Goal: Transaction & Acquisition: Purchase product/service

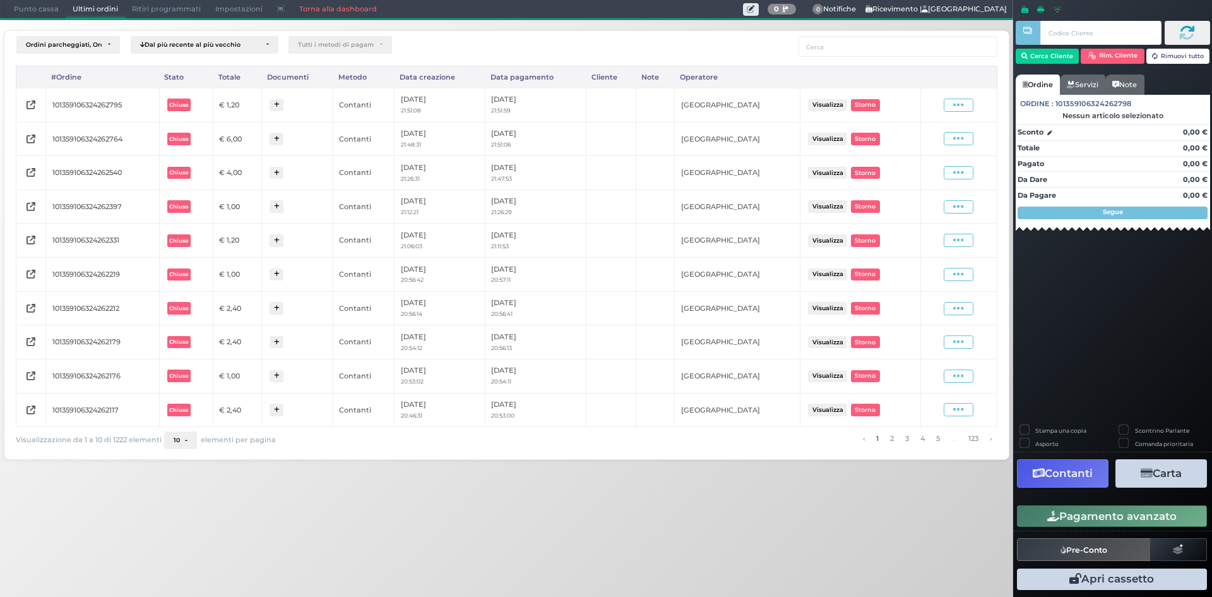
click at [40, 13] on span "Punto cassa" at bounding box center [36, 10] width 59 height 18
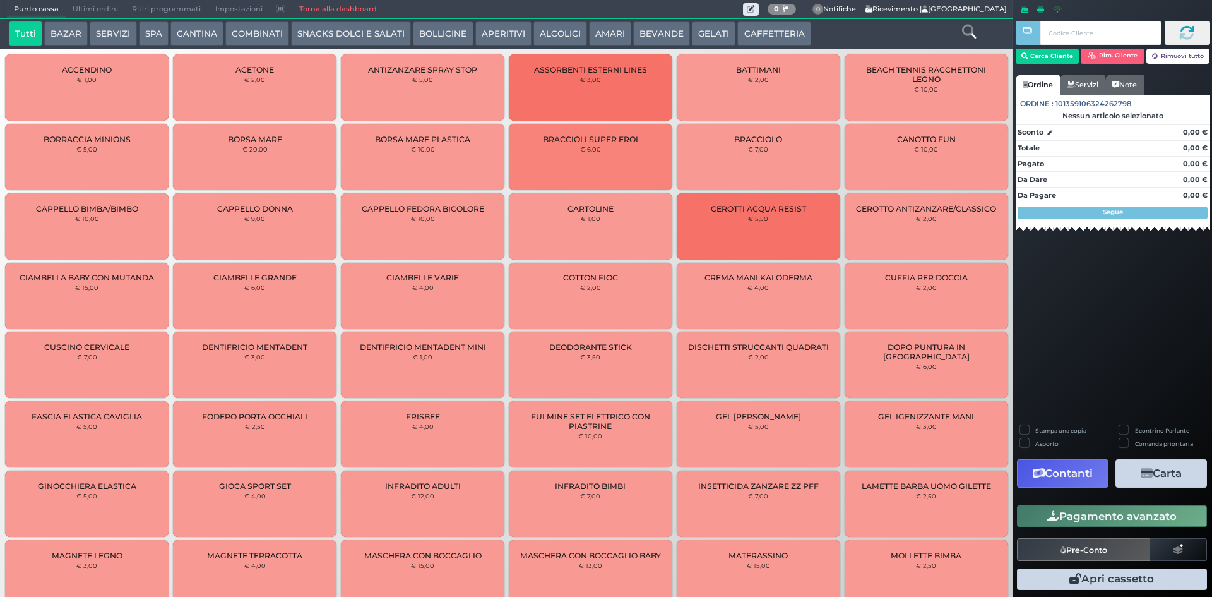
click at [646, 35] on button "BEVANDE" at bounding box center [661, 33] width 57 height 25
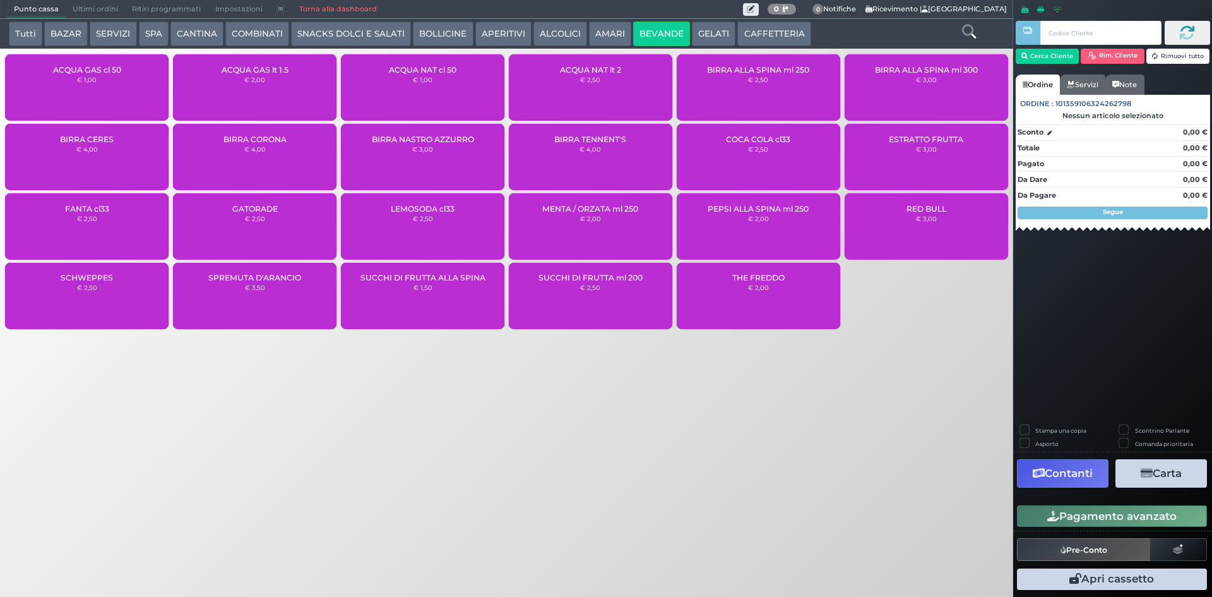
click at [426, 87] on div "ACQUA NAT cl 50 € 1,00" at bounding box center [423, 87] width 164 height 66
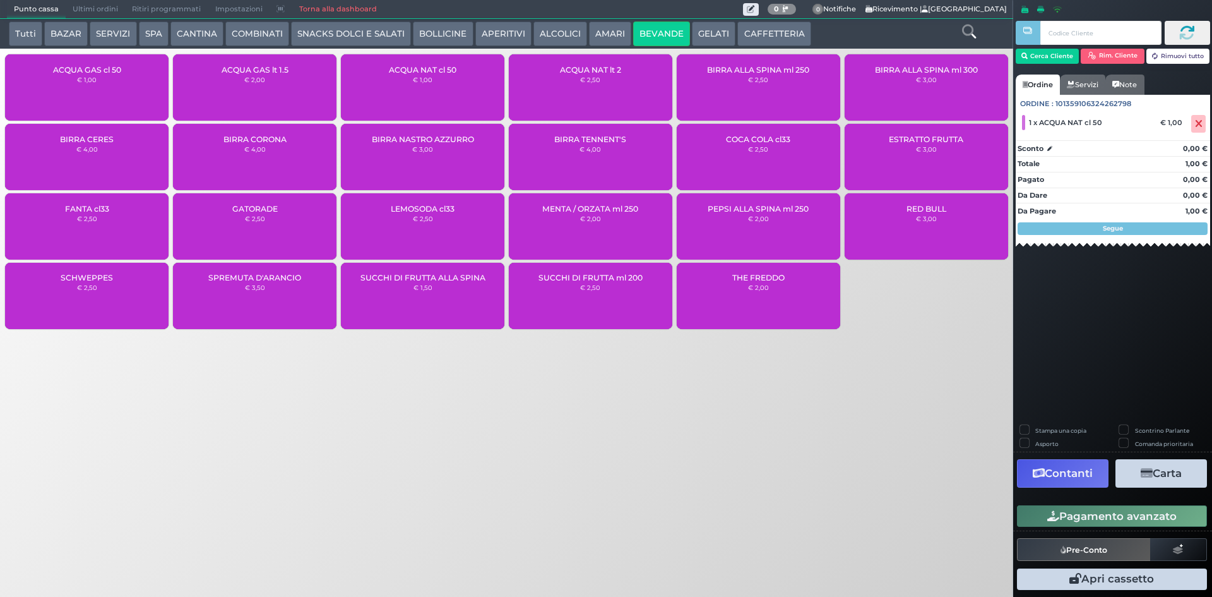
click at [1112, 524] on button "Pagamento avanzato" at bounding box center [1112, 515] width 190 height 21
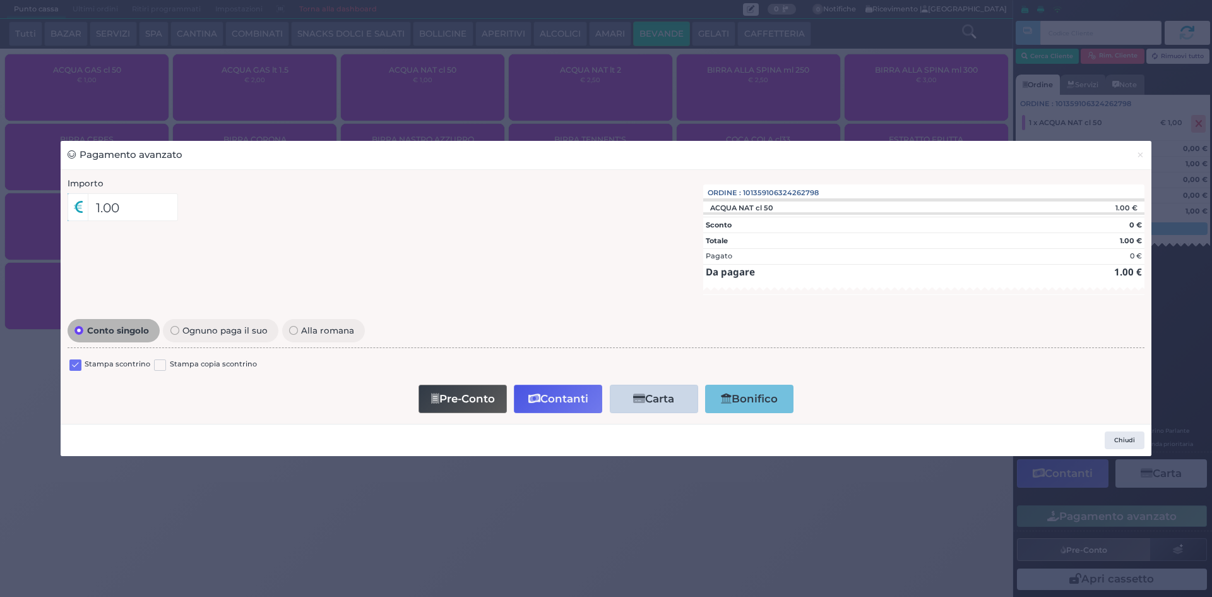
click at [80, 364] on label at bounding box center [75, 365] width 12 height 12
click at [0, 0] on input "checkbox" at bounding box center [0, 0] width 0 height 0
click at [531, 397] on icon "button" at bounding box center [535, 398] width 12 height 11
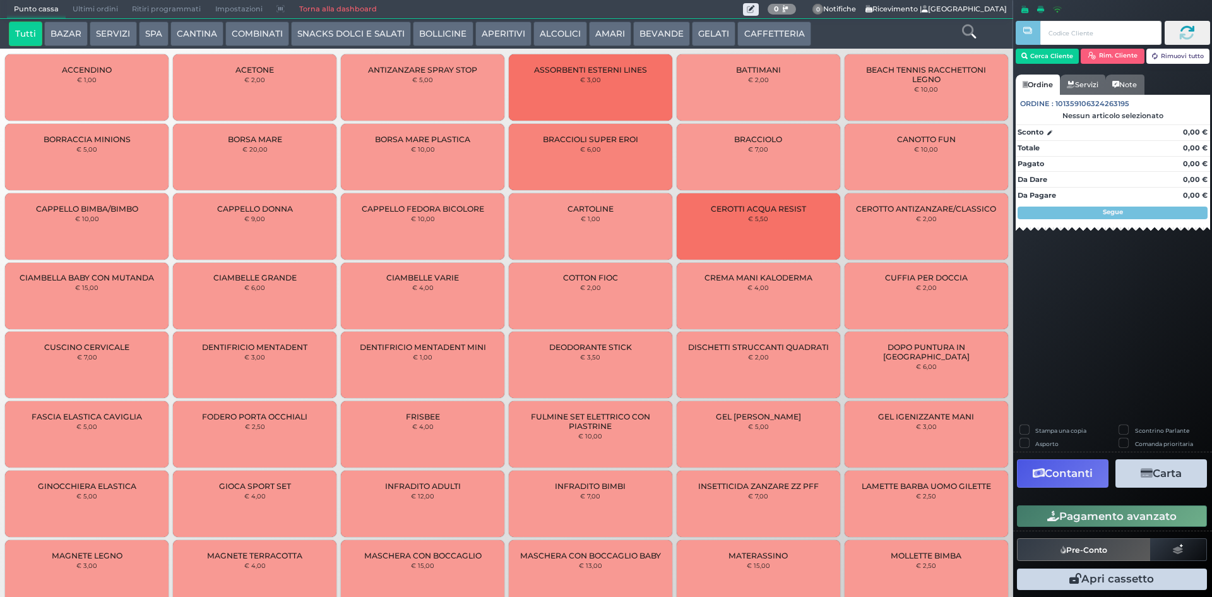
click at [90, 10] on span "Ultimi ordini" at bounding box center [95, 10] width 59 height 18
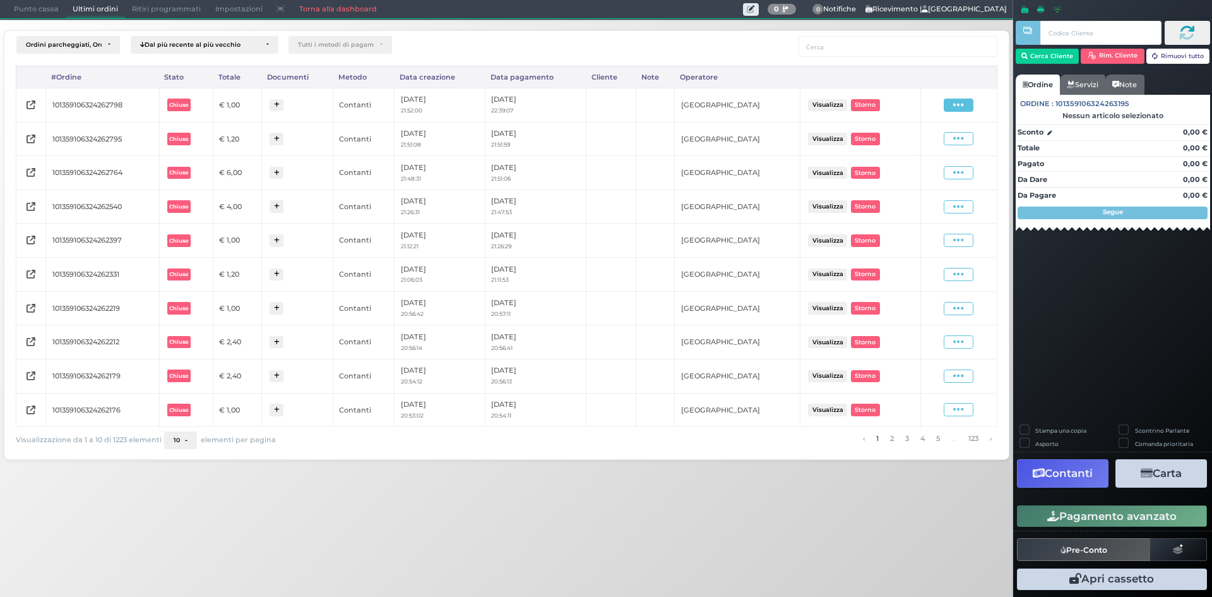
click at [945, 103] on span at bounding box center [959, 105] width 30 height 13
click at [902, 136] on div "Ristampa Pre-Conto" at bounding box center [923, 141] width 63 height 21
click at [30, 14] on span "Punto cassa" at bounding box center [36, 10] width 59 height 18
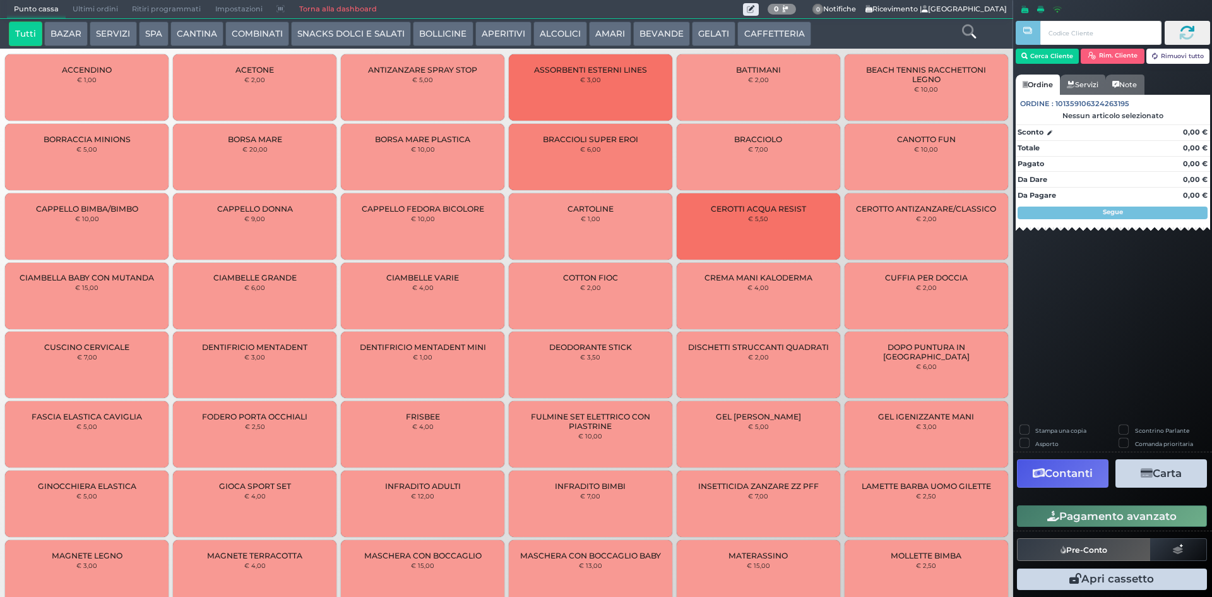
click at [783, 40] on button "CAFFETTERIA" at bounding box center [774, 33] width 73 height 25
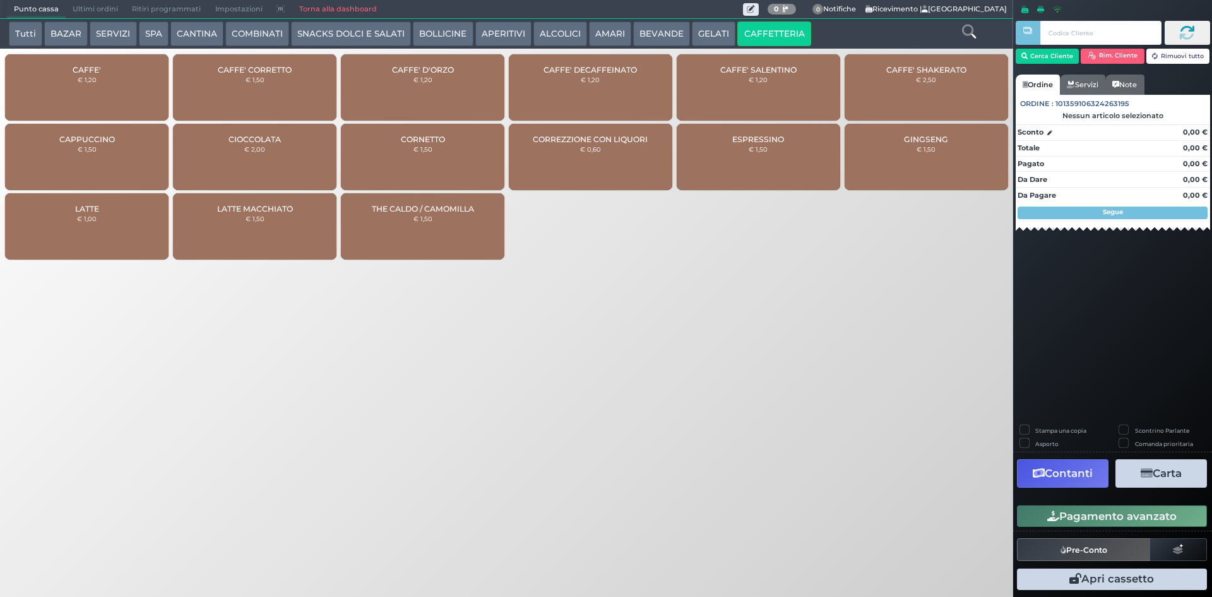
click at [672, 23] on button "BEVANDE" at bounding box center [661, 33] width 57 height 25
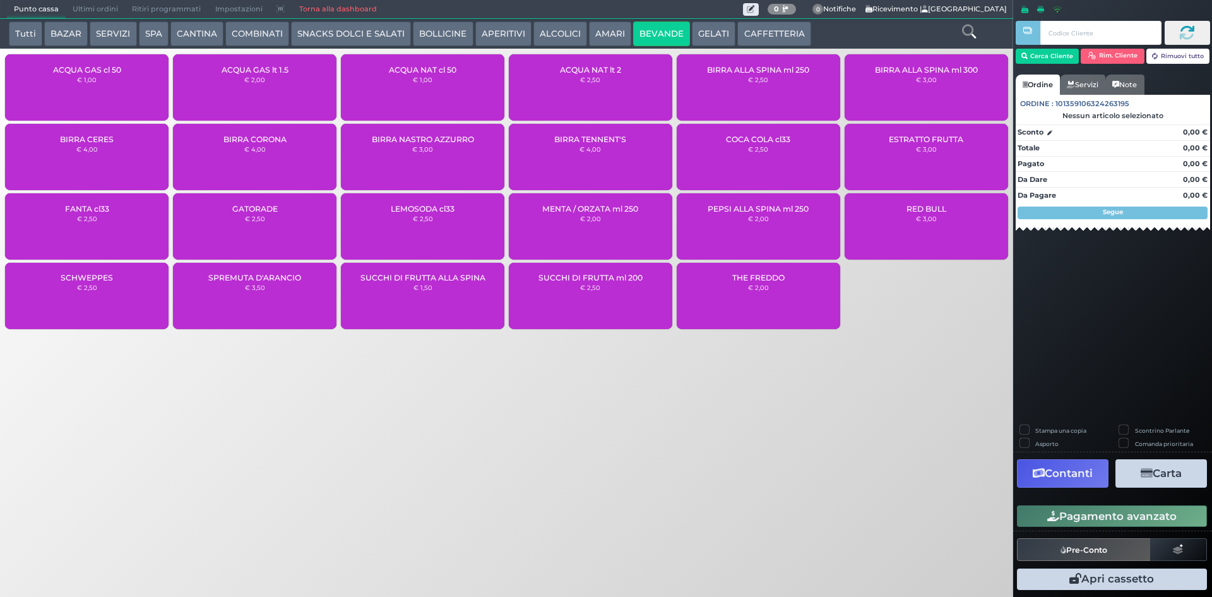
click at [607, 97] on div "ACQUA NAT lt 2 € 2,50" at bounding box center [591, 87] width 164 height 66
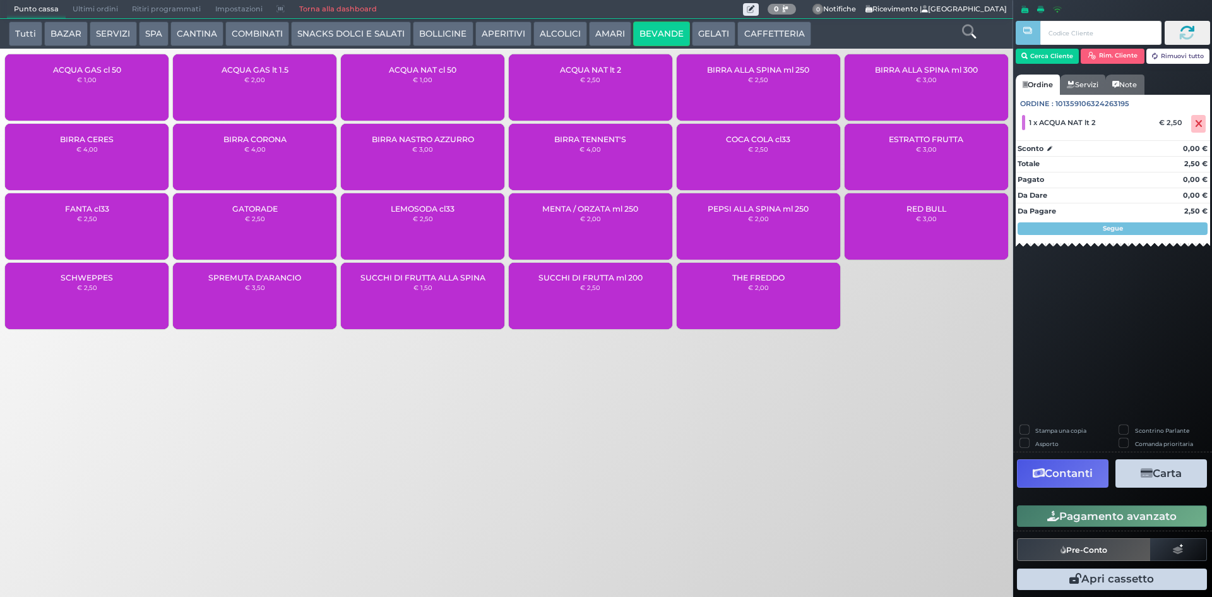
click at [1074, 511] on button "Pagamento avanzato" at bounding box center [1112, 515] width 190 height 21
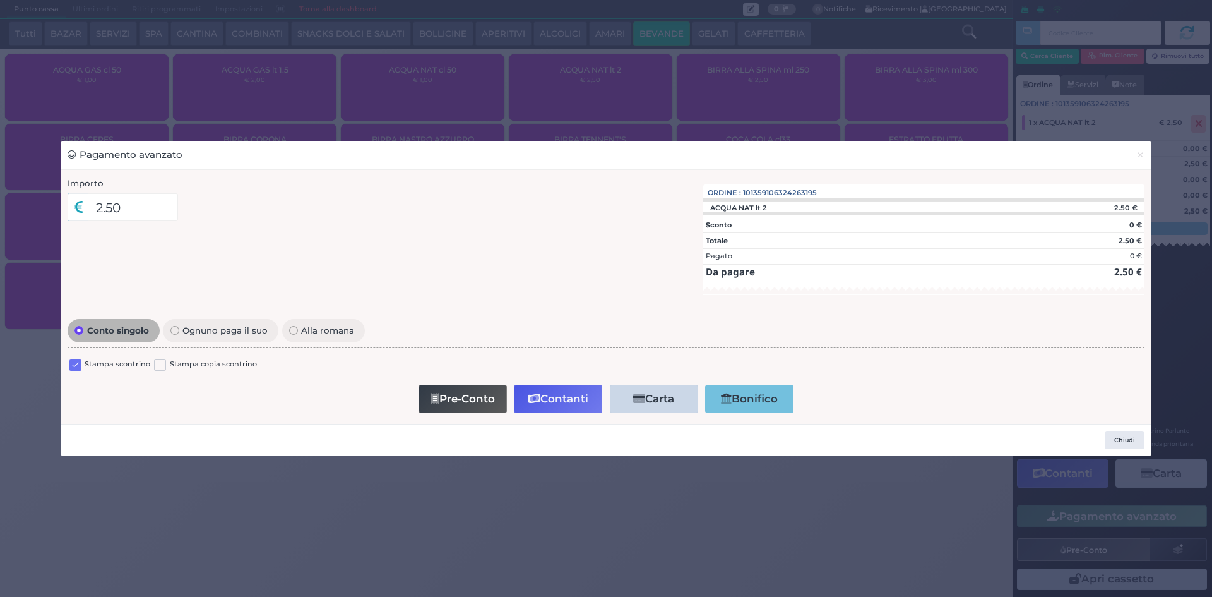
click at [90, 360] on label "Stampa scontrino" at bounding box center [118, 365] width 66 height 12
click at [83, 362] on div "Stampa scontrino" at bounding box center [109, 366] width 81 height 15
click at [81, 363] on label at bounding box center [75, 365] width 12 height 12
click at [0, 0] on input "checkbox" at bounding box center [0, 0] width 0 height 0
click at [581, 406] on button "Contanti" at bounding box center [558, 399] width 88 height 28
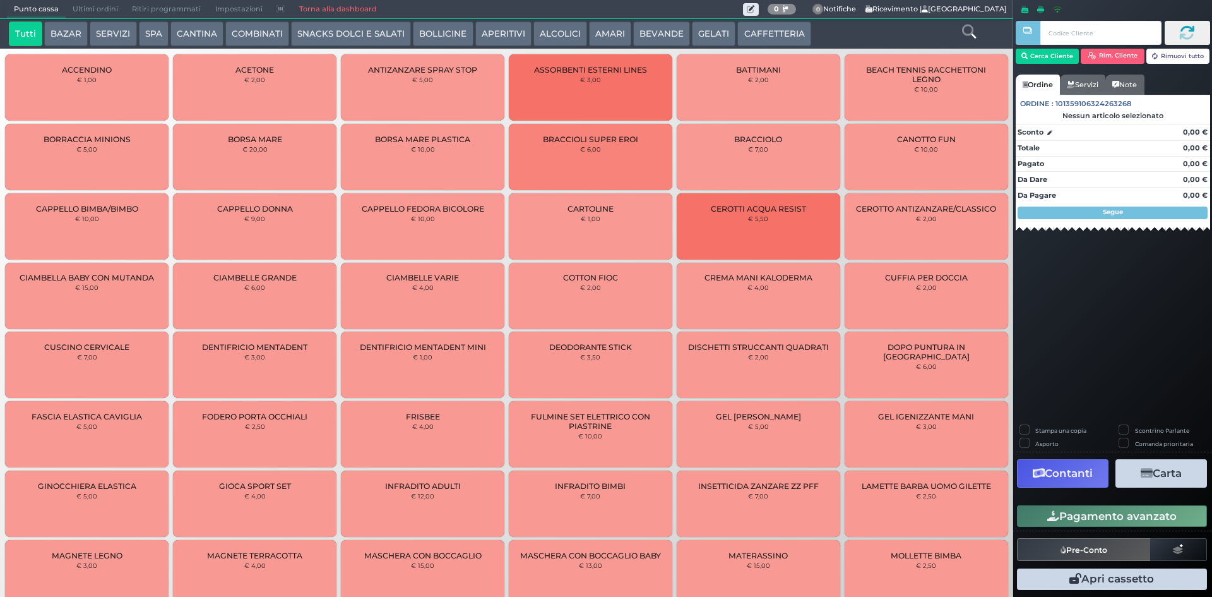
click at [633, 40] on button "BEVANDE" at bounding box center [661, 33] width 57 height 25
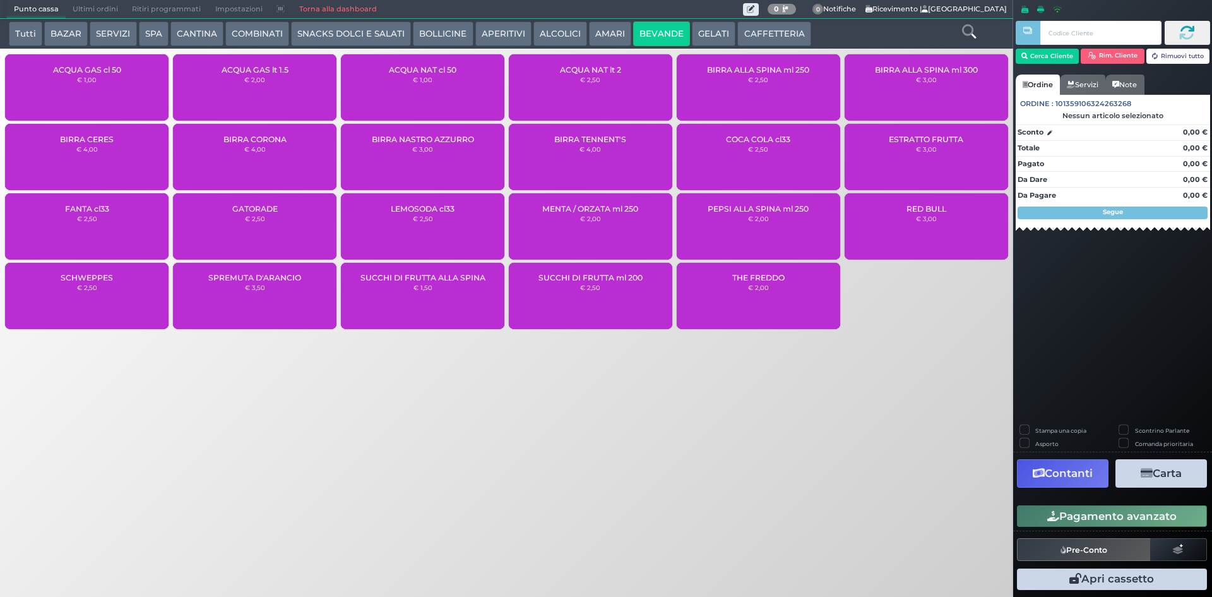
click at [523, 27] on button "APERITIVI" at bounding box center [504, 33] width 56 height 25
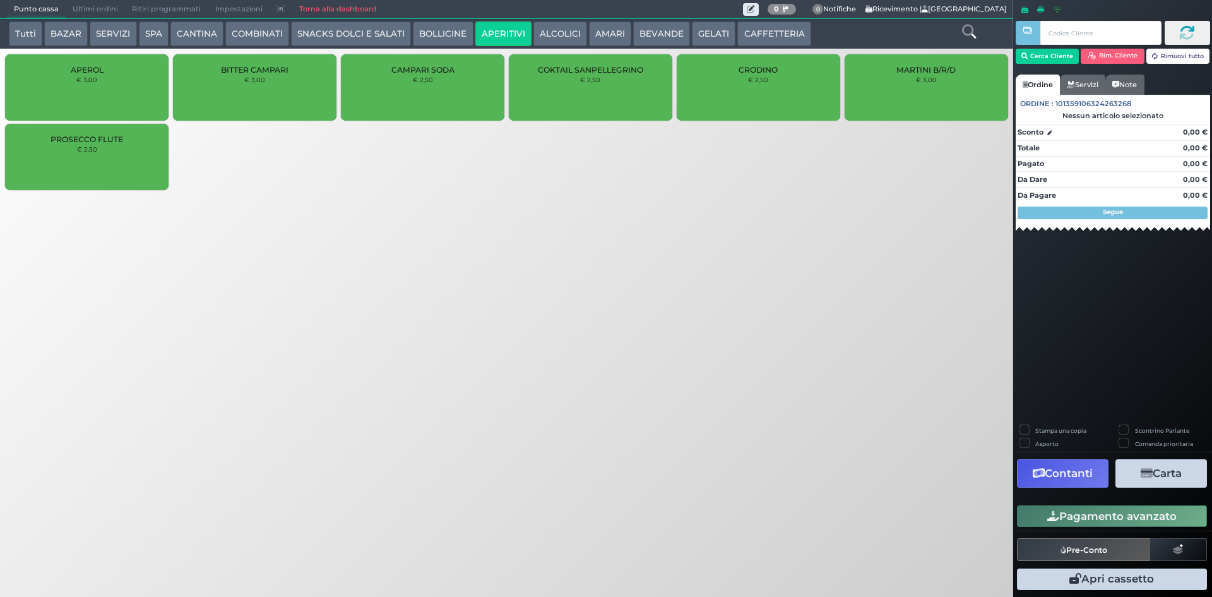
drag, startPoint x: 361, startPoint y: 28, endPoint x: 370, endPoint y: 28, distance: 8.8
click at [364, 28] on button "SNACKS DOLCI E SALATI" at bounding box center [351, 33] width 120 height 25
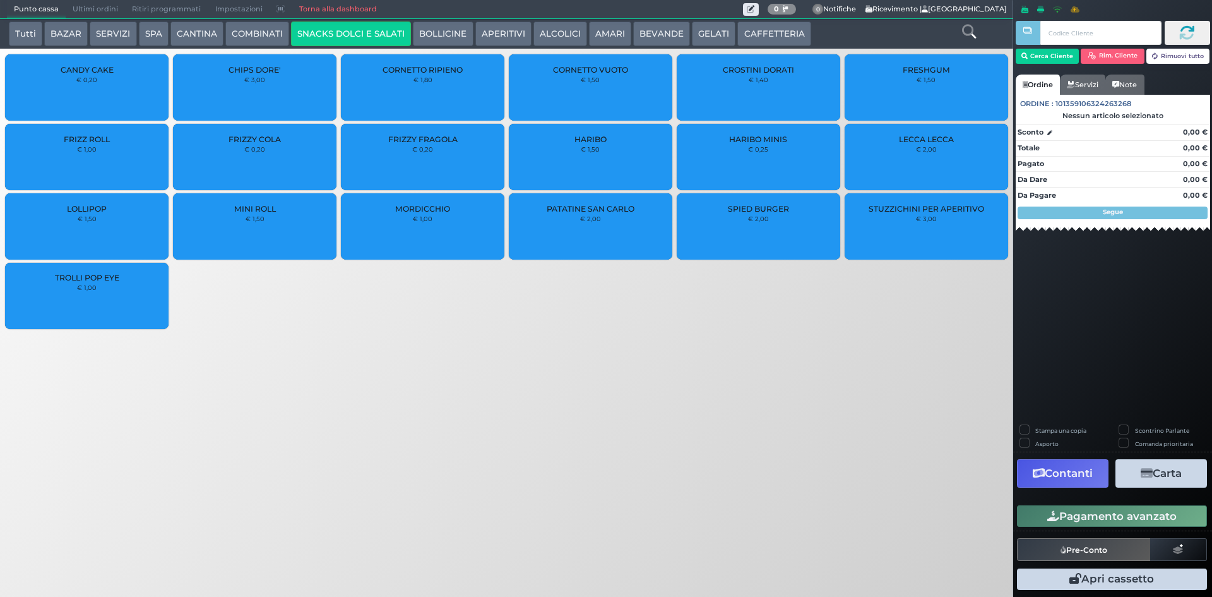
click at [407, 20] on div "Tutti BAZAR SERVIZI SPA CANTINA COMBINATI SNACKS DOLCI E SALATI BOLLICINE APERI…" at bounding box center [507, 34] width 1014 height 30
click at [419, 25] on button "BOLLICINE" at bounding box center [443, 33] width 60 height 25
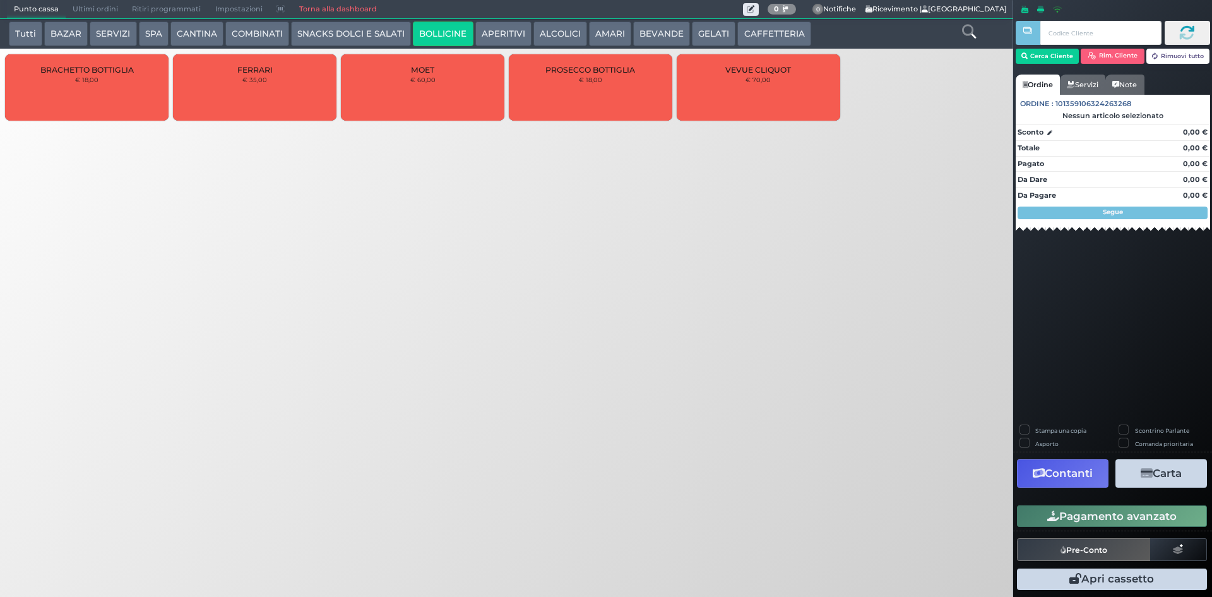
click at [320, 29] on button "SNACKS DOLCI E SALATI" at bounding box center [351, 33] width 120 height 25
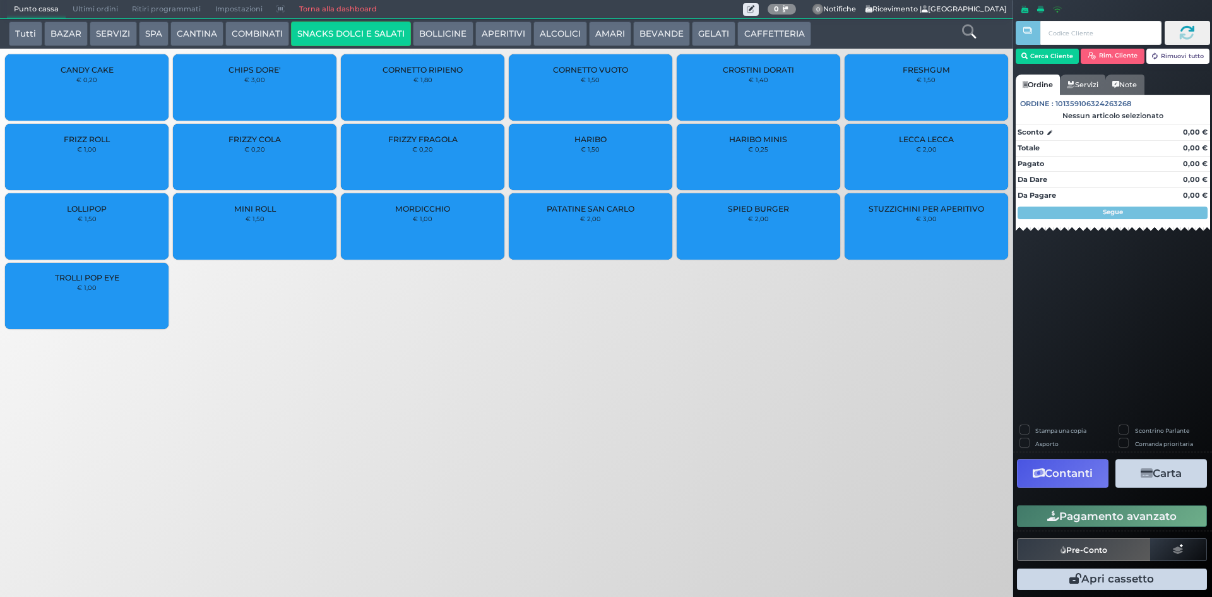
click at [287, 30] on div "Tutti BAZAR SERVIZI SPA CANTINA COMBINATI SNACKS DOLCI E SALATI BOLLICINE APERI…" at bounding box center [465, 33] width 925 height 25
drag, startPoint x: 273, startPoint y: 33, endPoint x: 359, endPoint y: 49, distance: 86.7
click at [273, 33] on button "COMBINATI" at bounding box center [257, 33] width 64 height 25
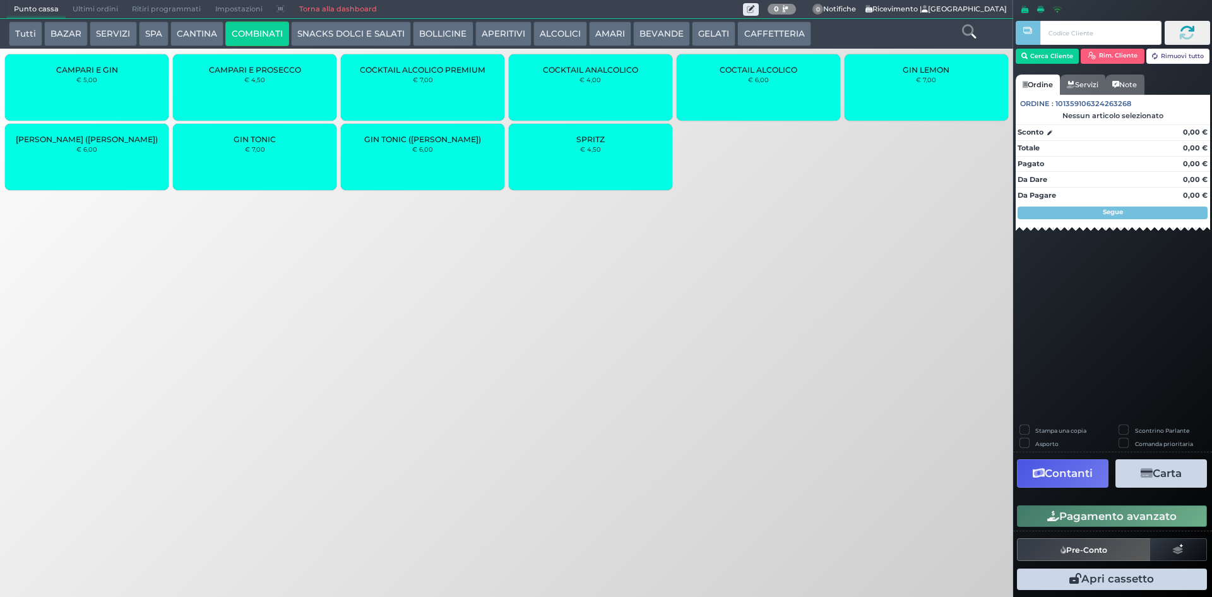
click at [772, 99] on div "COCTAIL ALCOLICO € 6,00" at bounding box center [759, 87] width 164 height 66
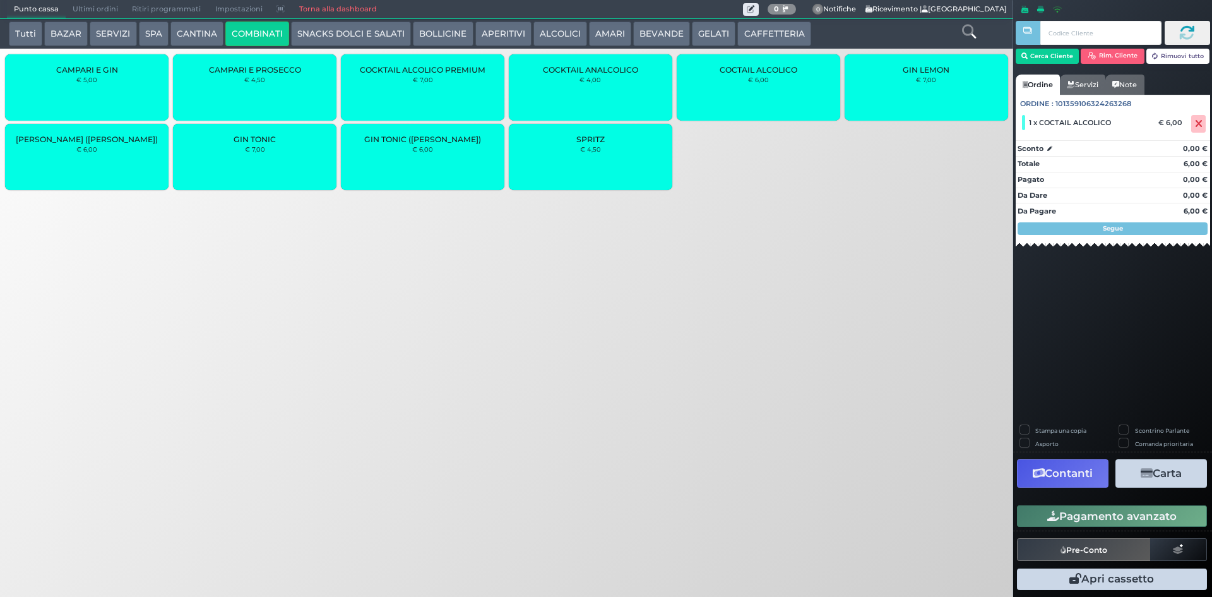
click at [1075, 518] on button "Pagamento avanzato" at bounding box center [1112, 515] width 190 height 21
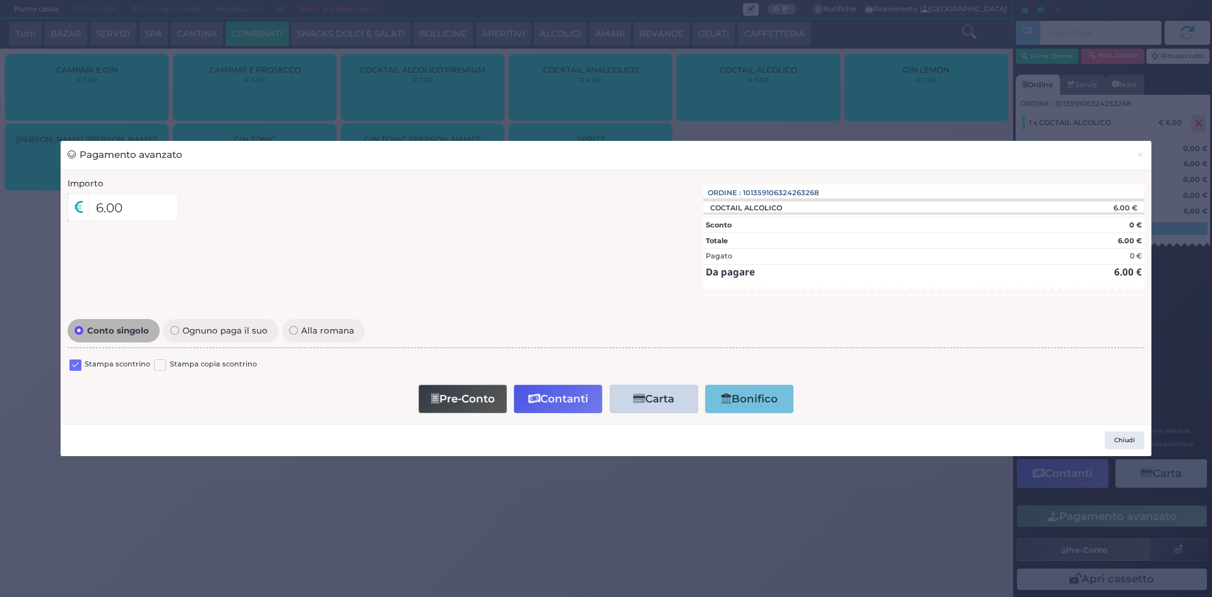
click at [71, 365] on label at bounding box center [75, 365] width 12 height 12
click at [0, 0] on input "checkbox" at bounding box center [0, 0] width 0 height 0
click at [539, 405] on button "Contanti" at bounding box center [558, 399] width 88 height 28
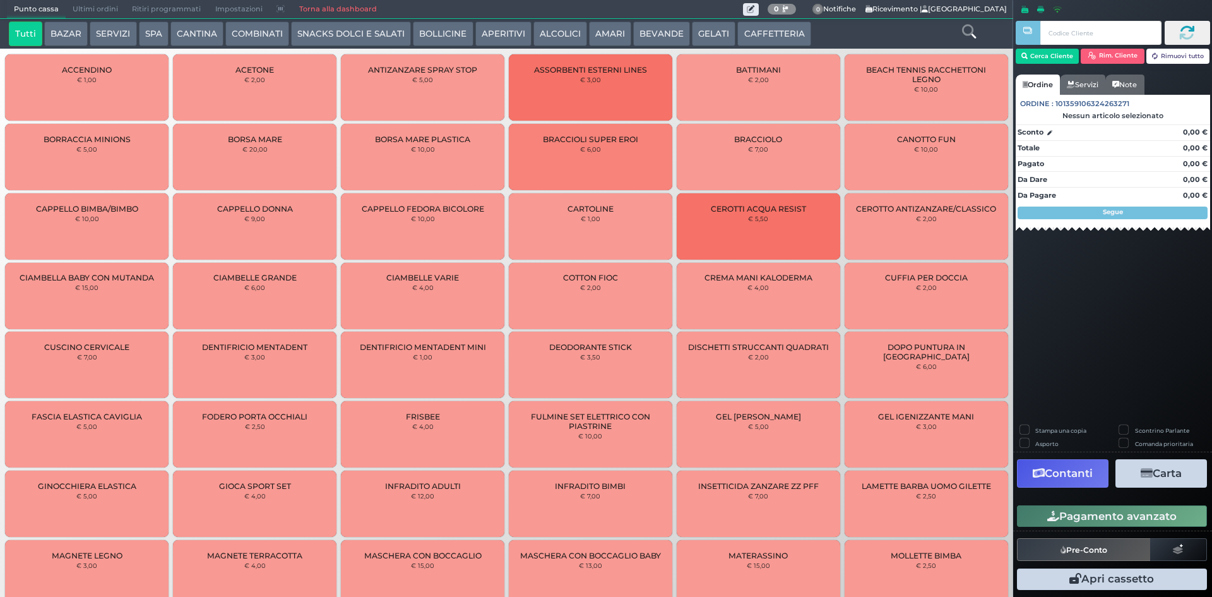
click at [651, 27] on button "BEVANDE" at bounding box center [661, 33] width 57 height 25
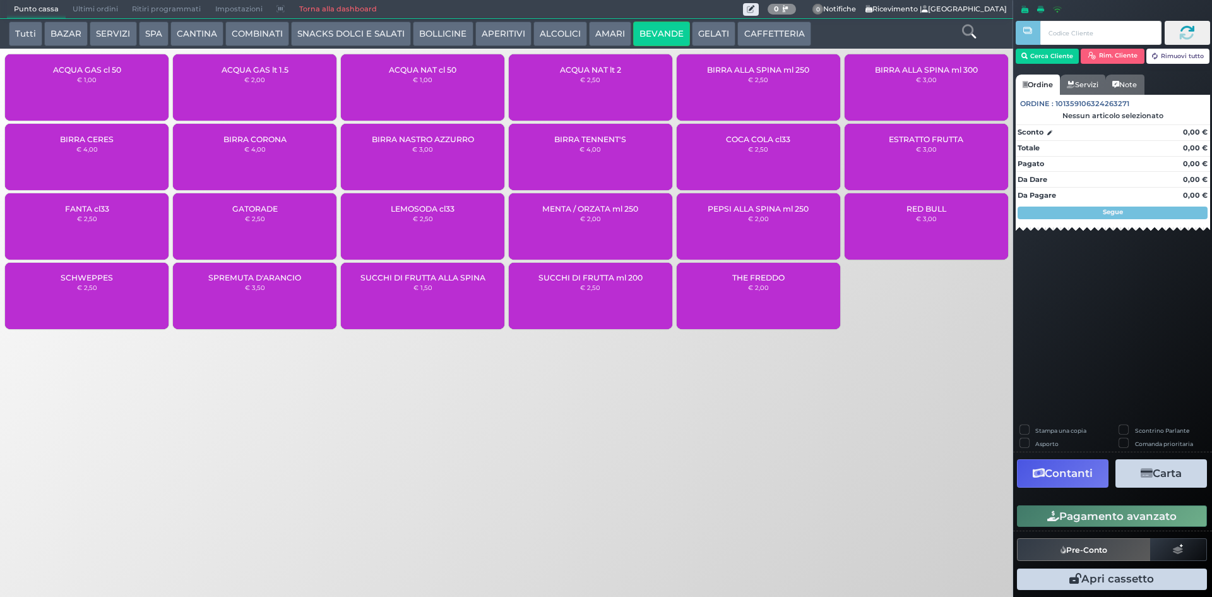
click at [438, 90] on div "ACQUA NAT cl 50 € 1,00" at bounding box center [423, 87] width 164 height 66
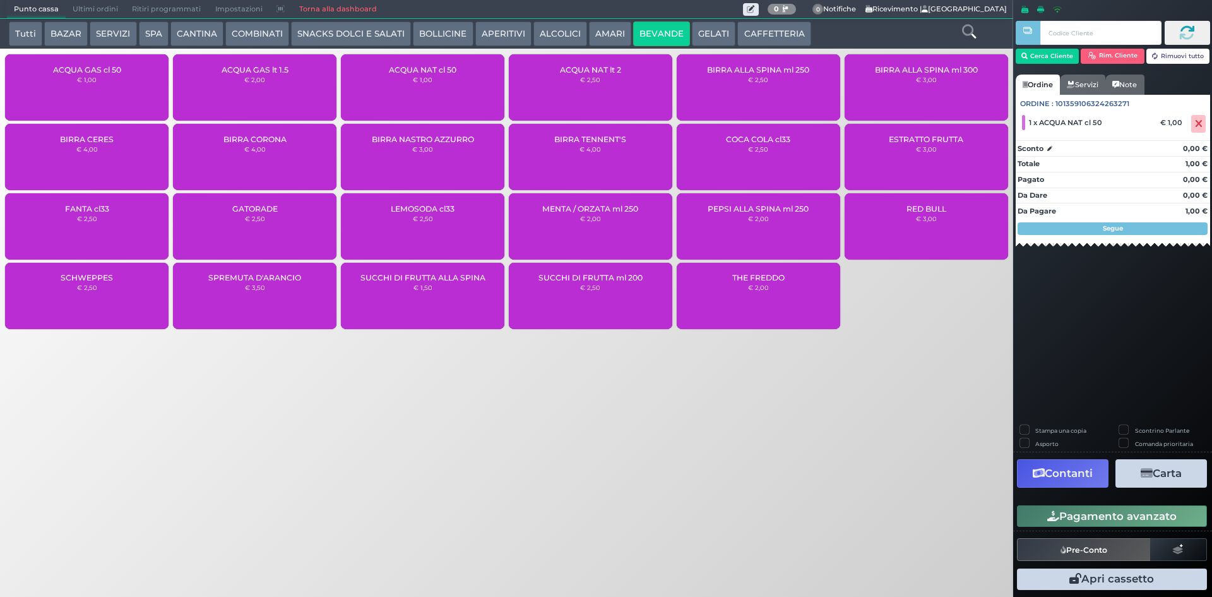
click at [1100, 516] on button "Pagamento avanzato" at bounding box center [1112, 515] width 190 height 21
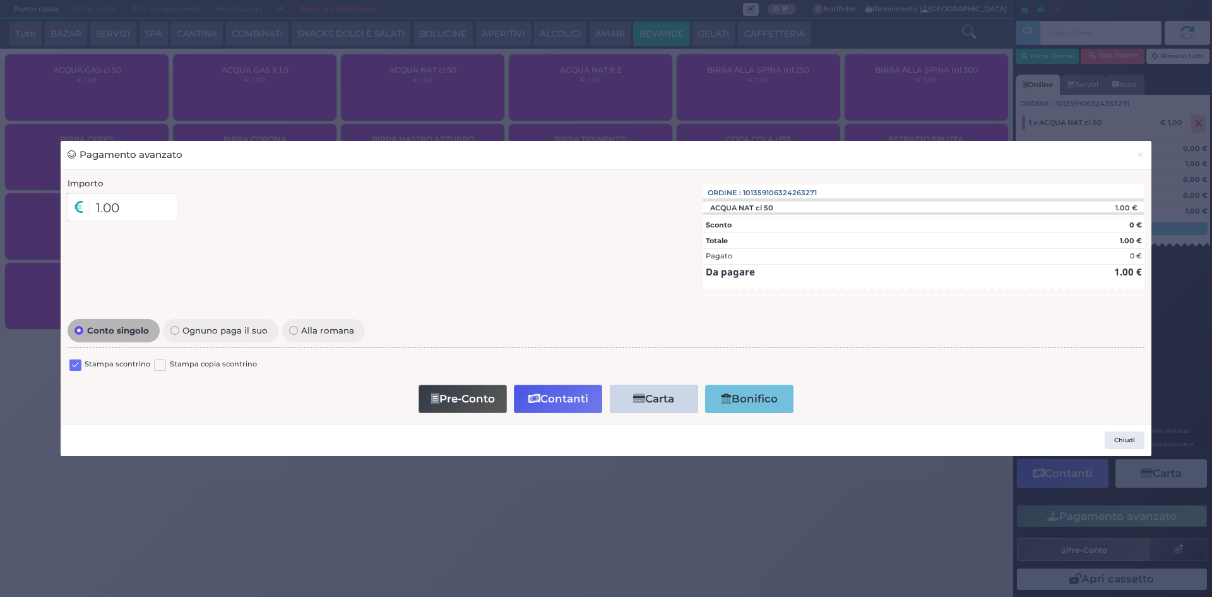
click at [78, 365] on label at bounding box center [75, 365] width 12 height 12
click at [0, 0] on input "checkbox" at bounding box center [0, 0] width 0 height 0
click at [538, 402] on icon "button" at bounding box center [535, 398] width 12 height 11
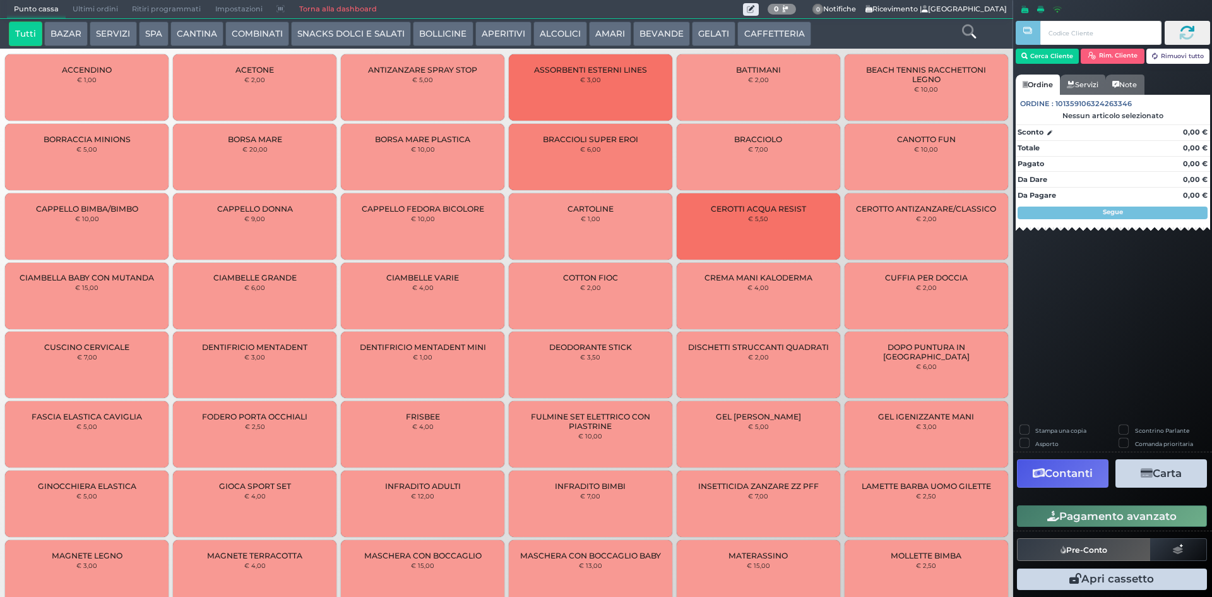
click at [90, 16] on span "Ultimi ordini" at bounding box center [95, 10] width 59 height 18
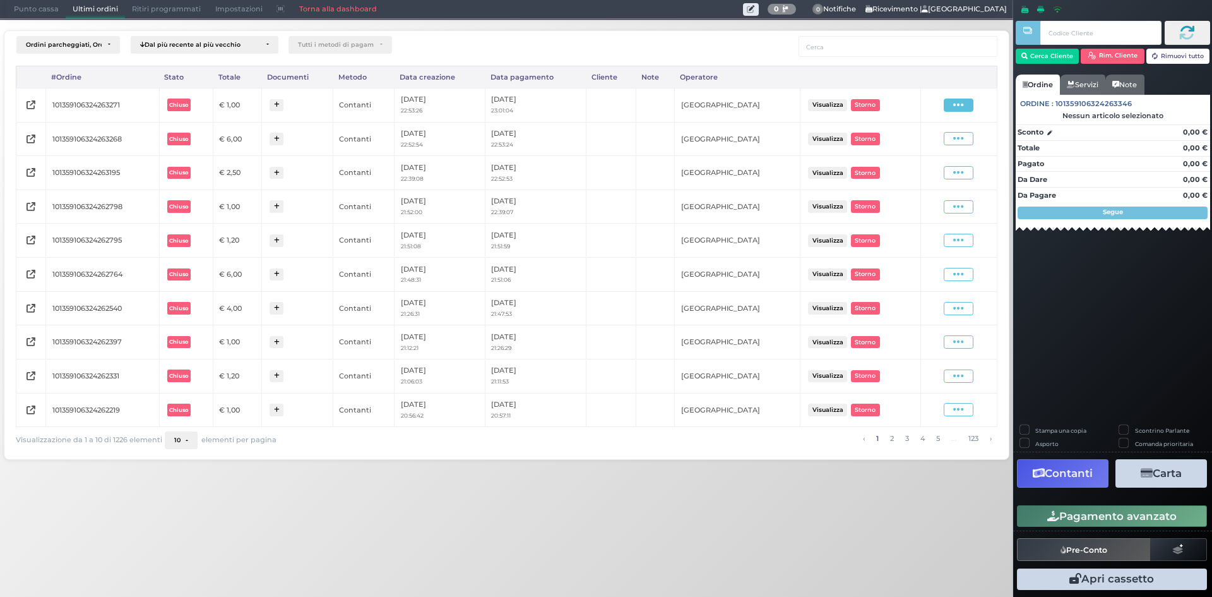
click at [952, 101] on span at bounding box center [959, 105] width 30 height 13
click at [923, 141] on span "Ristampa Pre-Conto" at bounding box center [928, 141] width 52 height 21
click at [28, 4] on span "Punto cassa" at bounding box center [36, 10] width 59 height 18
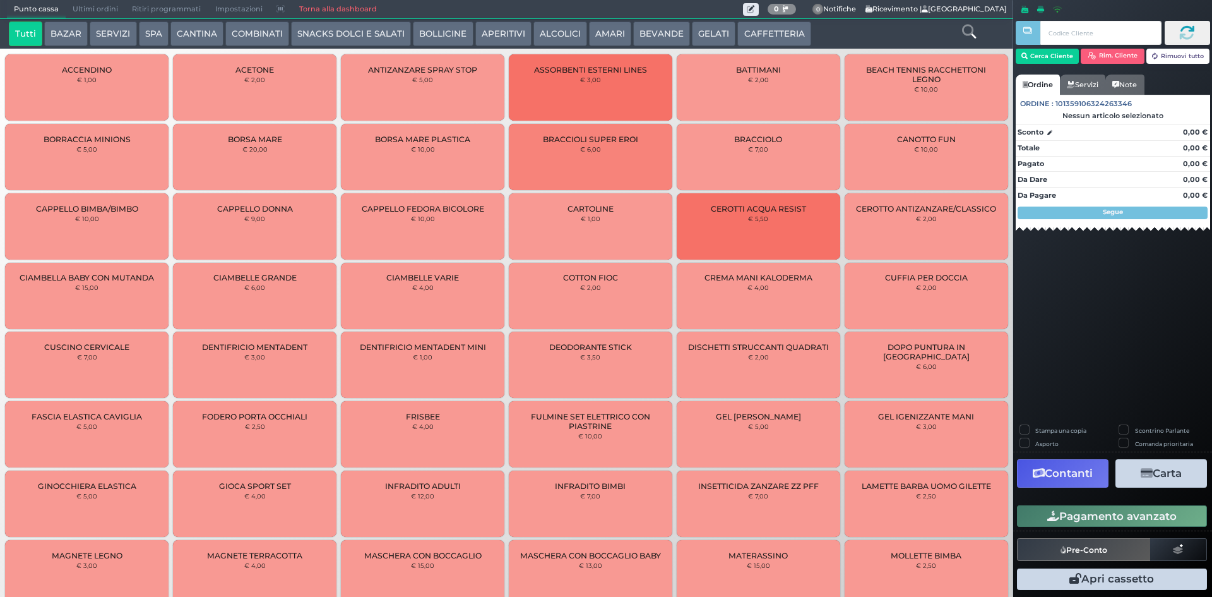
click at [700, 33] on button "GELATI" at bounding box center [714, 33] width 44 height 25
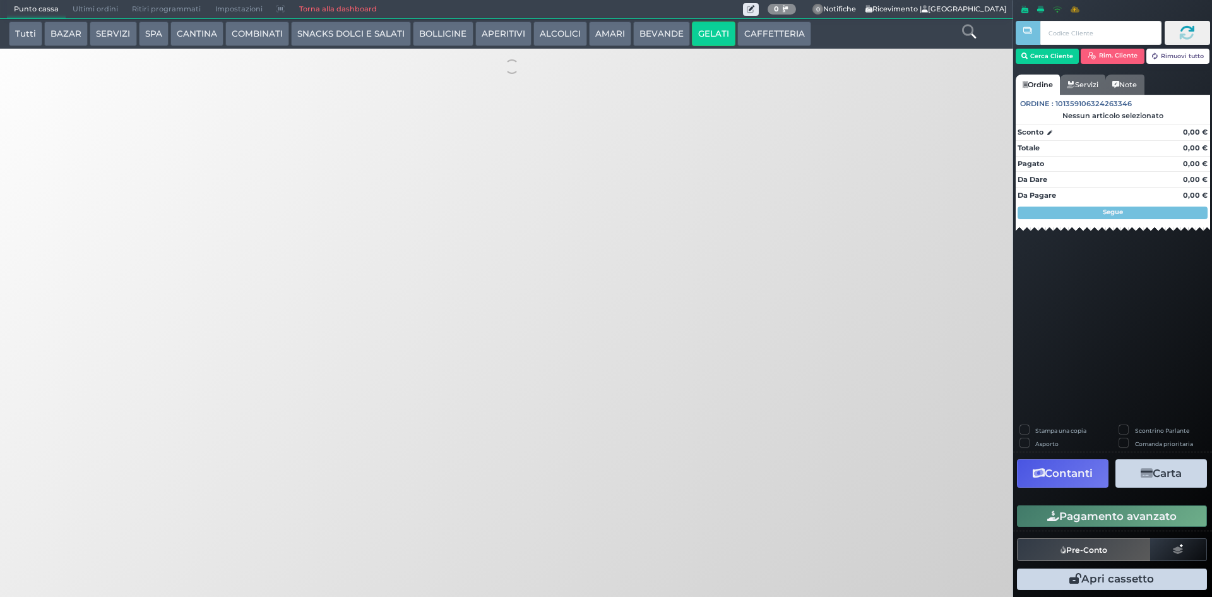
click at [657, 27] on button "BEVANDE" at bounding box center [661, 33] width 57 height 25
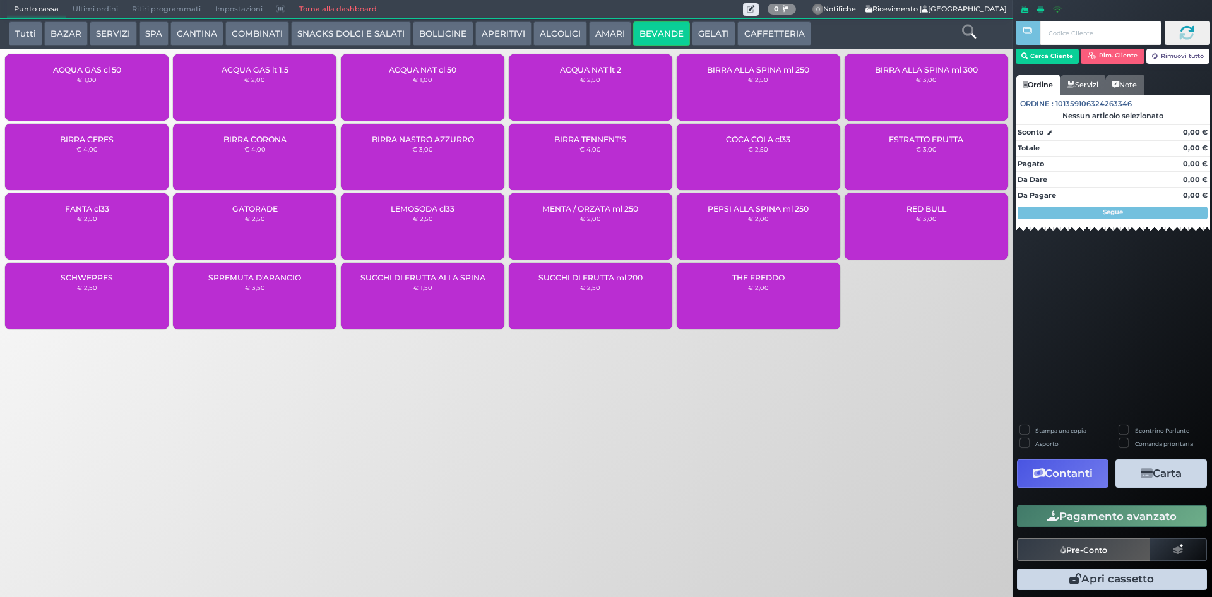
click at [469, 91] on div "ACQUA NAT cl 50 € 1,00" at bounding box center [423, 87] width 164 height 66
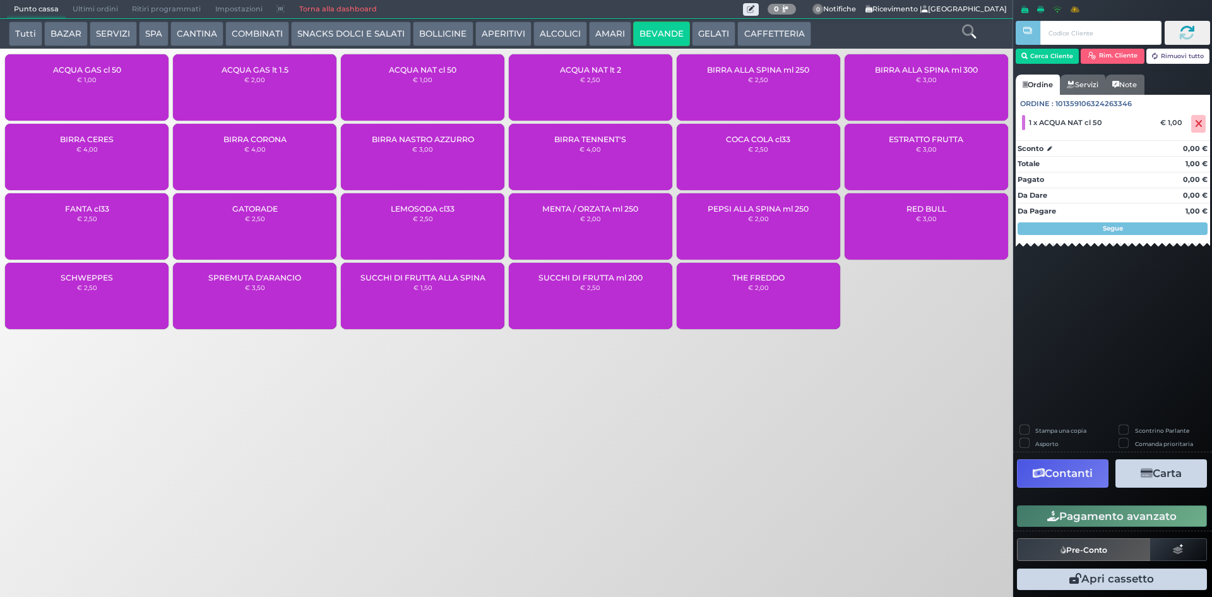
click at [1111, 520] on button "Pagamento avanzato" at bounding box center [1112, 515] width 190 height 21
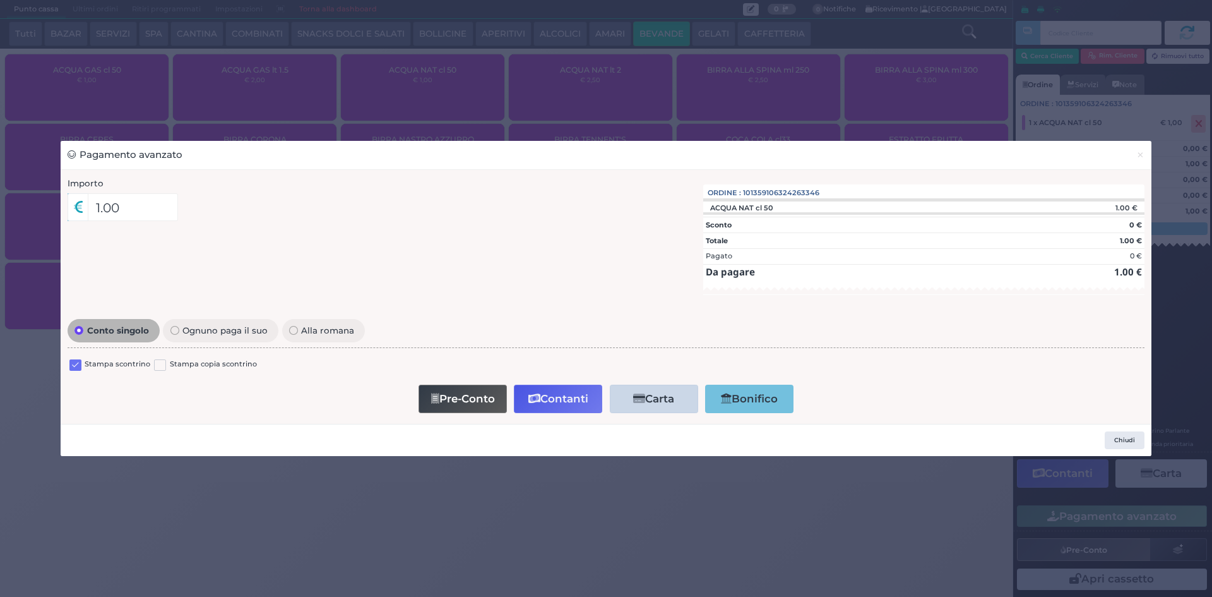
click at [73, 365] on label at bounding box center [75, 365] width 12 height 12
click at [0, 0] on input "checkbox" at bounding box center [0, 0] width 0 height 0
click at [568, 407] on button "Contanti" at bounding box center [558, 399] width 88 height 28
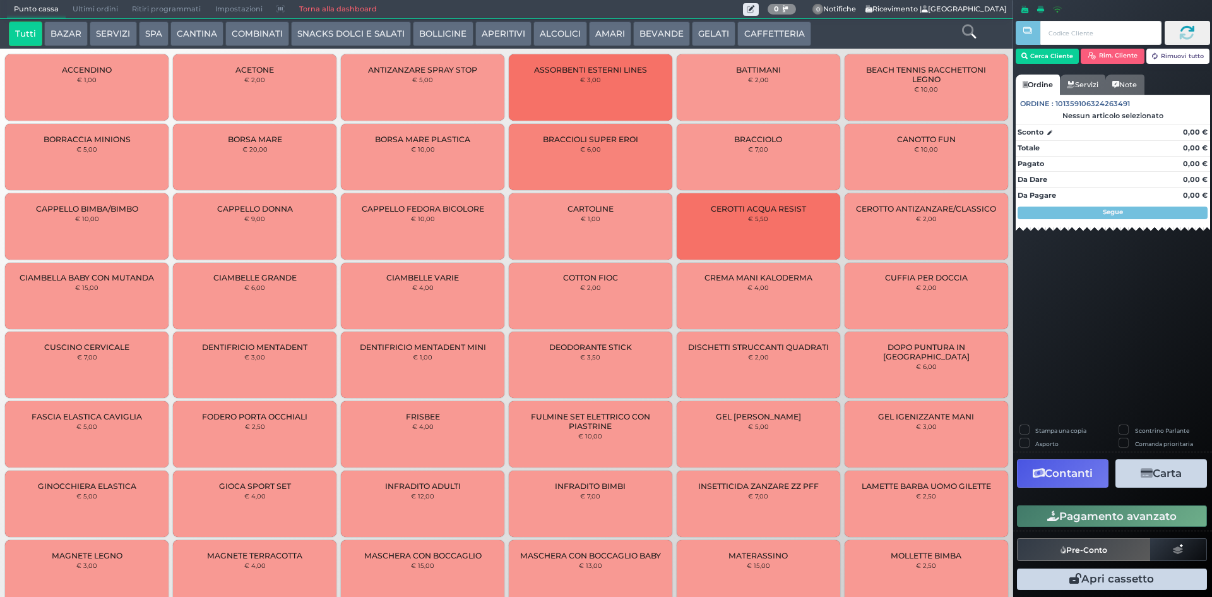
drag, startPoint x: 78, startPoint y: 8, endPoint x: 95, endPoint y: 18, distance: 19.8
click at [79, 8] on span "Ultimi ordini" at bounding box center [95, 10] width 59 height 18
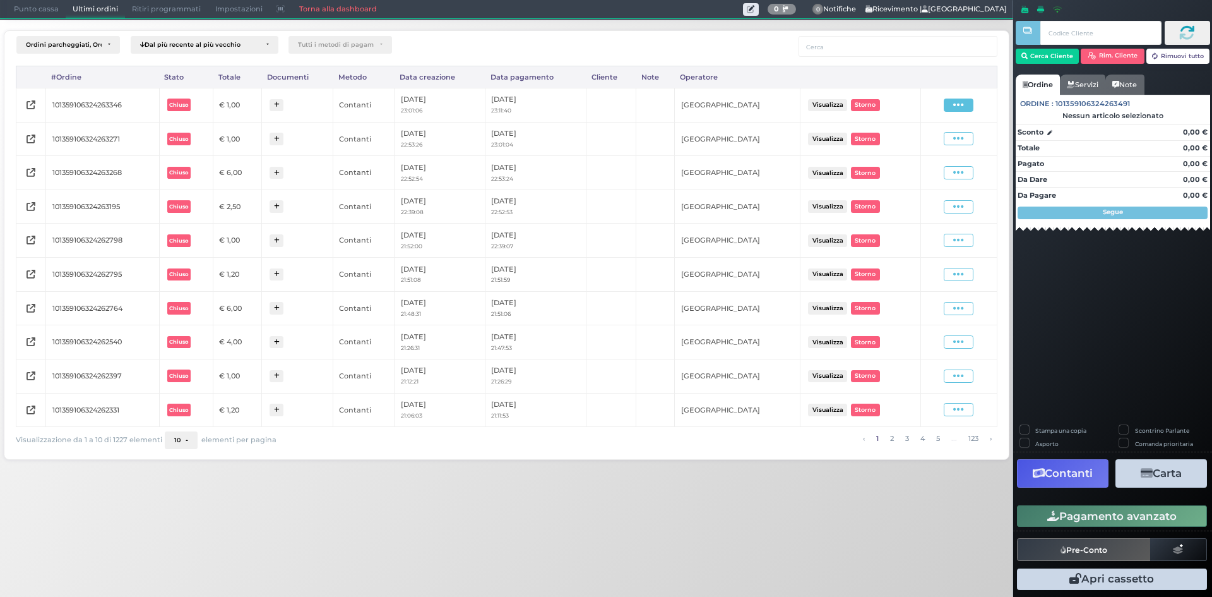
drag, startPoint x: 964, startPoint y: 105, endPoint x: 938, endPoint y: 130, distance: 36.2
click at [964, 106] on icon at bounding box center [959, 105] width 11 height 12
click at [925, 142] on span "Ristampa Pre-Conto" at bounding box center [928, 141] width 52 height 21
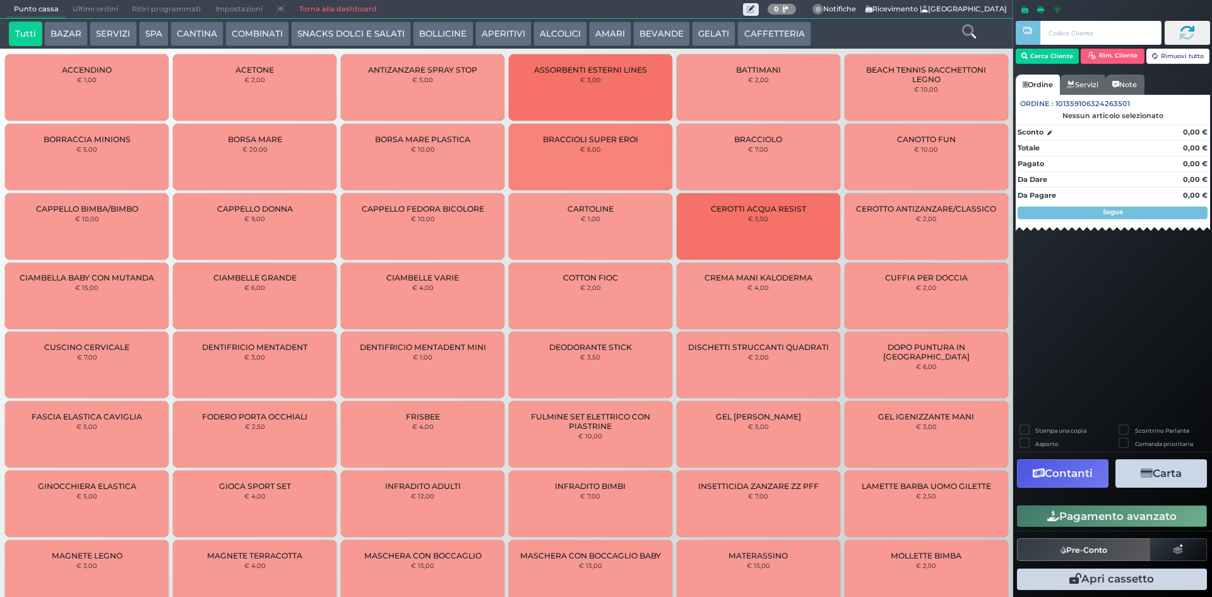
click at [641, 23] on button "BEVANDE" at bounding box center [661, 33] width 57 height 25
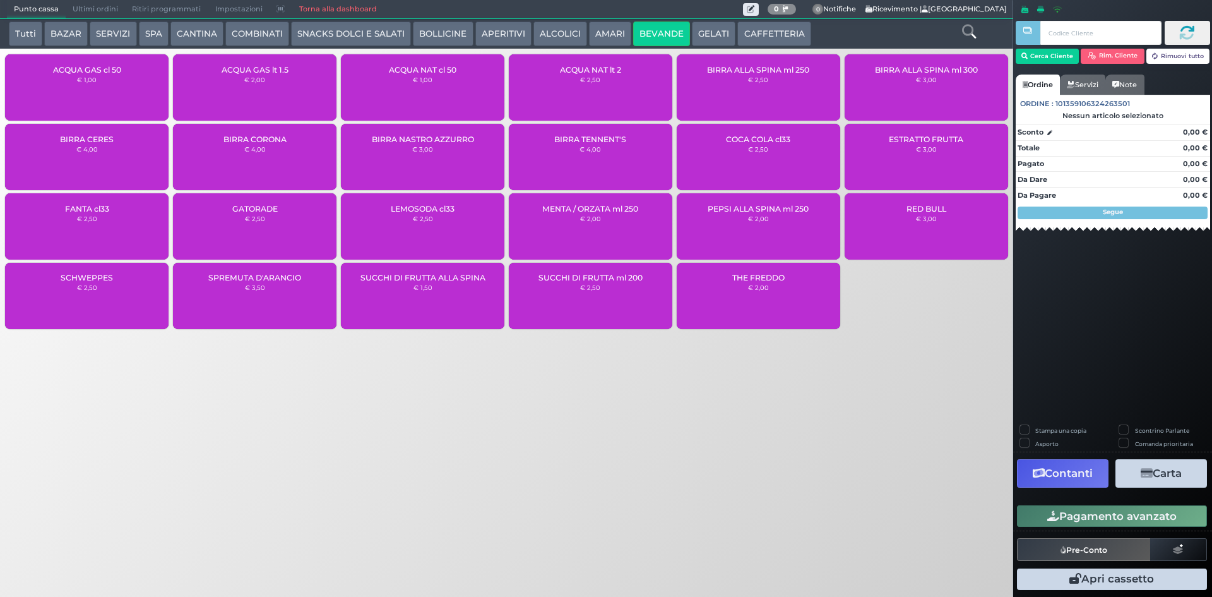
click at [585, 82] on small "€ 2,50" at bounding box center [590, 80] width 20 height 8
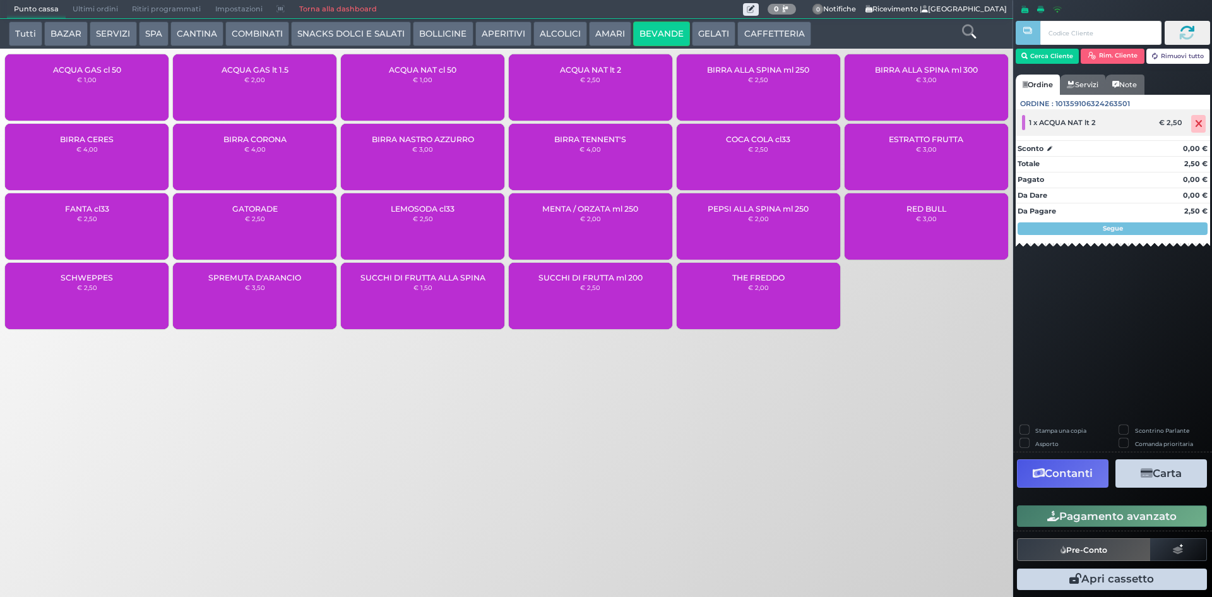
click at [1202, 124] on icon at bounding box center [1199, 124] width 8 height 1
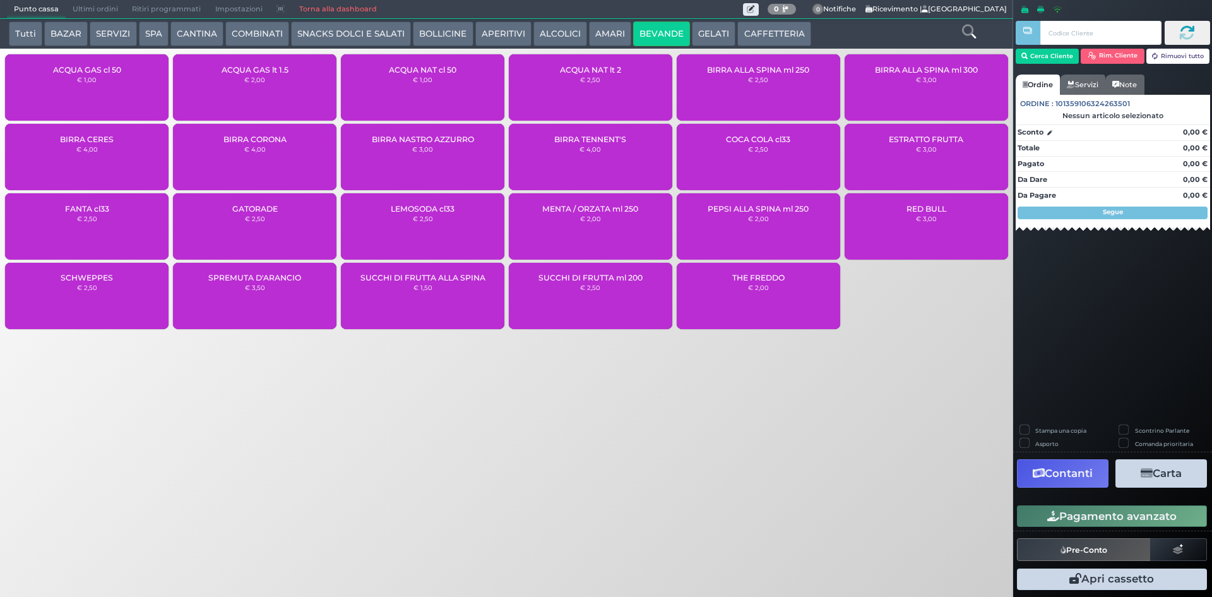
click at [574, 87] on div "ACQUA NAT lt 2 € 2,50" at bounding box center [591, 87] width 164 height 66
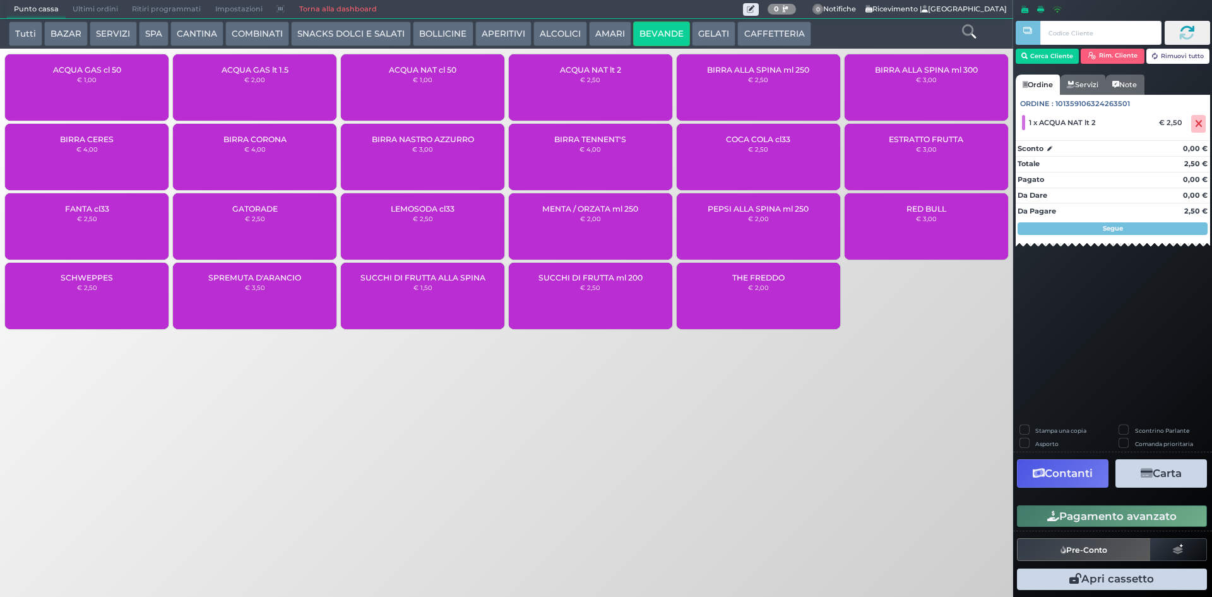
click at [101, 83] on div "ACQUA GAS cl 50 € 1,00" at bounding box center [87, 87] width 164 height 66
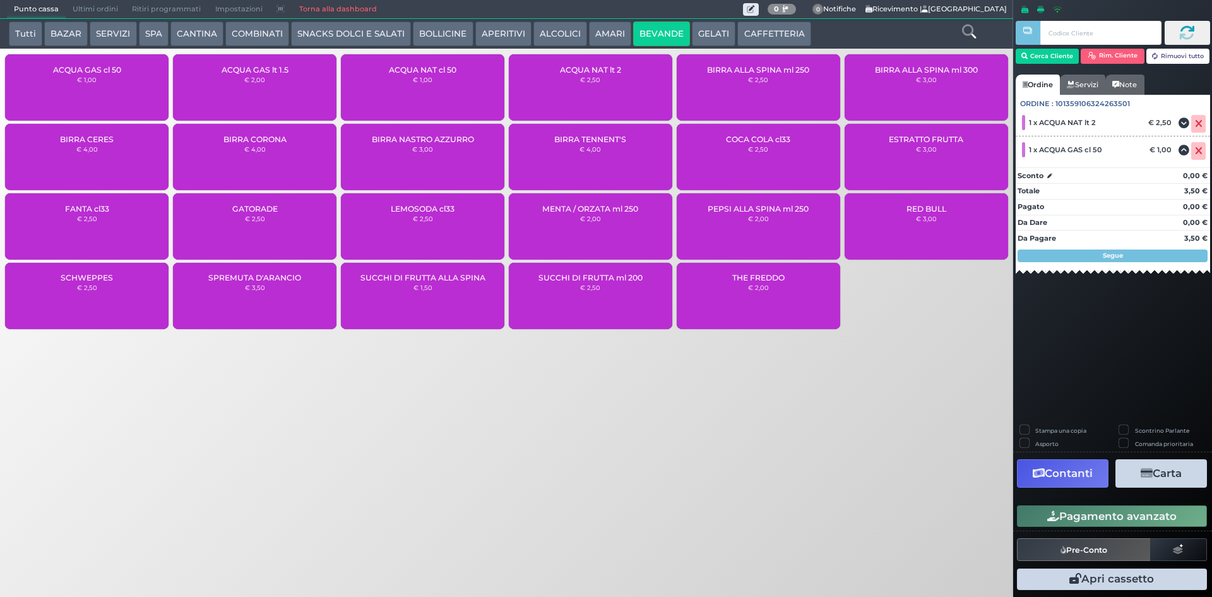
click at [1140, 521] on button "Pagamento avanzato" at bounding box center [1112, 515] width 190 height 21
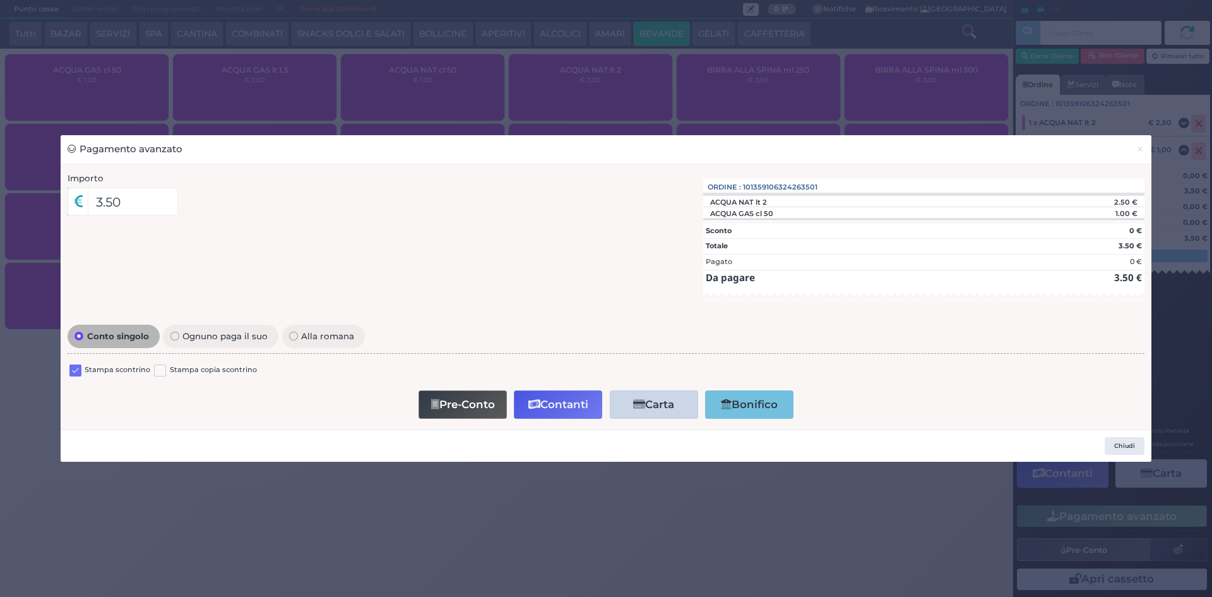
click at [75, 363] on div "Stampa scontrino Stampa copia scontrino" at bounding box center [606, 372] width 1077 height 30
click at [78, 371] on label at bounding box center [75, 370] width 12 height 12
click at [0, 0] on input "checkbox" at bounding box center [0, 0] width 0 height 0
click at [578, 388] on div "Pre-Conto Contanti Carta Addebito Card cliente Bonifico" at bounding box center [607, 404] width 1064 height 36
click at [567, 405] on button "Contanti" at bounding box center [558, 404] width 88 height 28
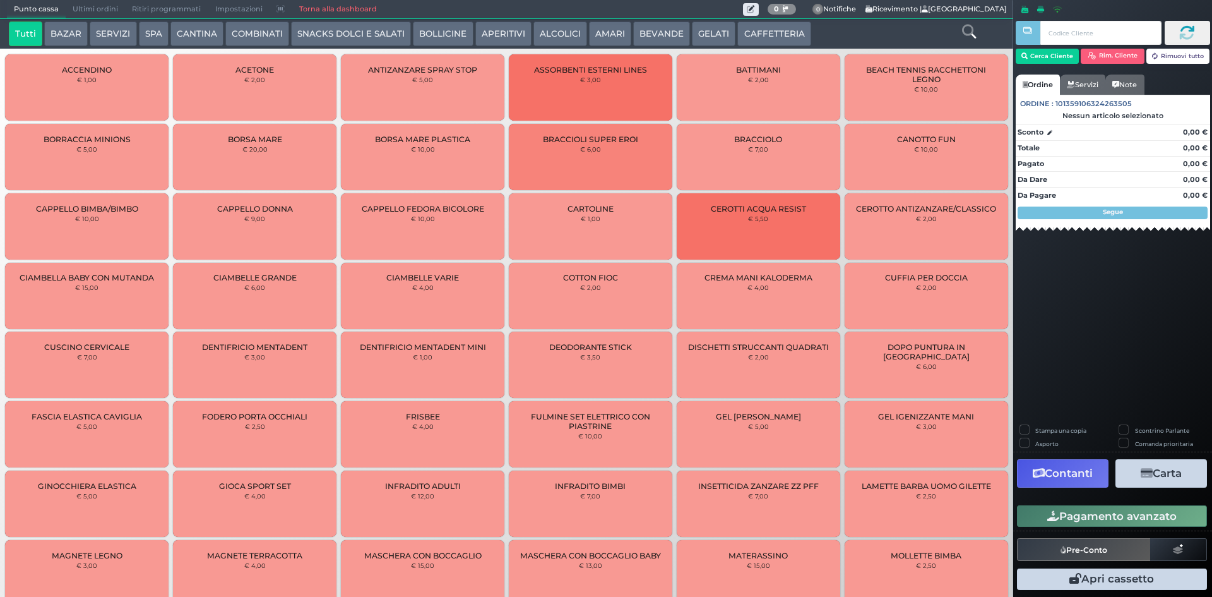
click at [107, 11] on span "Ultimi ordini" at bounding box center [95, 10] width 59 height 18
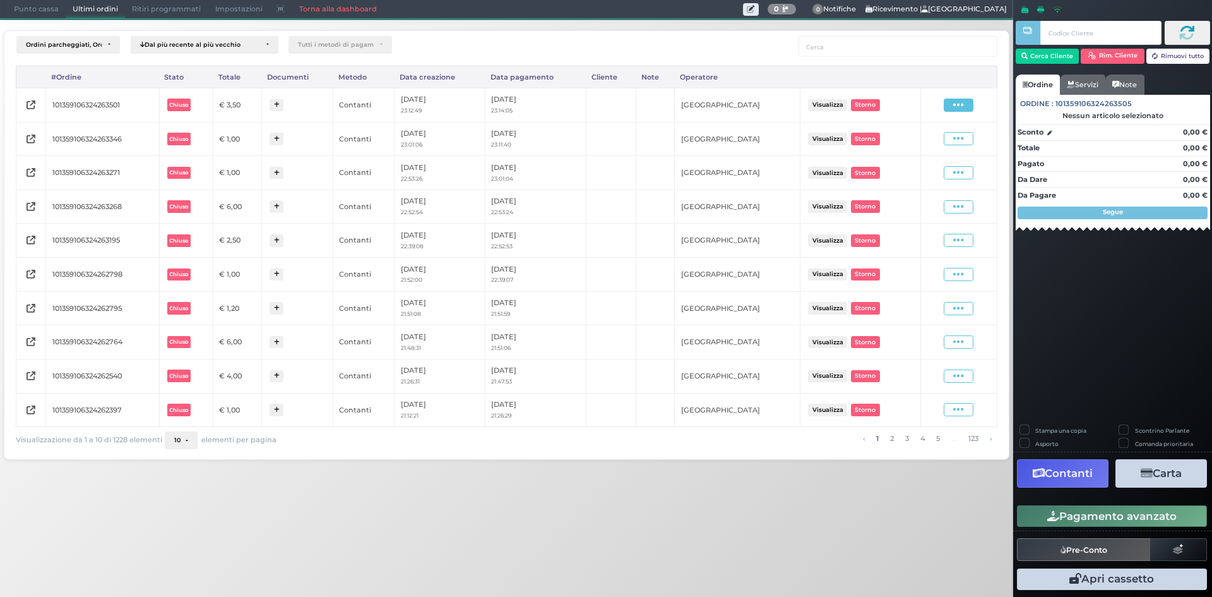
click at [954, 104] on icon at bounding box center [959, 105] width 11 height 12
click at [936, 138] on span "Ristampa Pre-Conto" at bounding box center [928, 141] width 52 height 21
click at [25, 4] on span "Punto cassa" at bounding box center [36, 10] width 59 height 18
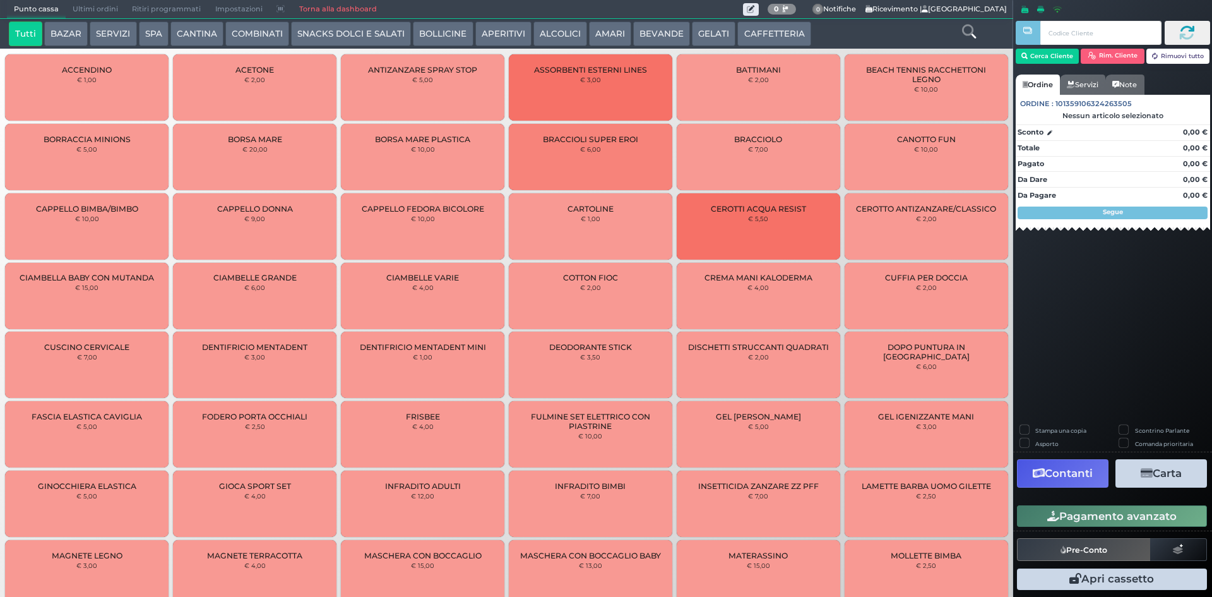
click at [741, 27] on button "CAFFETTERIA" at bounding box center [774, 33] width 73 height 25
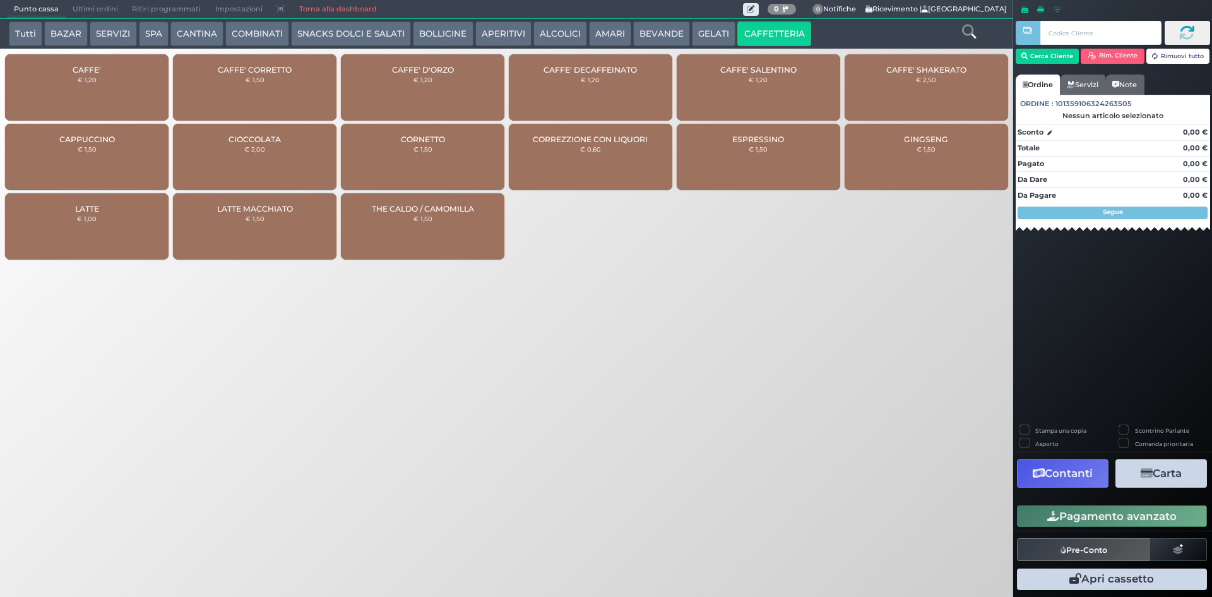
click at [132, 229] on div "LATTE € 1,00" at bounding box center [87, 226] width 164 height 66
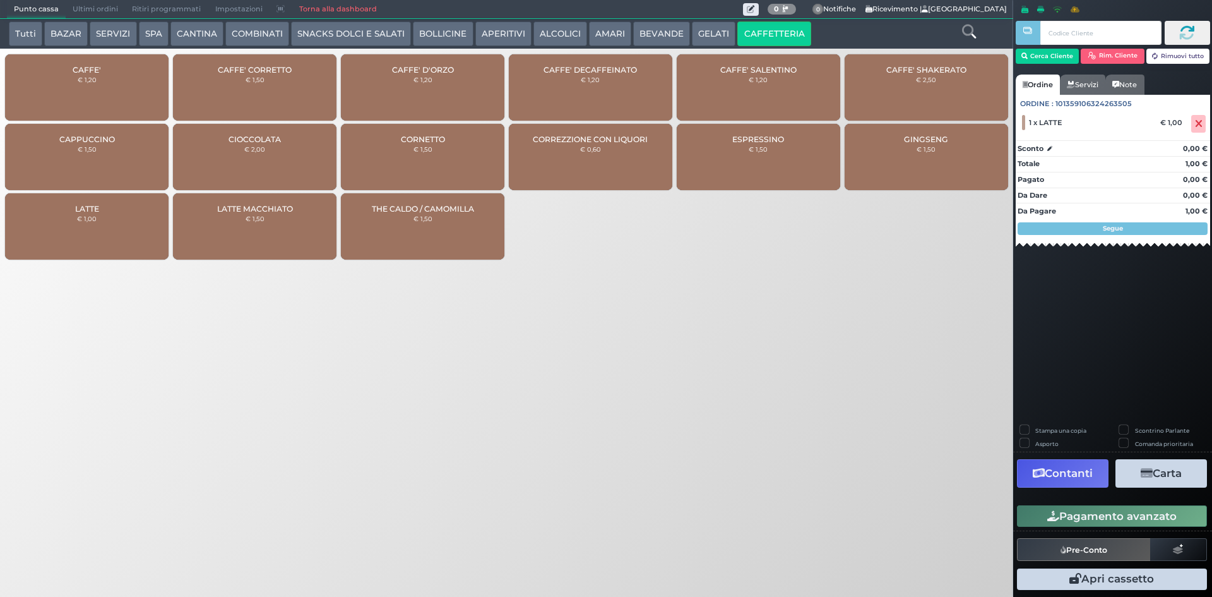
click at [132, 229] on div "LATTE € 1,00" at bounding box center [87, 226] width 164 height 66
click at [1116, 506] on button "Pagamento avanzato" at bounding box center [1112, 515] width 190 height 21
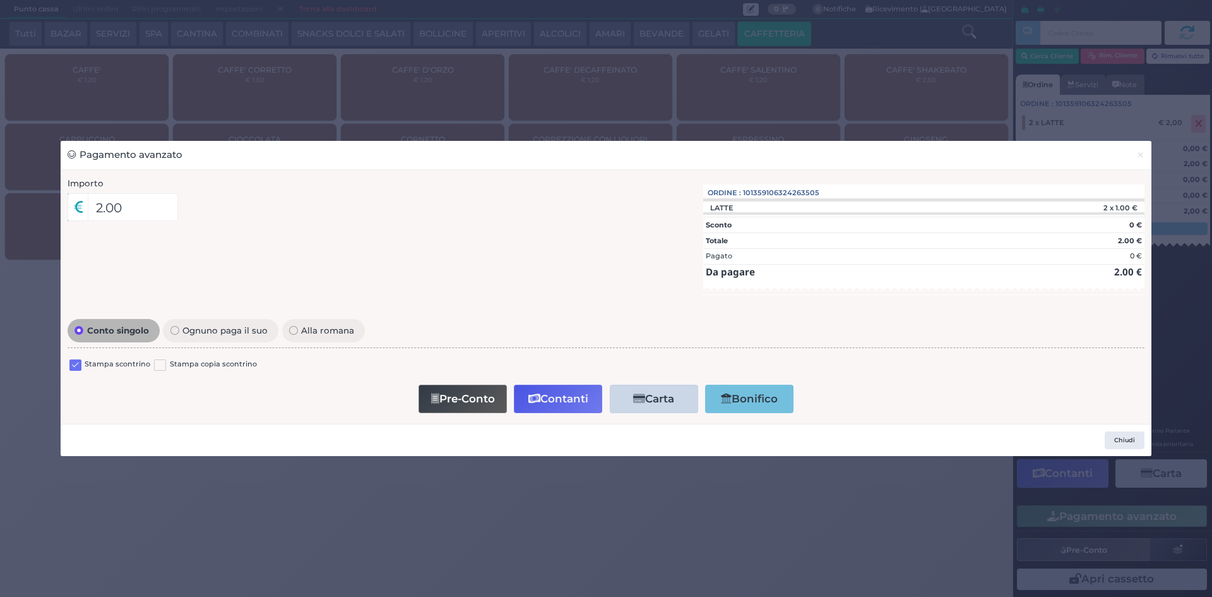
click at [74, 368] on label at bounding box center [75, 365] width 12 height 12
click at [0, 0] on input "checkbox" at bounding box center [0, 0] width 0 height 0
click at [565, 389] on button "Contanti" at bounding box center [558, 399] width 88 height 28
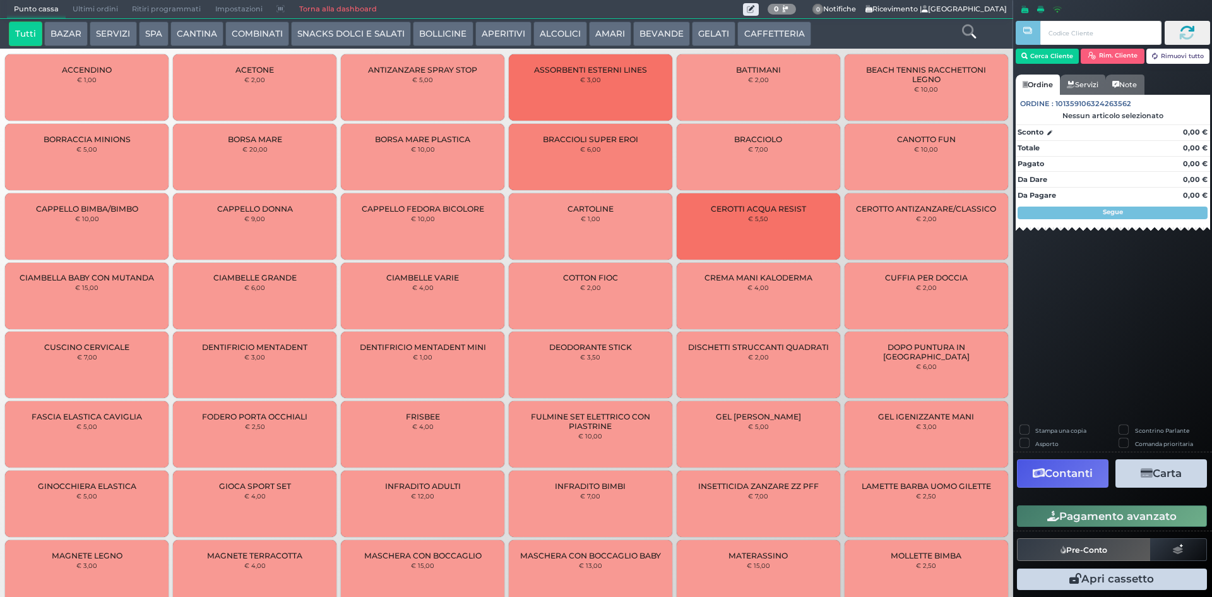
click at [88, 9] on span "Ultimi ordini" at bounding box center [95, 10] width 59 height 18
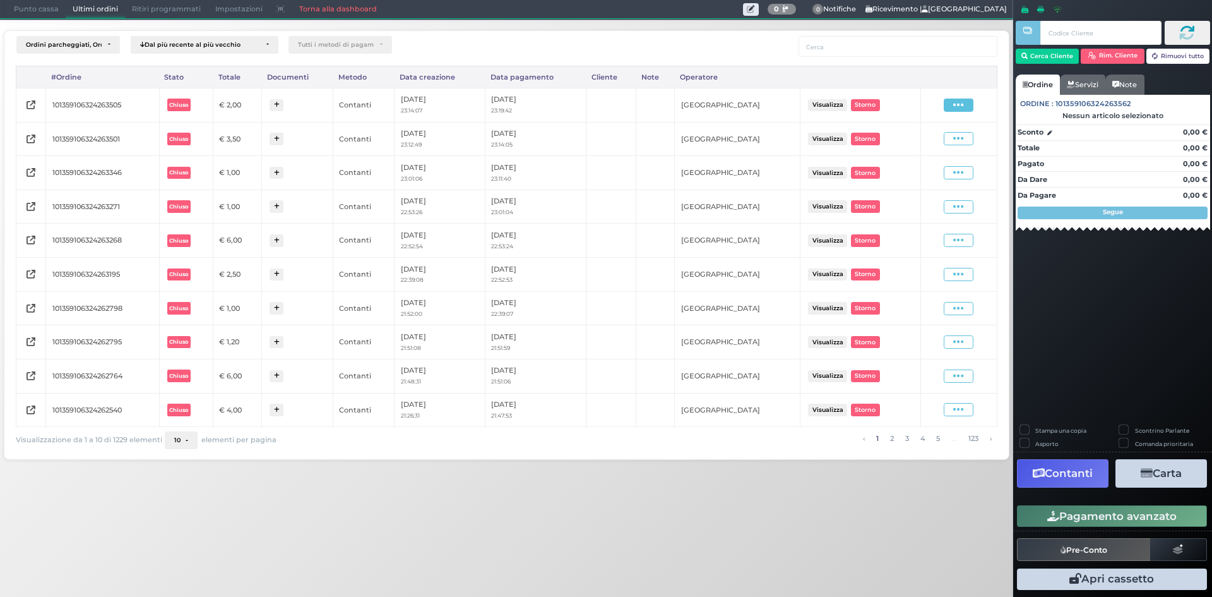
drag, startPoint x: 957, startPoint y: 104, endPoint x: 937, endPoint y: 129, distance: 32.3
click at [957, 105] on icon at bounding box center [959, 105] width 11 height 12
click span "Ristampa Pre-Conto"
click span "Punto cassa"
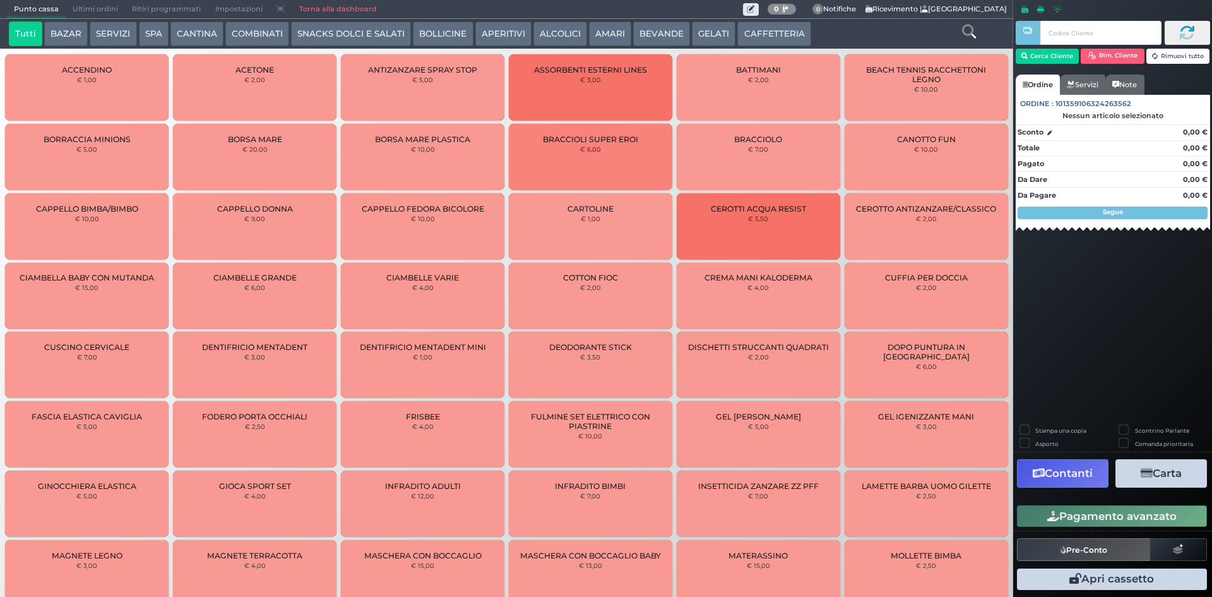
click button "BEVANDE"
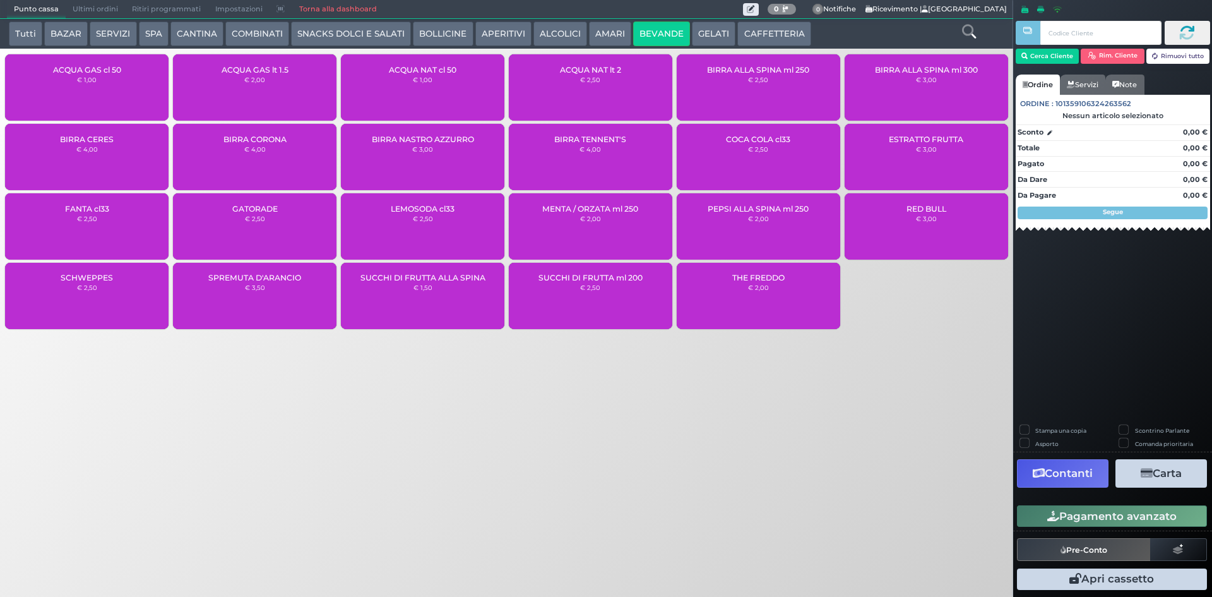
click div "ACQUA NAT lt 2 € 2,50"
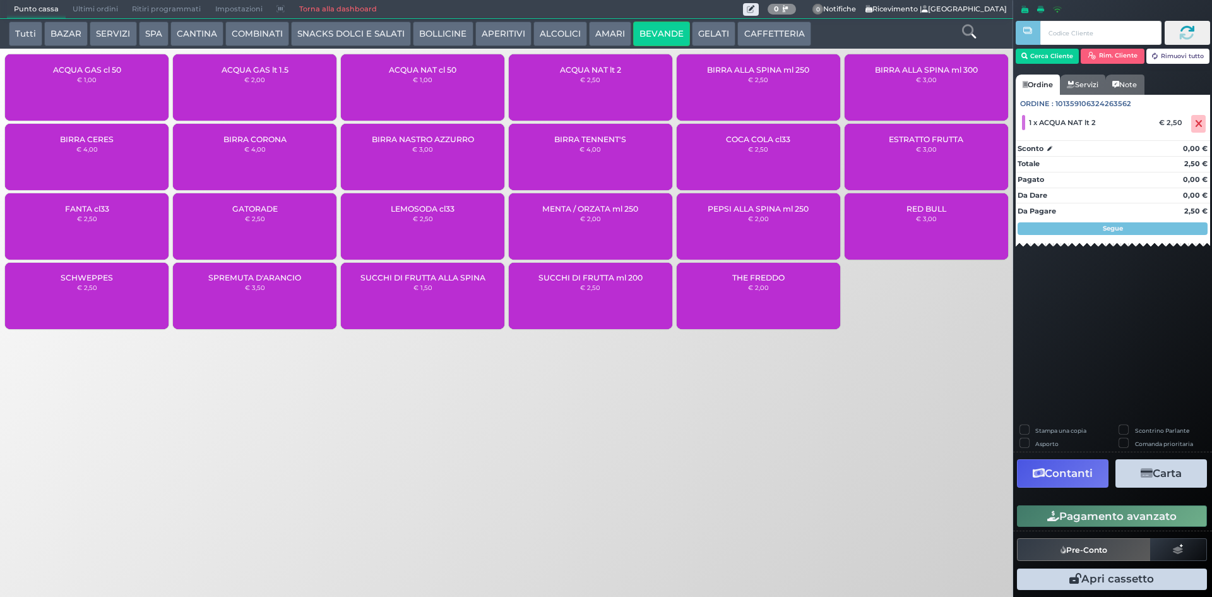
click button "Pagamento avanzato"
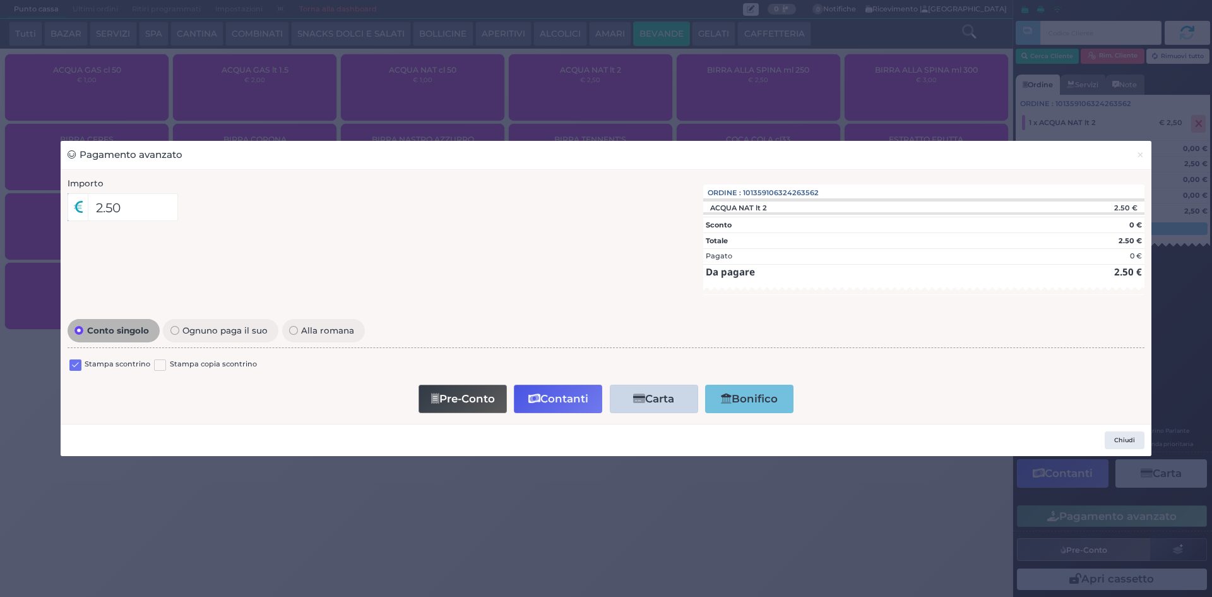
click label
click input "checkbox"
click button "Contanti"
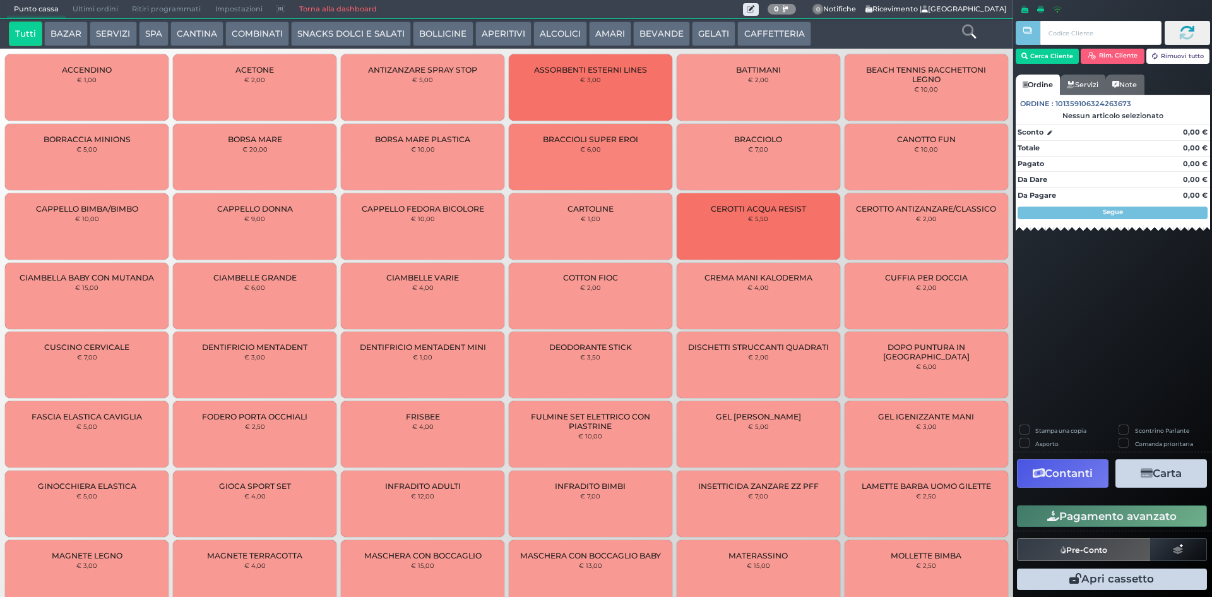
click at [112, 5] on span "Ultimi ordini" at bounding box center [95, 10] width 59 height 18
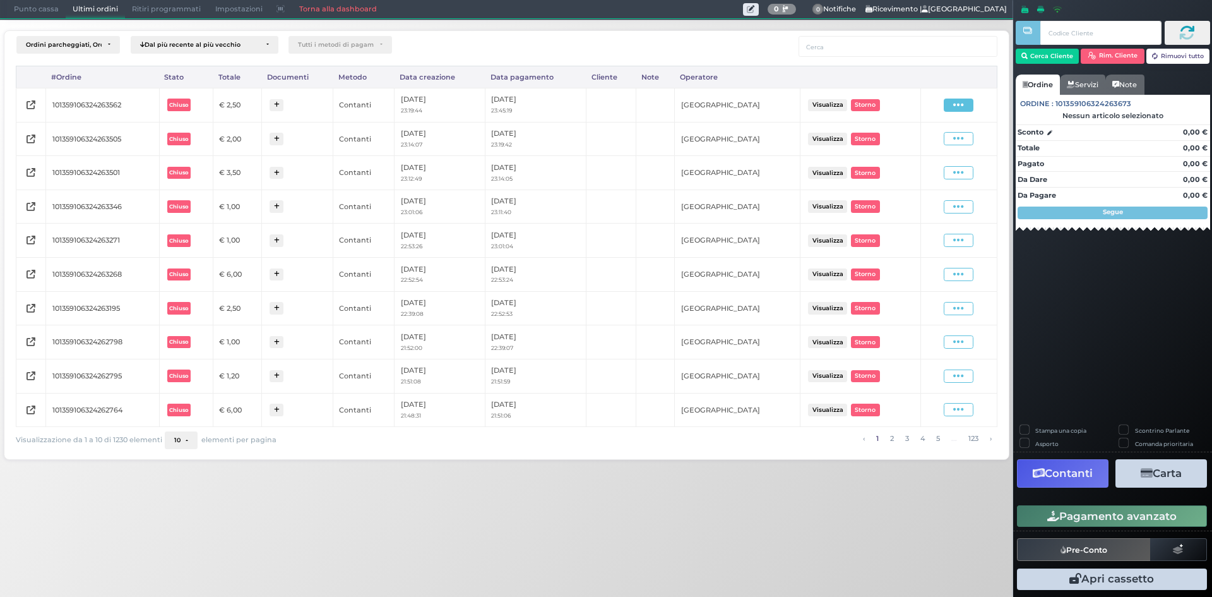
click at [951, 106] on span at bounding box center [959, 105] width 30 height 13
click at [926, 145] on span "Ristampa Pre-Conto" at bounding box center [929, 141] width 52 height 21
click at [42, 11] on span "Punto cassa" at bounding box center [36, 10] width 59 height 18
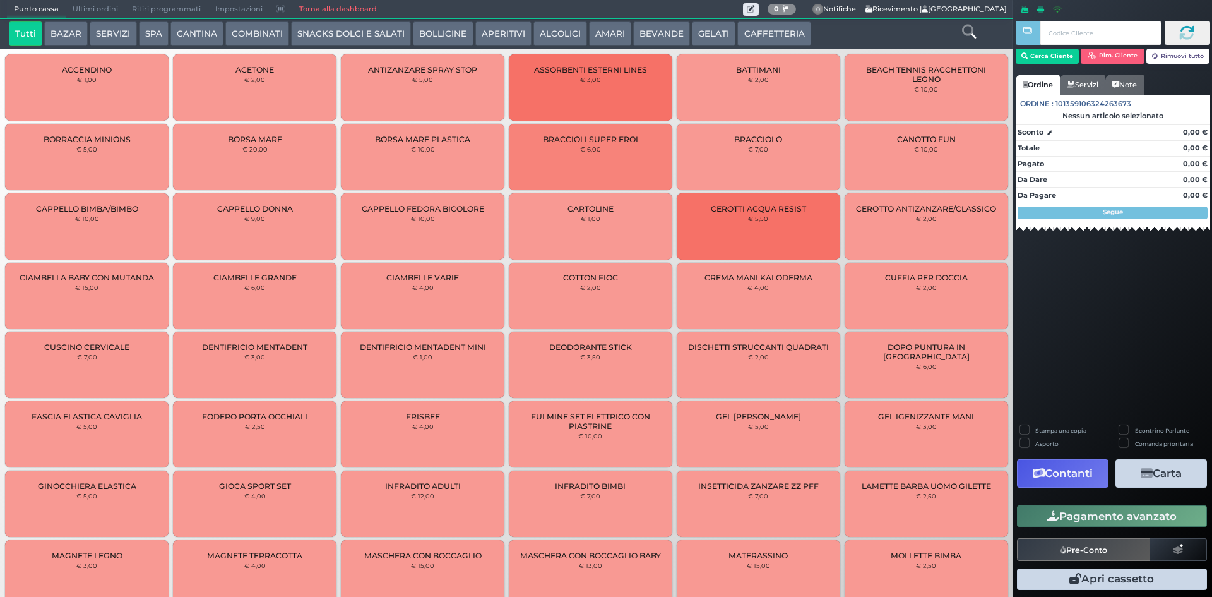
click at [665, 27] on button "BEVANDE" at bounding box center [661, 33] width 57 height 25
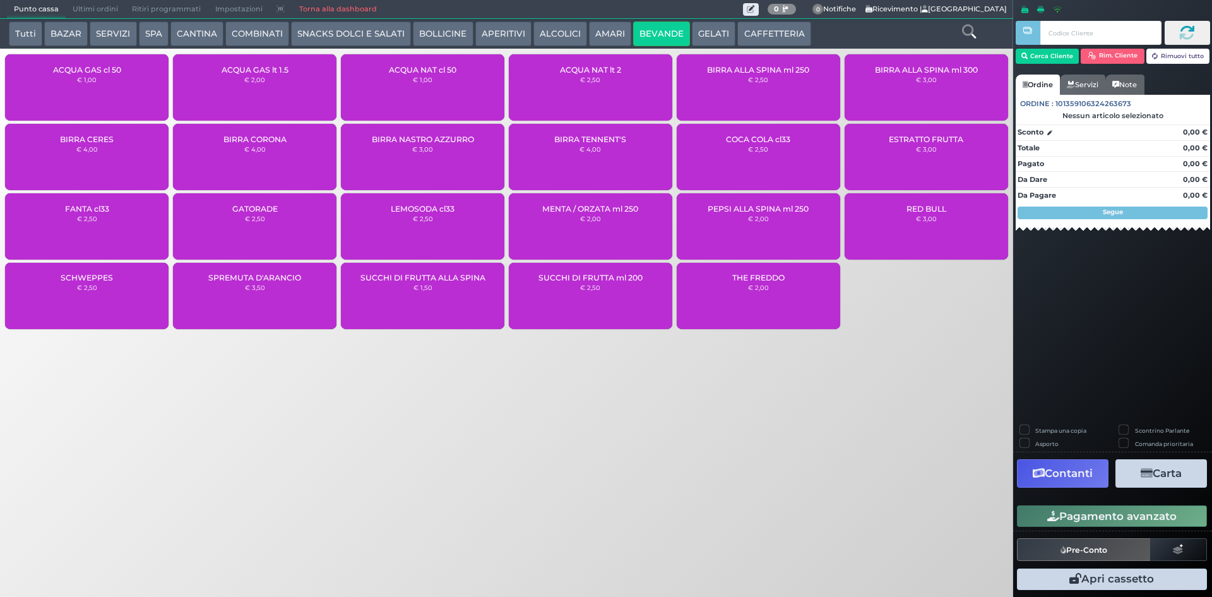
click at [374, 85] on div "ACQUA NAT cl 50 € 1,00" at bounding box center [423, 87] width 164 height 66
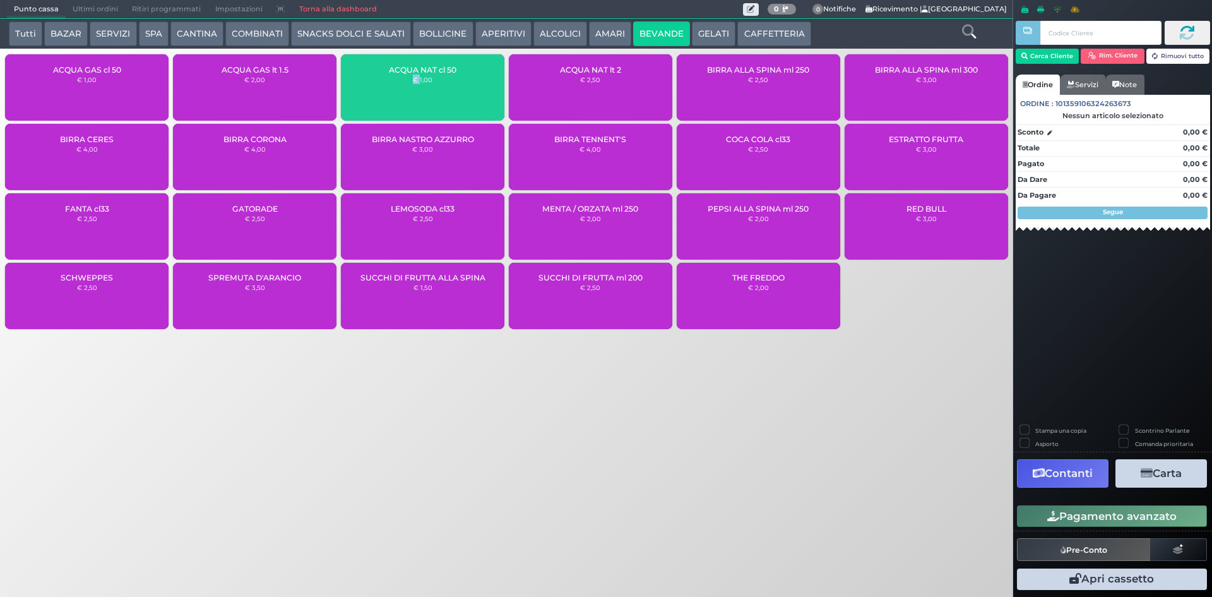
click at [374, 85] on div "ACQUA NAT cl 50 € 1,00" at bounding box center [423, 87] width 164 height 66
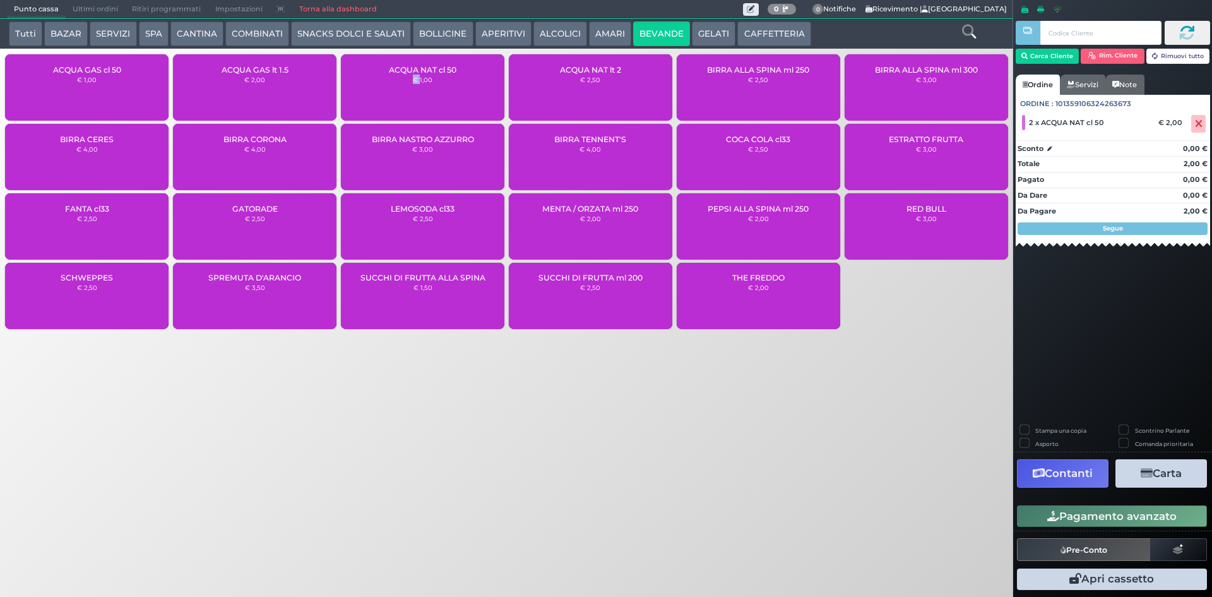
drag, startPoint x: 1061, startPoint y: 523, endPoint x: 1044, endPoint y: 517, distance: 18.2
click at [1060, 523] on button "Pagamento avanzato" at bounding box center [1112, 515] width 190 height 21
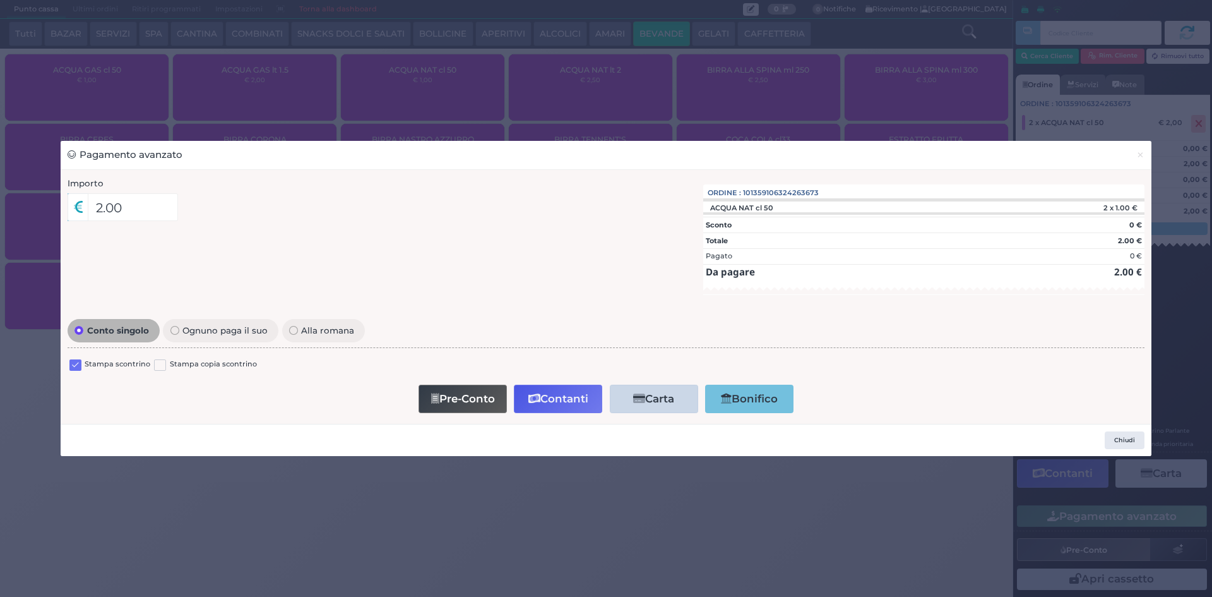
click at [73, 357] on div "Stampa scontrino Stampa copia scontrino" at bounding box center [606, 367] width 1077 height 30
click at [75, 371] on div at bounding box center [75, 366] width 12 height 15
click at [1142, 151] on span "×" at bounding box center [1141, 155] width 8 height 14
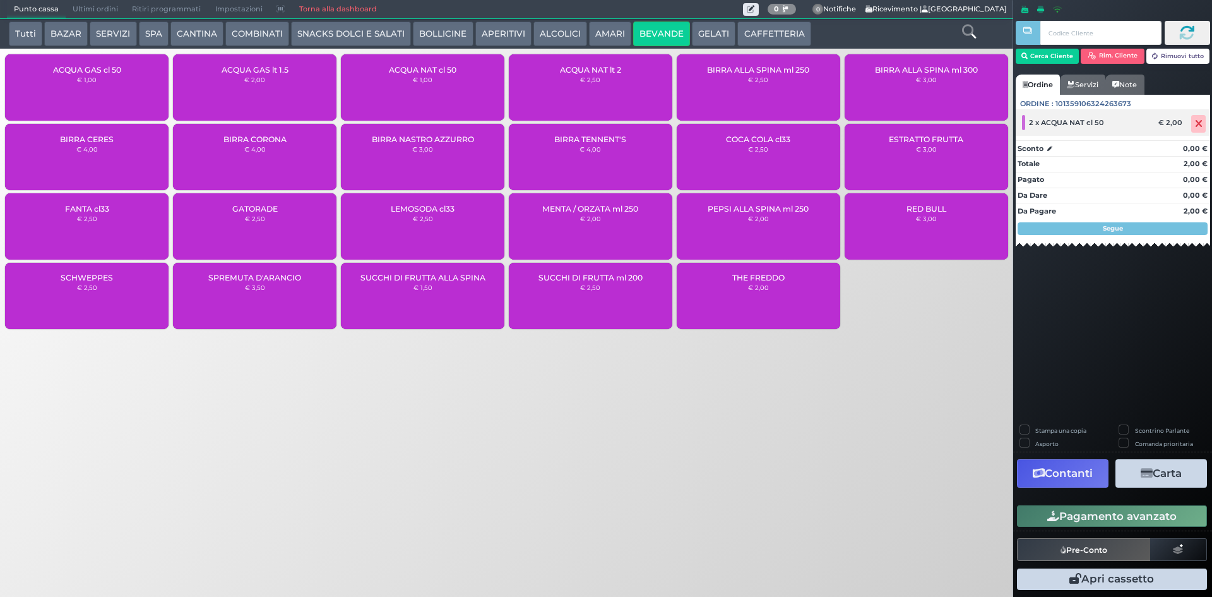
click at [1202, 124] on icon at bounding box center [1199, 124] width 8 height 1
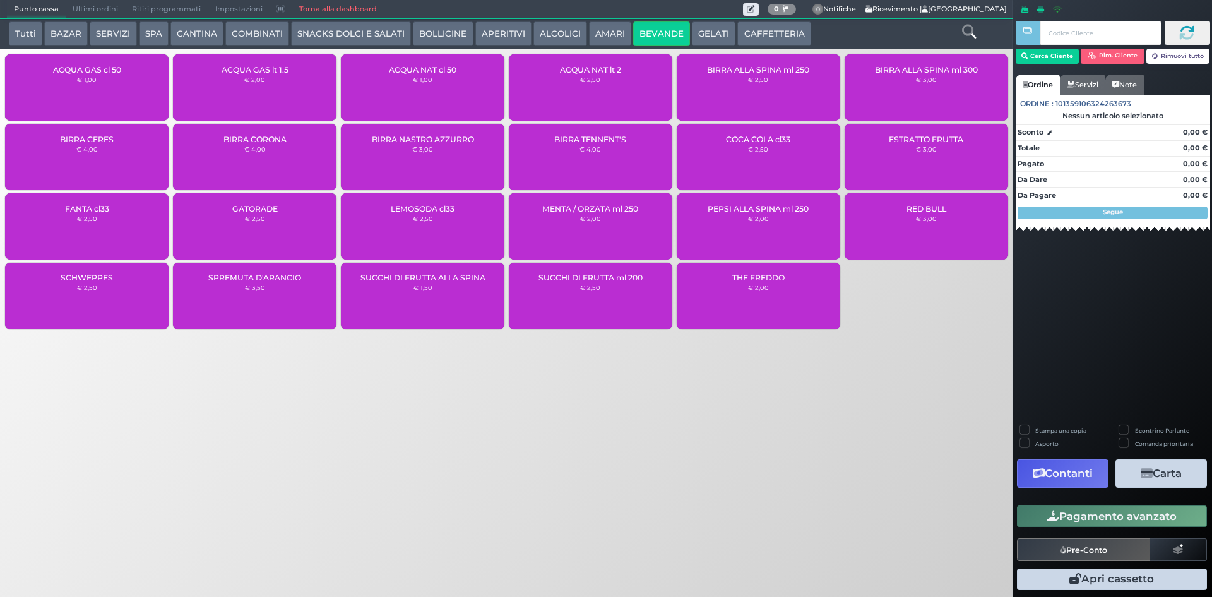
click at [414, 83] on div "ACQUA NAT cl 50 € 1,00" at bounding box center [423, 87] width 164 height 66
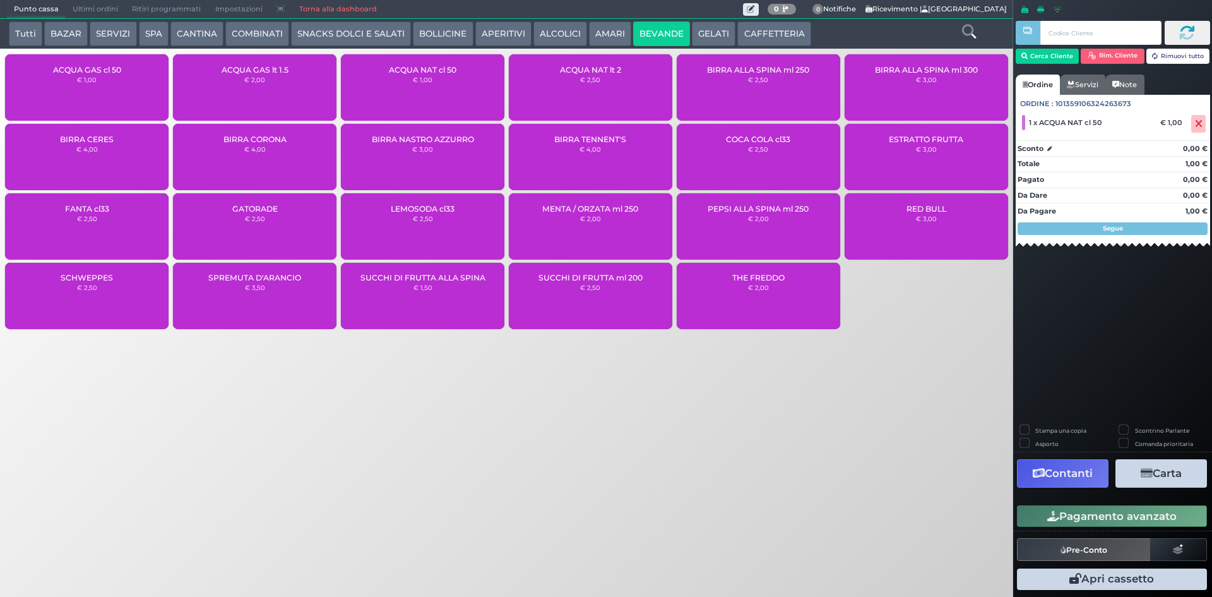
click at [147, 86] on div "ACQUA GAS cl 50 € 1,00" at bounding box center [87, 87] width 164 height 66
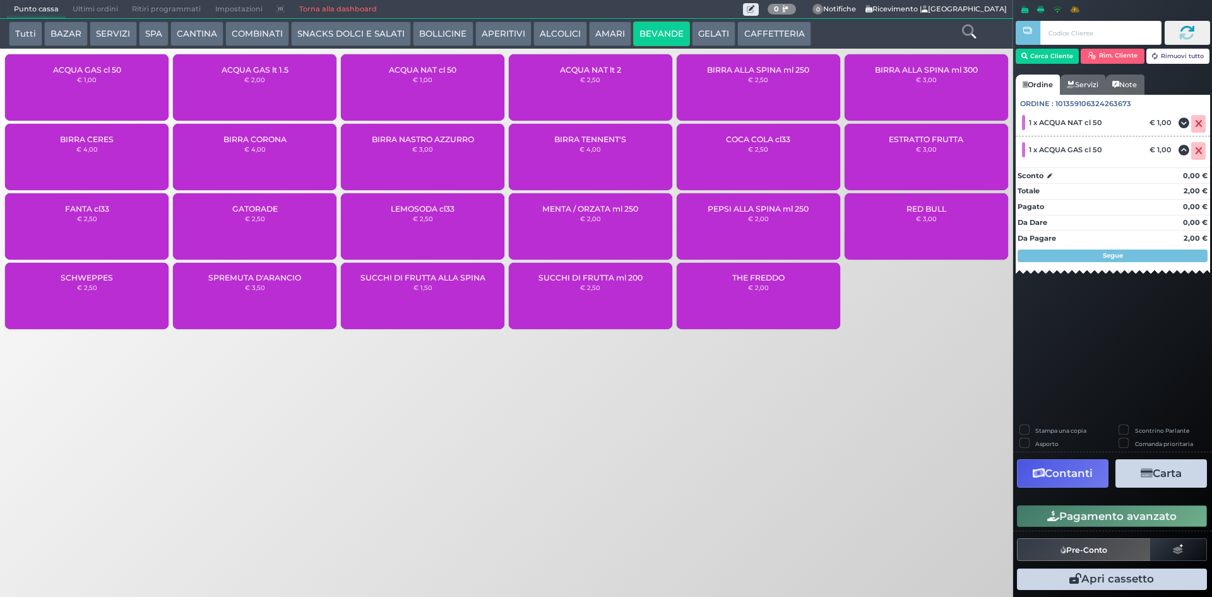
click at [1092, 522] on button "Pagamento avanzato" at bounding box center [1112, 515] width 190 height 21
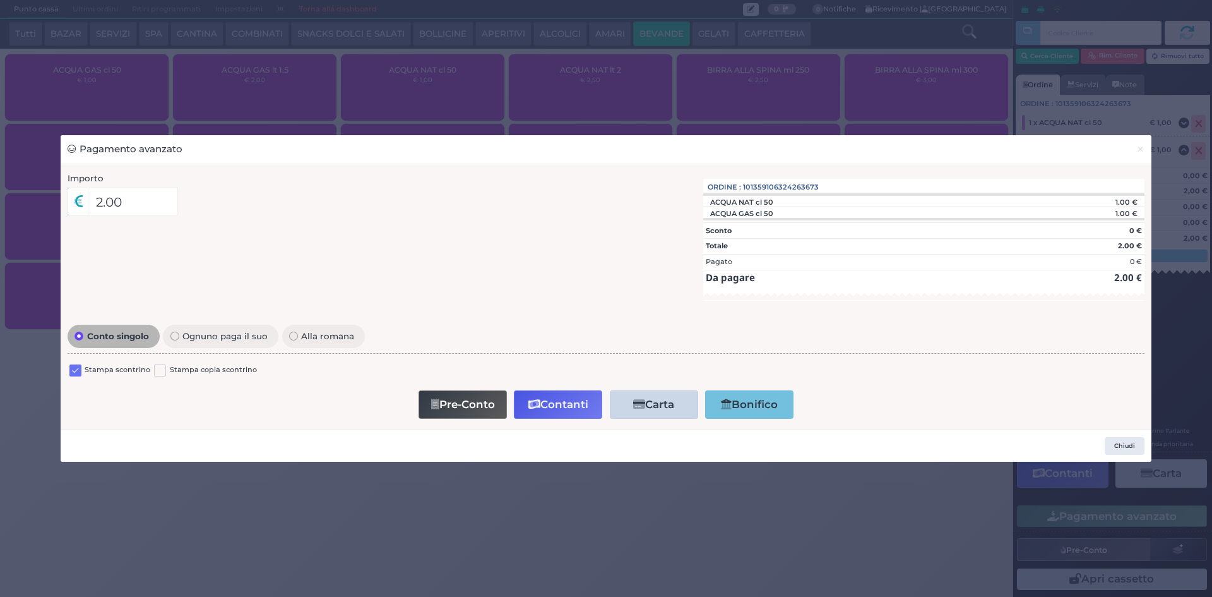
drag, startPoint x: 79, startPoint y: 373, endPoint x: 166, endPoint y: 396, distance: 90.2
click at [79, 371] on label at bounding box center [75, 370] width 12 height 12
click at [0, 0] on input "checkbox" at bounding box center [0, 0] width 0 height 0
click at [578, 407] on button "Contanti" at bounding box center [558, 404] width 88 height 28
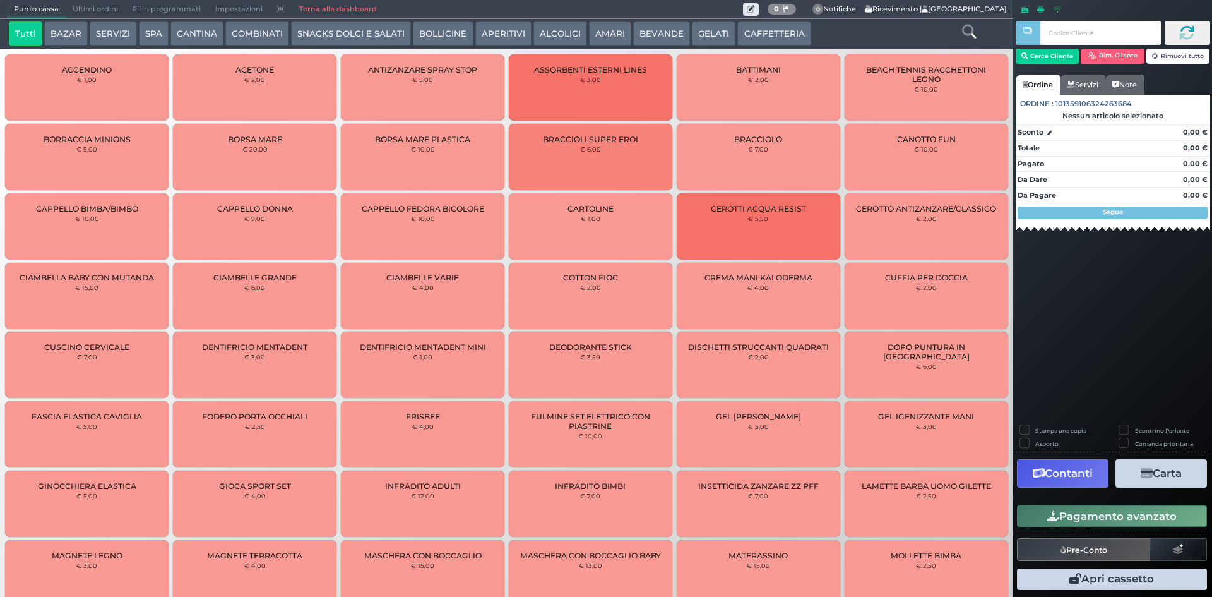
click at [87, 8] on span "Ultimi ordini" at bounding box center [95, 10] width 59 height 18
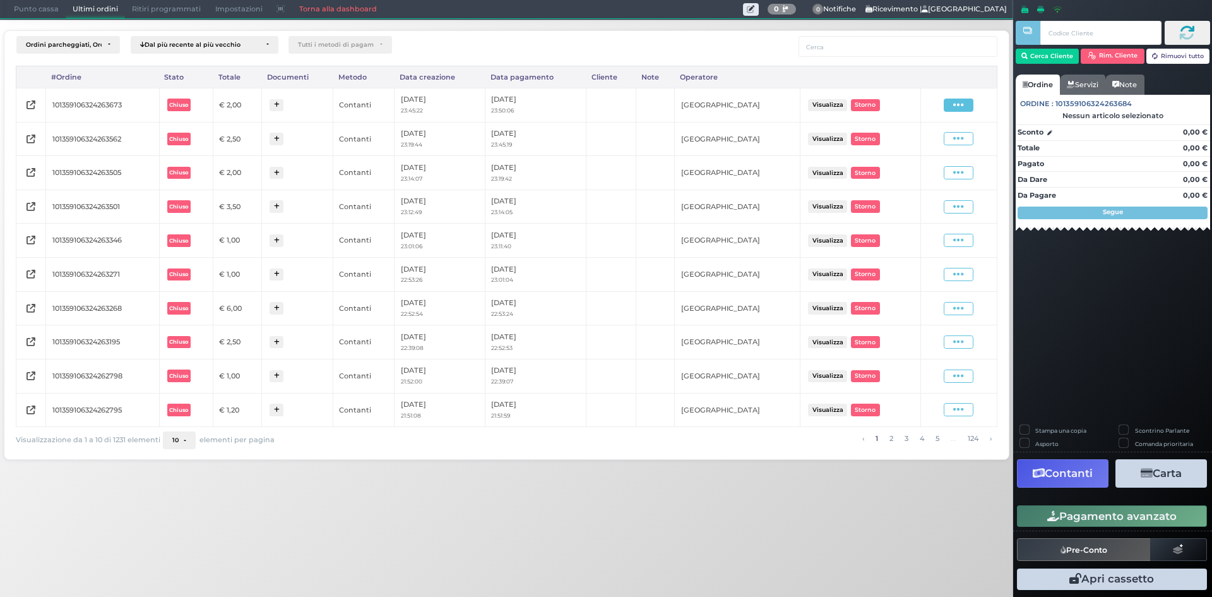
click at [952, 107] on span at bounding box center [959, 105] width 30 height 13
click at [916, 150] on span "Ristampa Pre-Conto" at bounding box center [928, 141] width 52 height 21
click at [57, 7] on span "Punto cassa" at bounding box center [36, 10] width 59 height 18
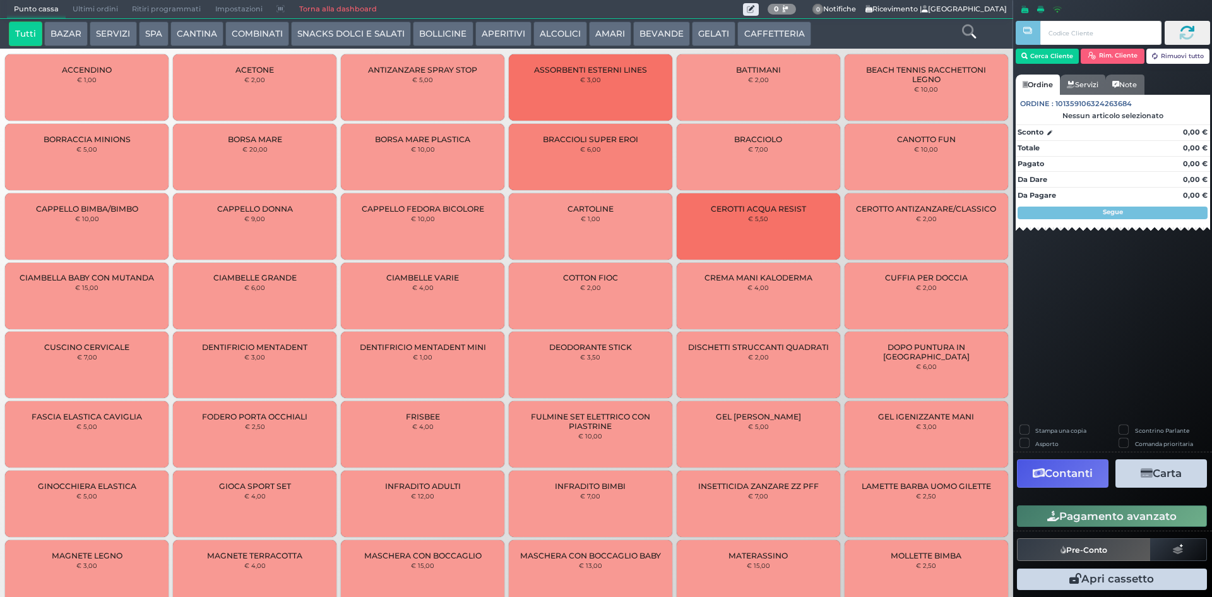
click at [678, 33] on button "BEVANDE" at bounding box center [661, 33] width 57 height 25
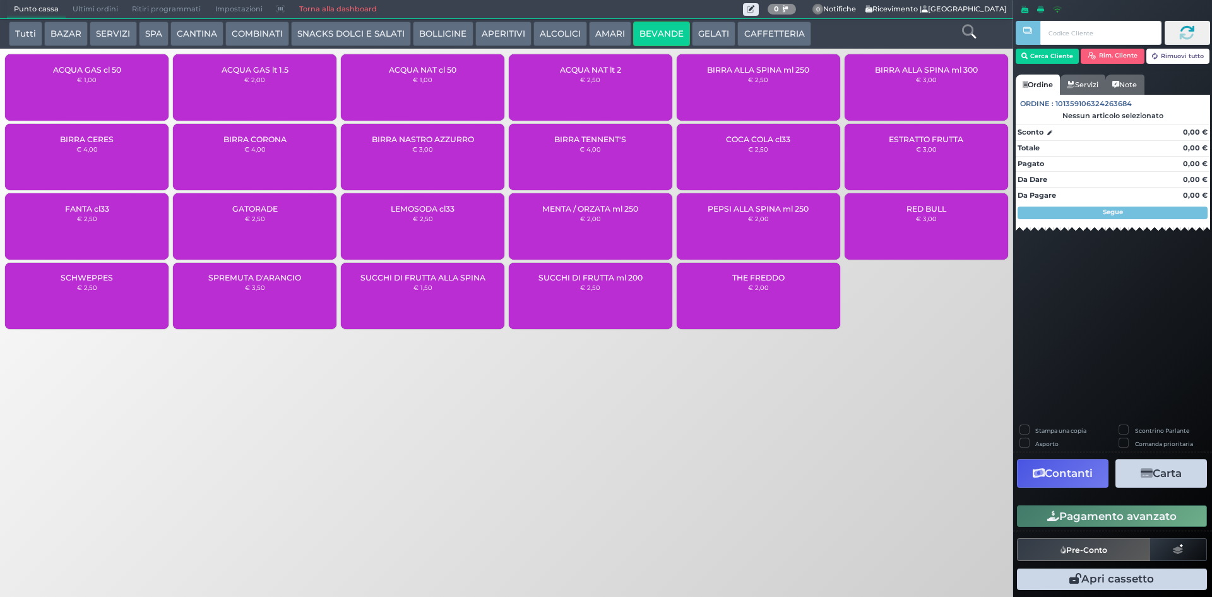
click at [416, 83] on div "ACQUA NAT cl 50 € 1,00" at bounding box center [423, 87] width 164 height 66
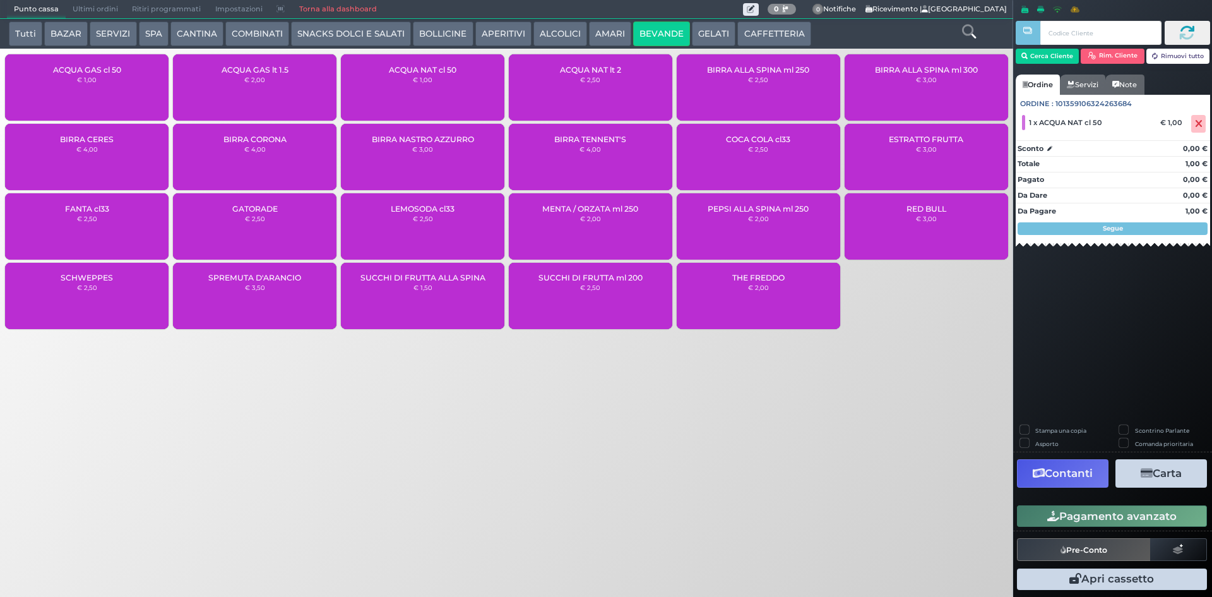
click at [1051, 532] on div "Stampa una copia Scontrino Parlante Asporto Comanda prioritaria Contanti Carta …" at bounding box center [1113, 509] width 199 height 169
click at [1048, 519] on icon "button" at bounding box center [1054, 516] width 12 height 11
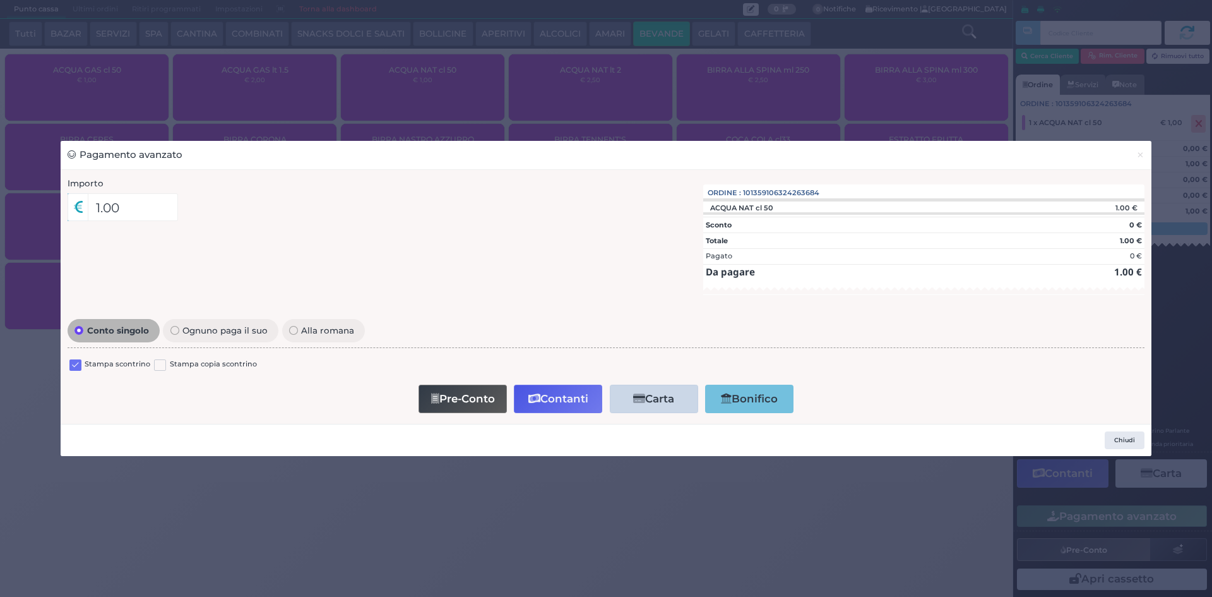
click at [76, 360] on label at bounding box center [75, 365] width 12 height 12
click at [0, 0] on input "checkbox" at bounding box center [0, 0] width 0 height 0
click at [547, 405] on button "Contanti" at bounding box center [558, 399] width 88 height 28
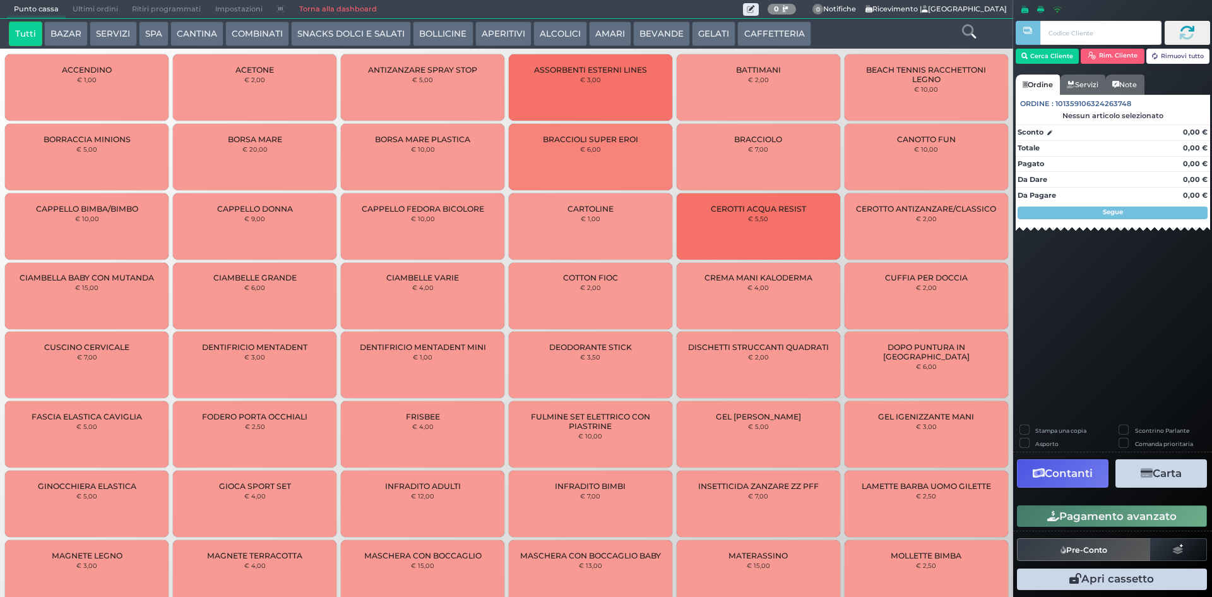
drag, startPoint x: 73, startPoint y: 9, endPoint x: 69, endPoint y: 20, distance: 12.0
click at [73, 11] on span "Ultimi ordini" at bounding box center [95, 10] width 59 height 18
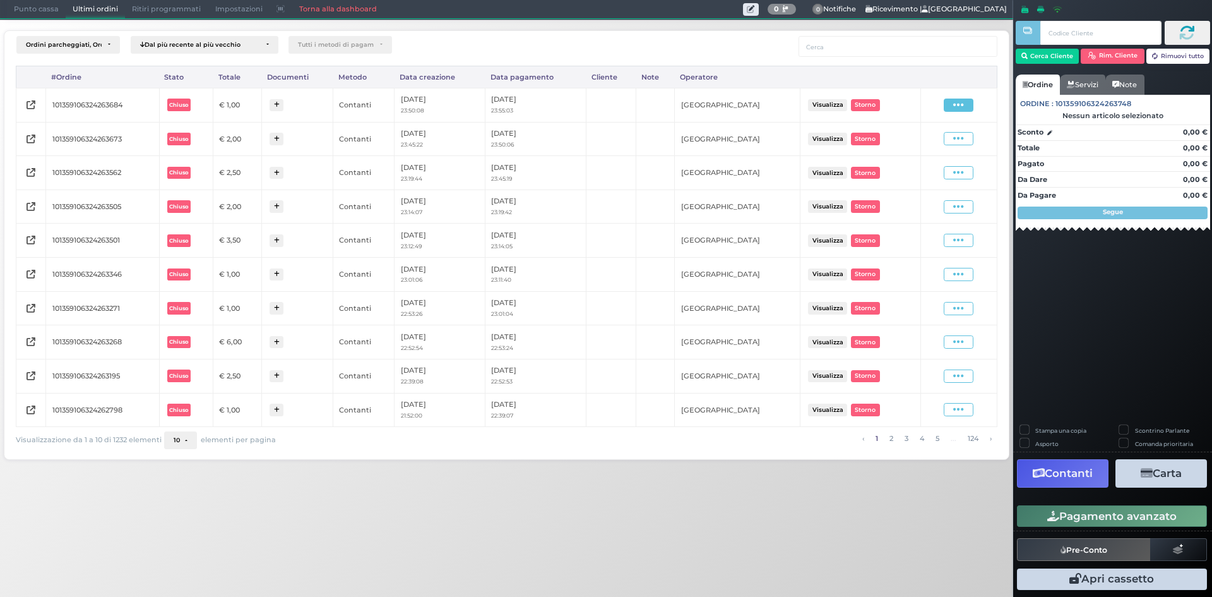
click at [952, 101] on span at bounding box center [959, 105] width 30 height 13
click at [940, 140] on span "Ristampa Pre-Conto" at bounding box center [928, 141] width 52 height 21
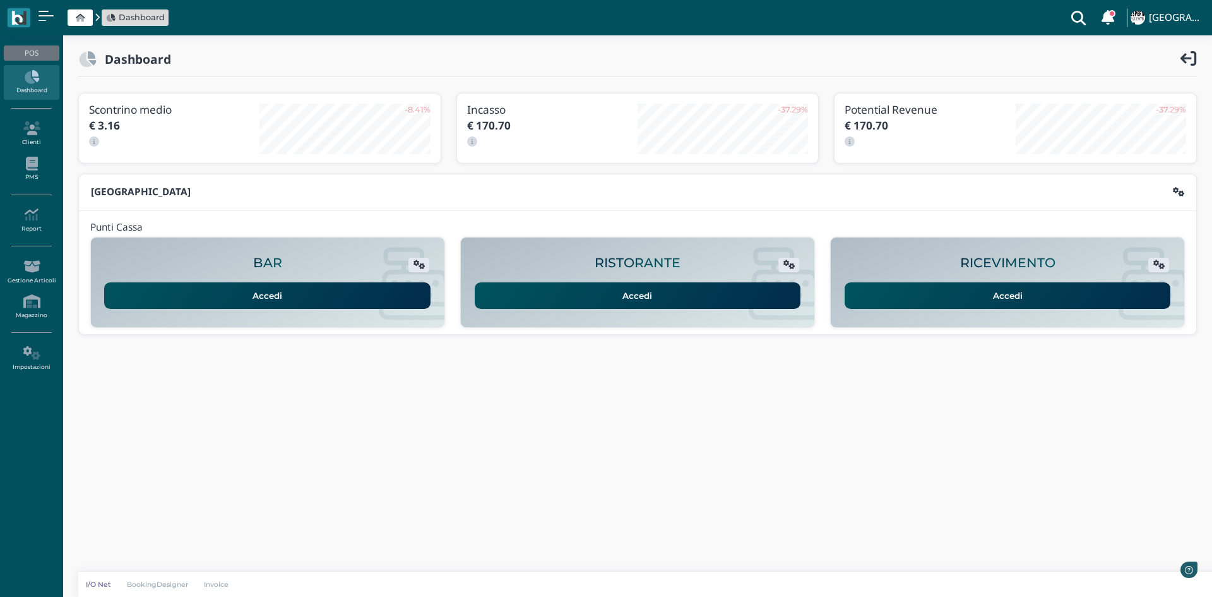
click at [36, 201] on ul "POS Dashboard Clienti PMS Report Report Ordini Report Prelievi Report Doc. Fisc…" at bounding box center [31, 210] width 63 height 340
click at [35, 219] on icon at bounding box center [31, 215] width 55 height 14
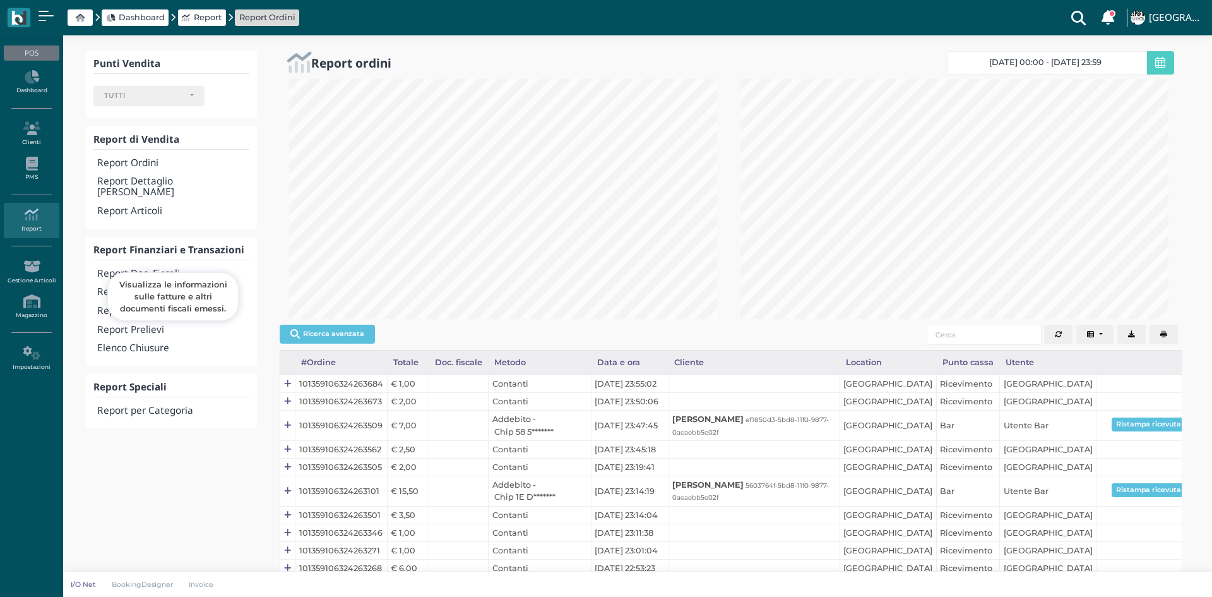
select select
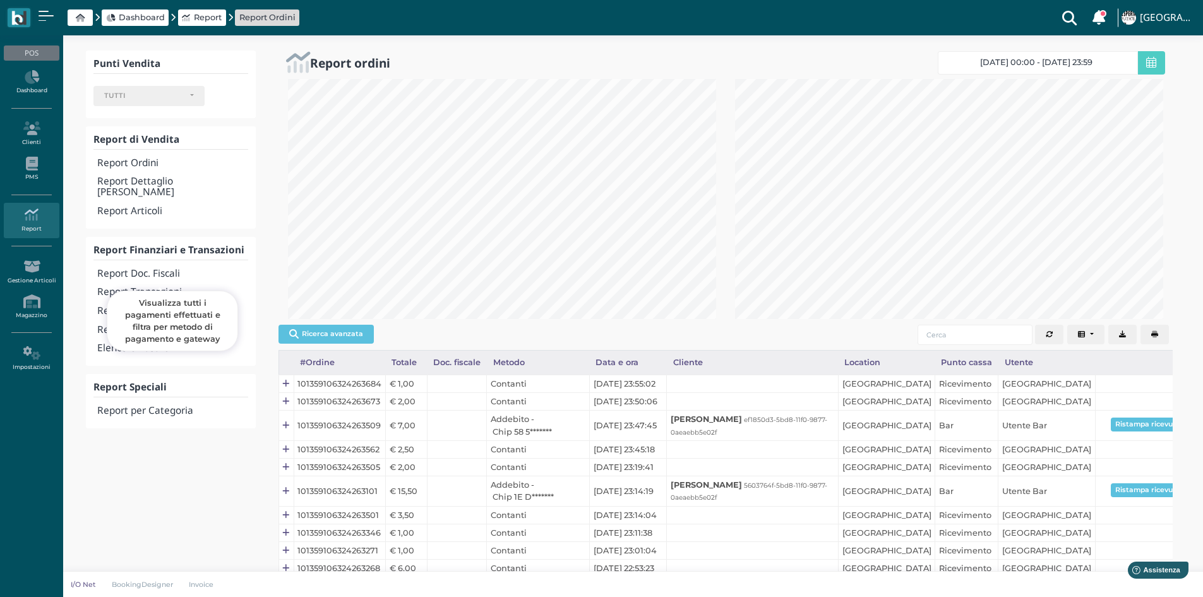
click at [141, 287] on h4 "Report Transazioni" at bounding box center [172, 292] width 150 height 11
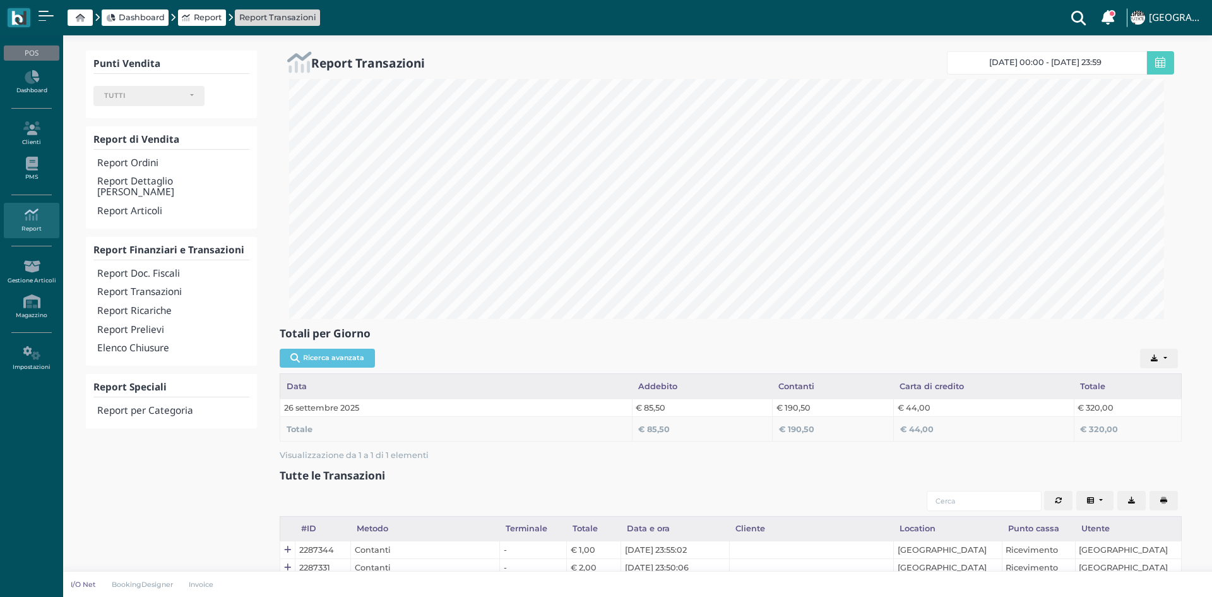
select select
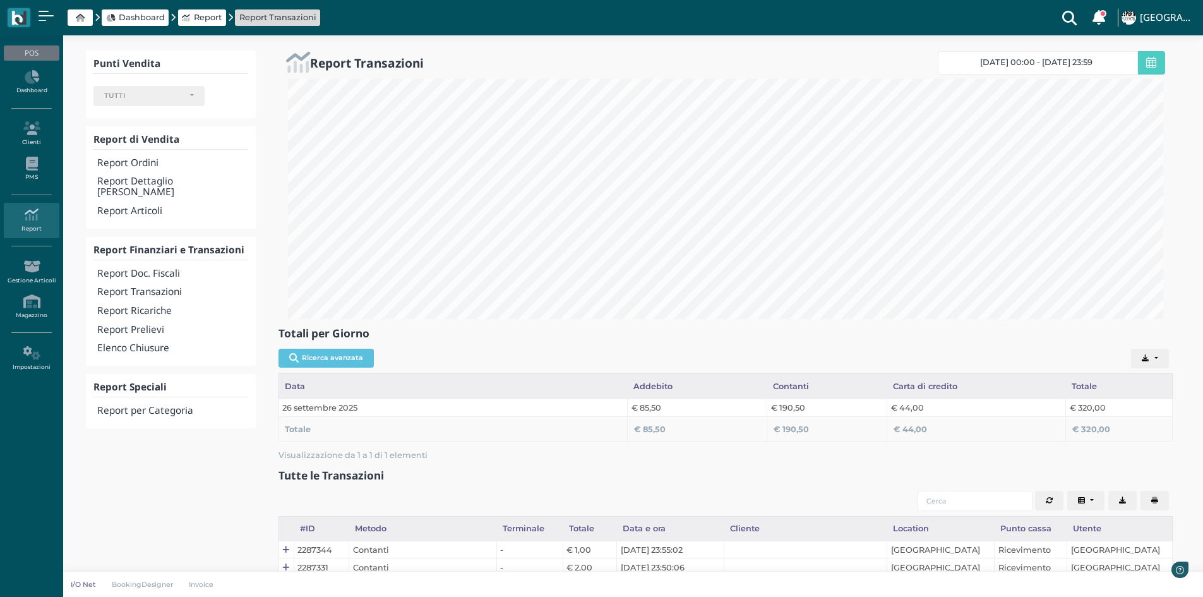
scroll to position [240, 894]
click at [167, 343] on h4 "Elenco Chiusure" at bounding box center [172, 348] width 150 height 11
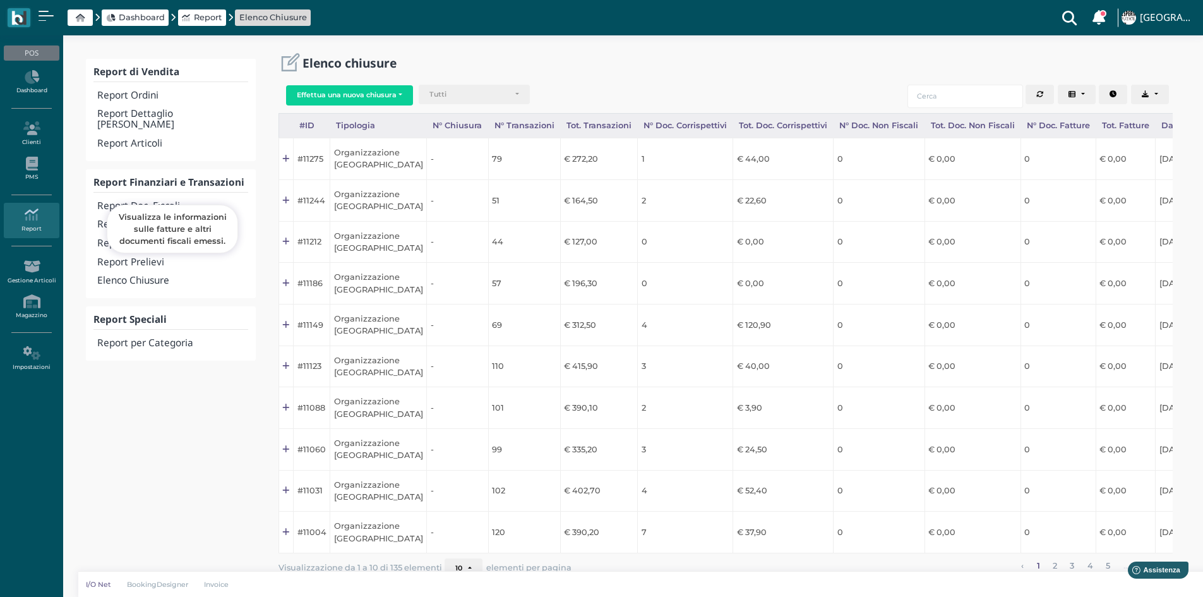
click at [156, 201] on h4 "Report Doc. Fiscali" at bounding box center [172, 206] width 150 height 11
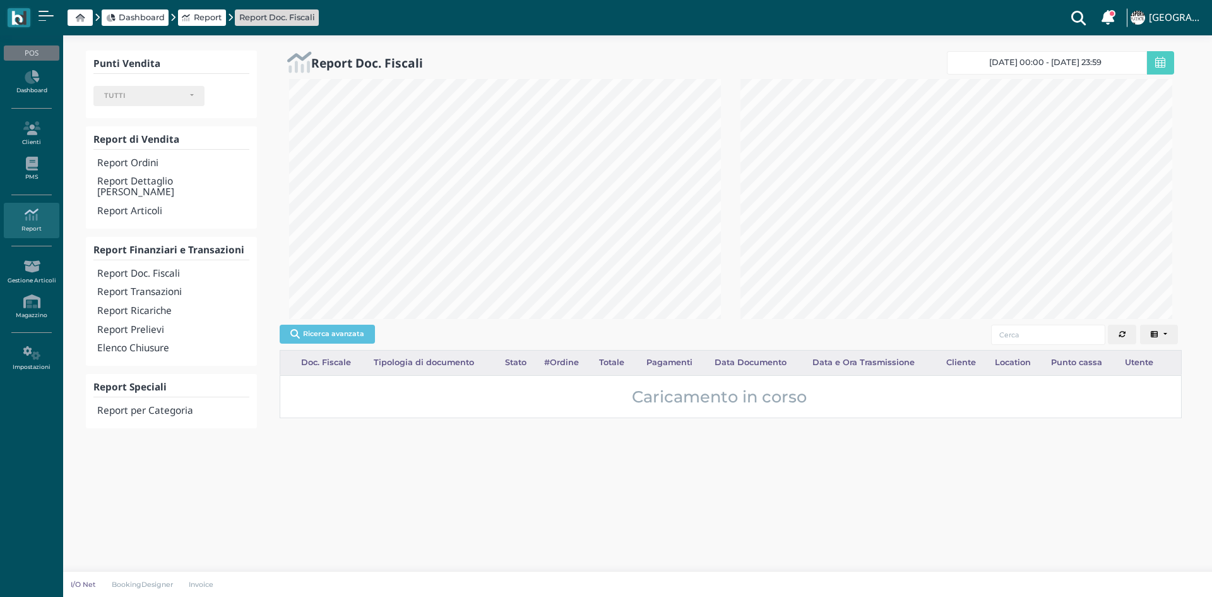
select select
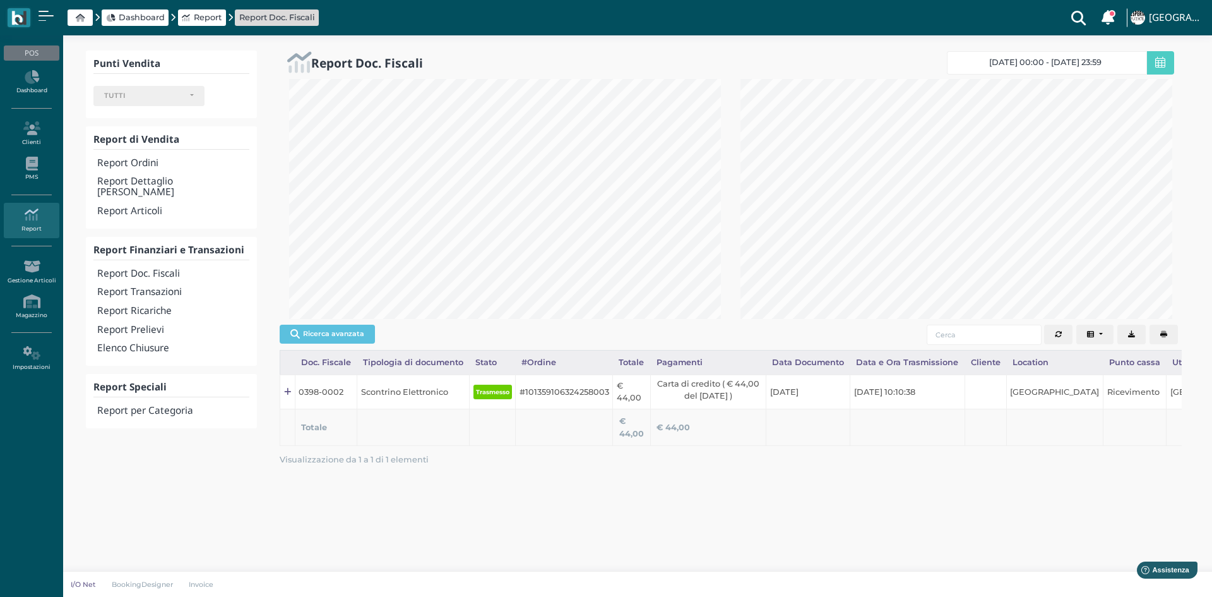
click at [1158, 337] on button "button" at bounding box center [1164, 335] width 28 height 20
click at [136, 287] on h4 "Report Transazioni" at bounding box center [173, 292] width 152 height 11
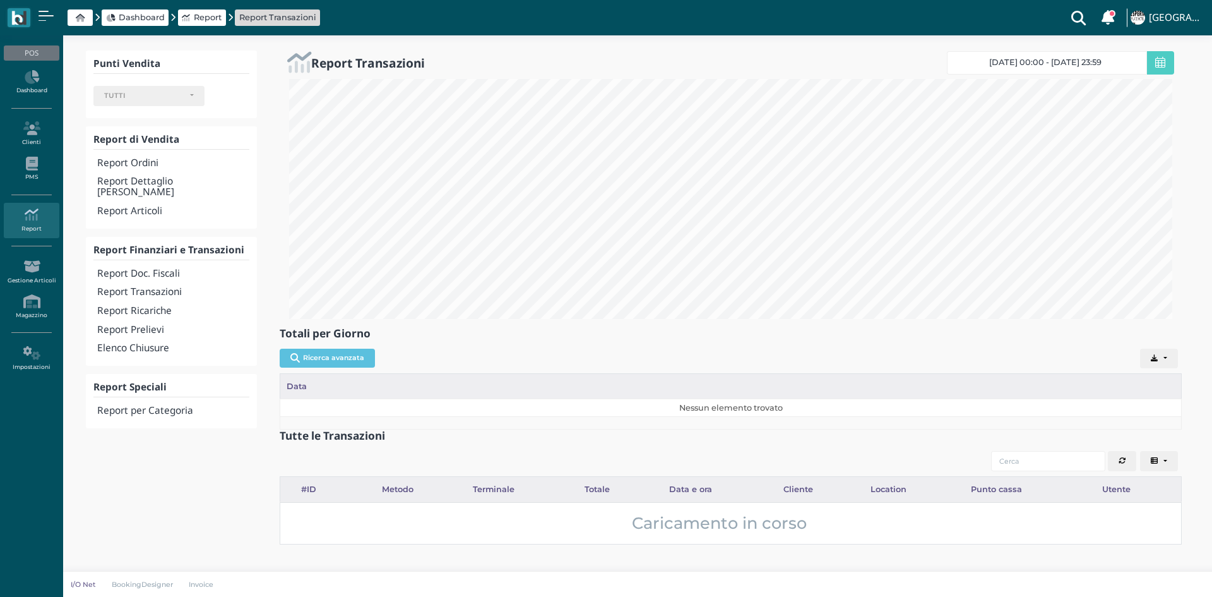
select select
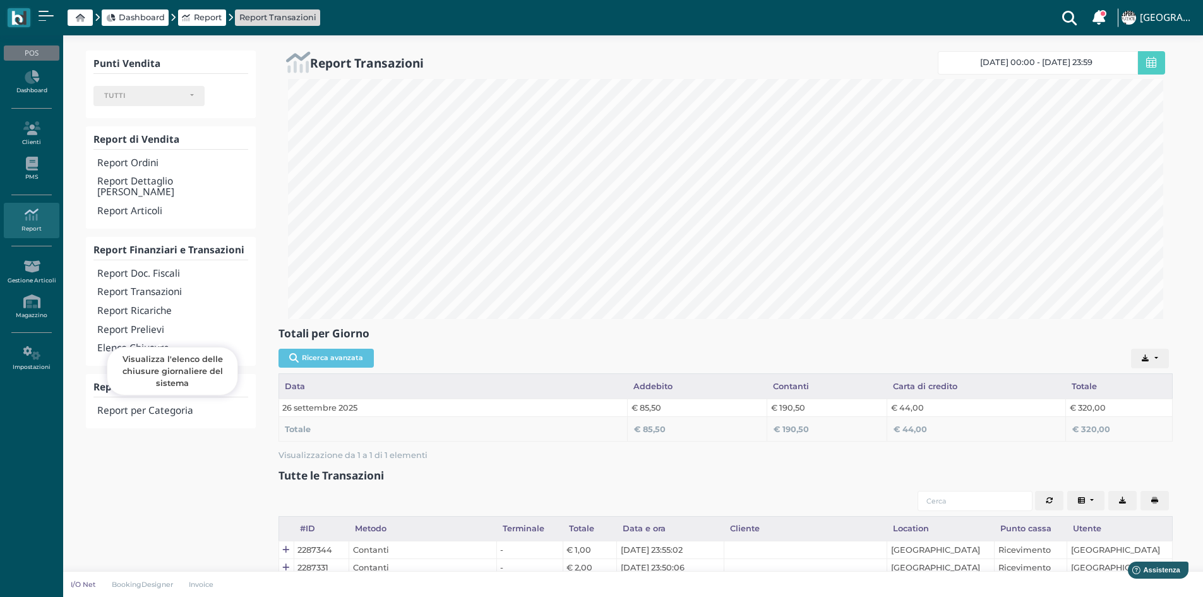
click at [123, 343] on h4 "Elenco Chiusure" at bounding box center [172, 348] width 150 height 11
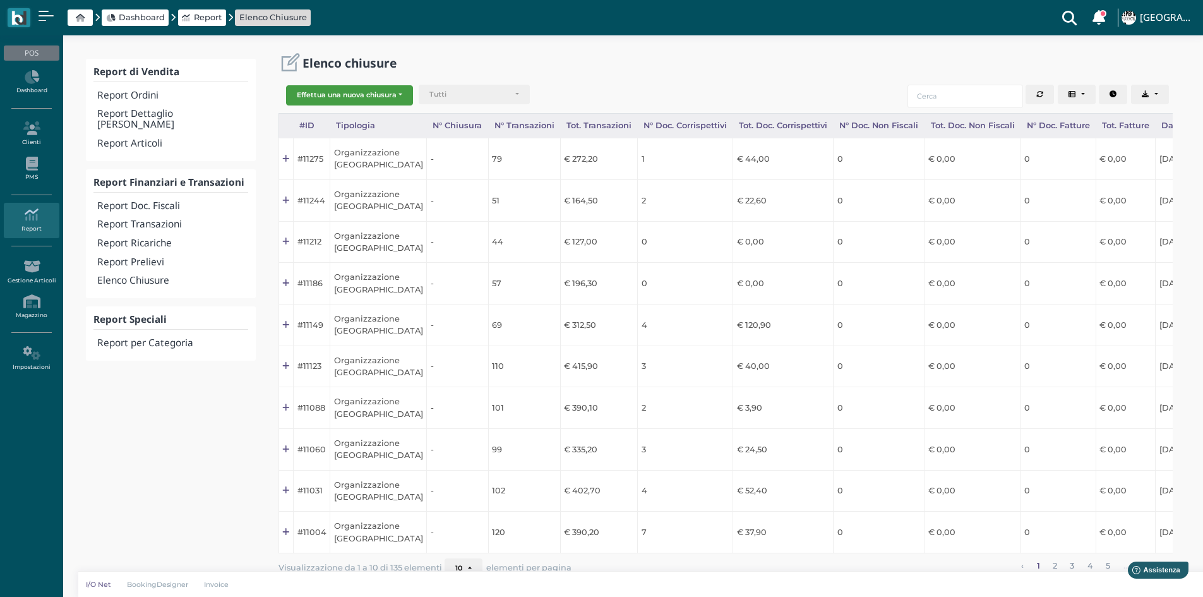
click at [373, 97] on button "Effettua una nuova chiusura" at bounding box center [349, 95] width 127 height 20
click at [346, 112] on span "Organizzazione" at bounding box center [336, 115] width 98 height 16
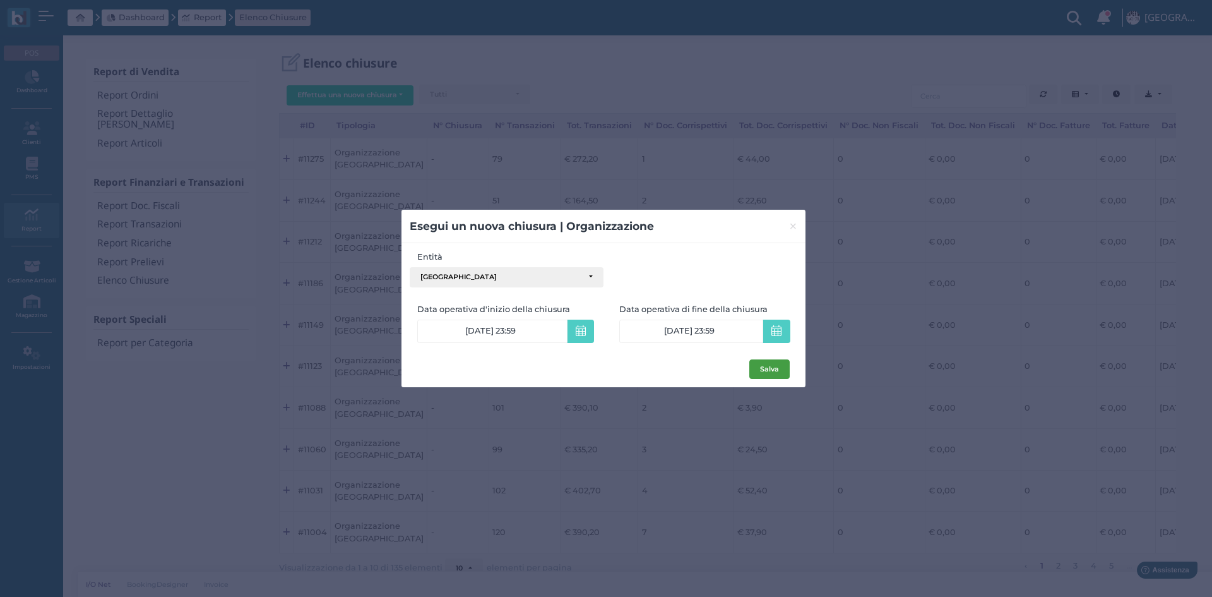
click at [770, 364] on button "Salva" at bounding box center [770, 369] width 40 height 20
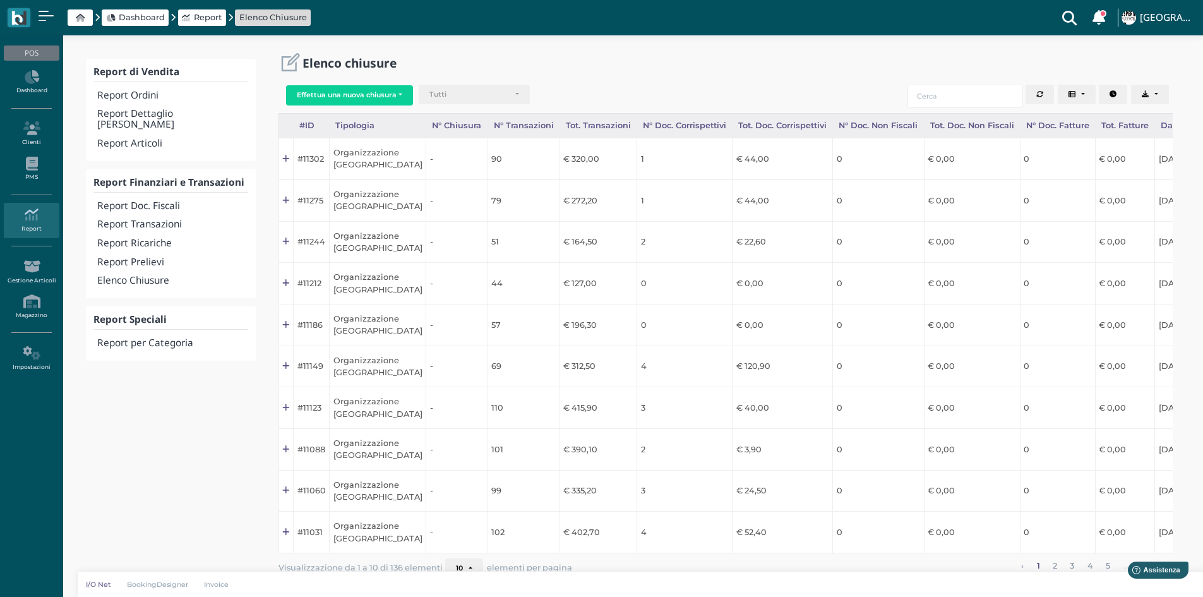
scroll to position [0, 124]
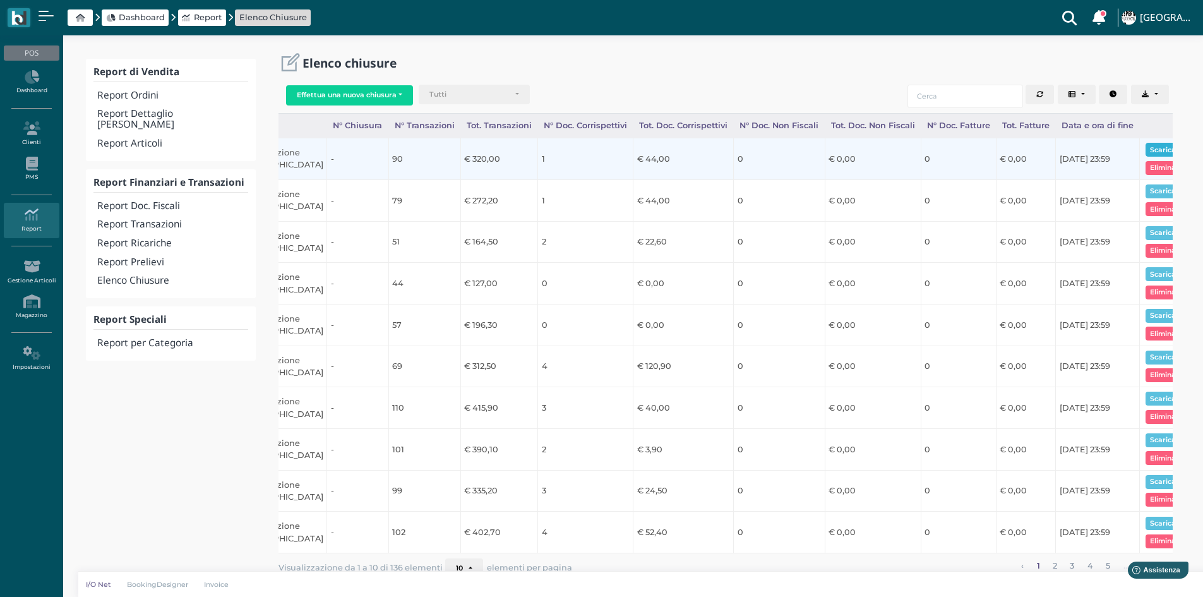
click at [1158, 152] on button "Scarica pdf" at bounding box center [1170, 150] width 49 height 14
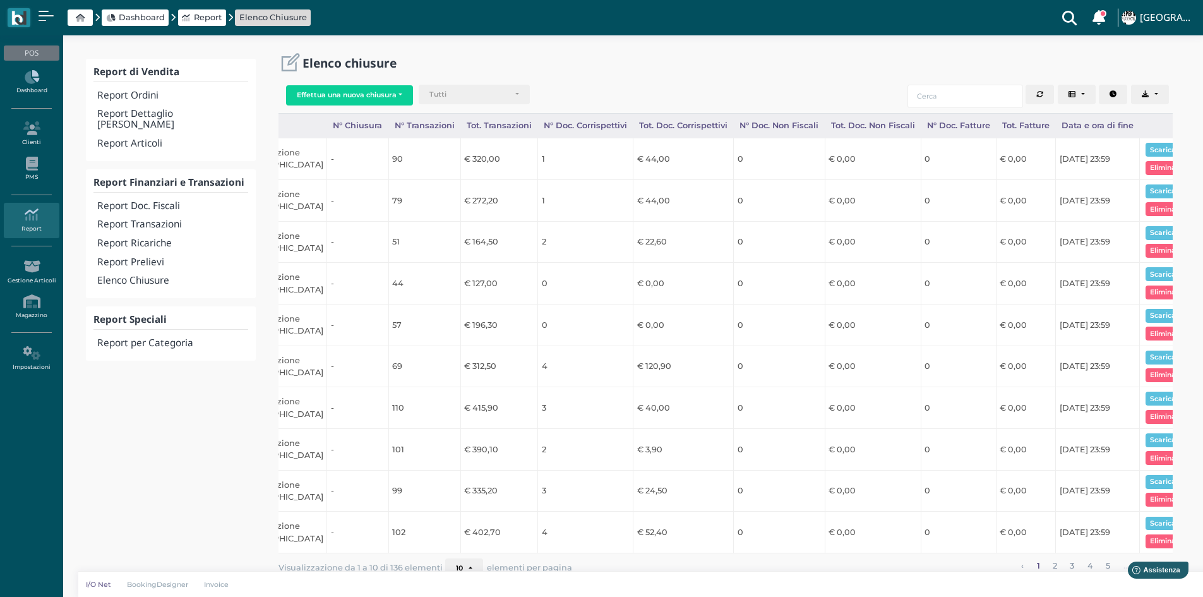
click at [24, 85] on link "Dashboard" at bounding box center [31, 82] width 55 height 35
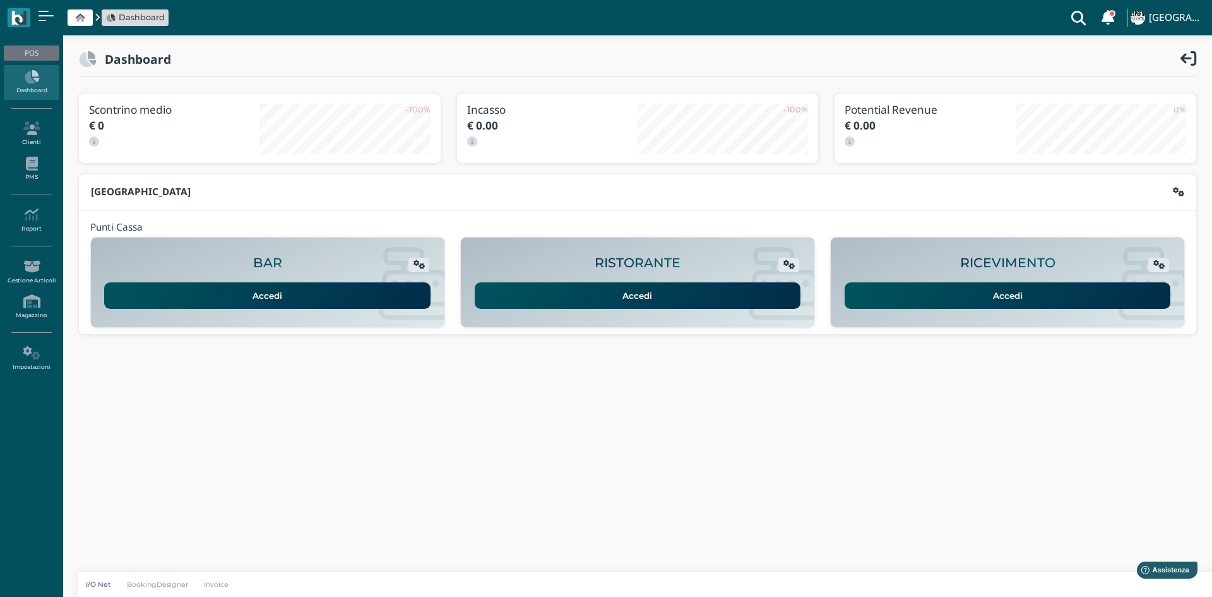
drag, startPoint x: 882, startPoint y: 313, endPoint x: 882, endPoint y: 302, distance: 10.1
click at [882, 311] on div "RICEVIMENTO Accedi" at bounding box center [1008, 282] width 354 height 76
click at [882, 296] on link "Accedi" at bounding box center [1008, 295] width 326 height 27
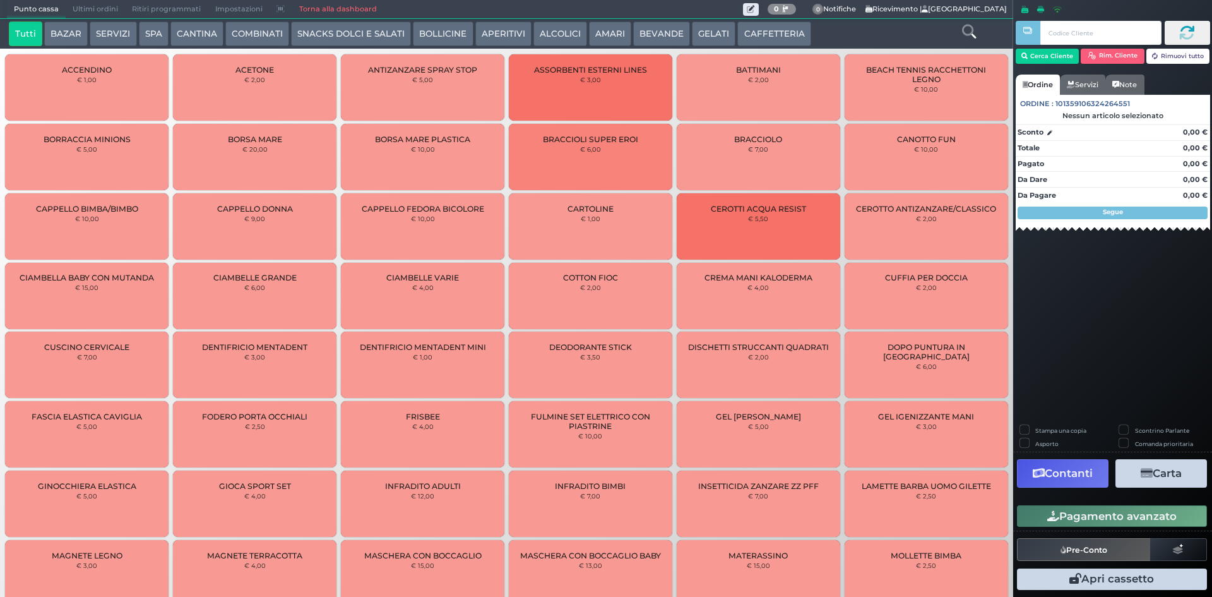
click at [649, 28] on button "BEVANDE" at bounding box center [661, 33] width 57 height 25
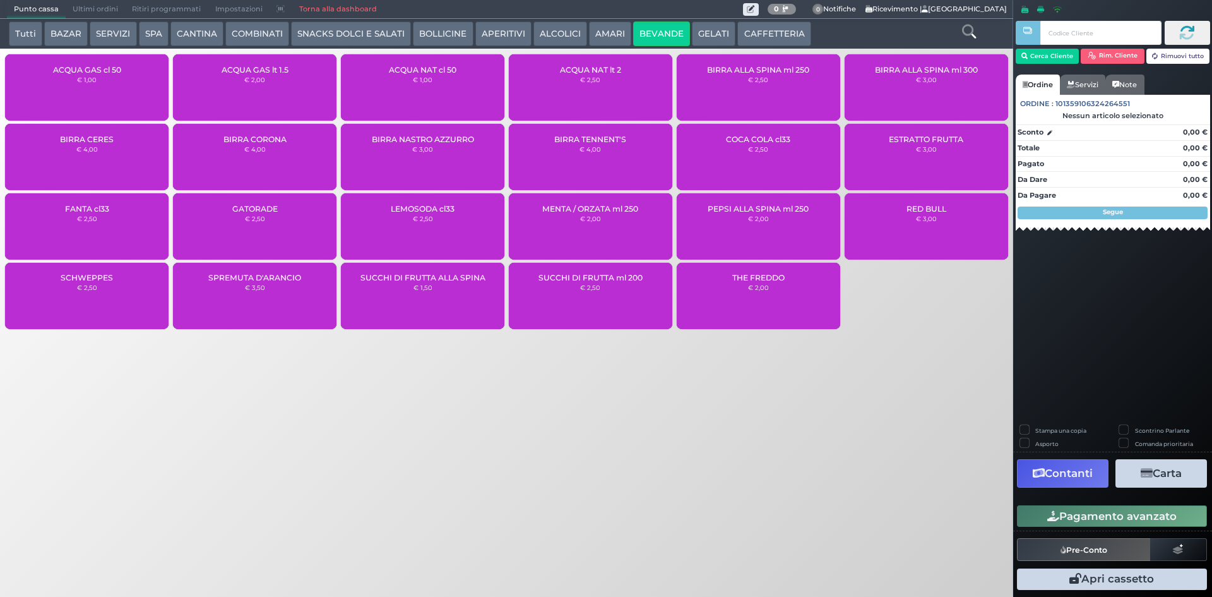
click at [621, 78] on div "ACQUA NAT lt 2 € 2,50" at bounding box center [591, 87] width 164 height 66
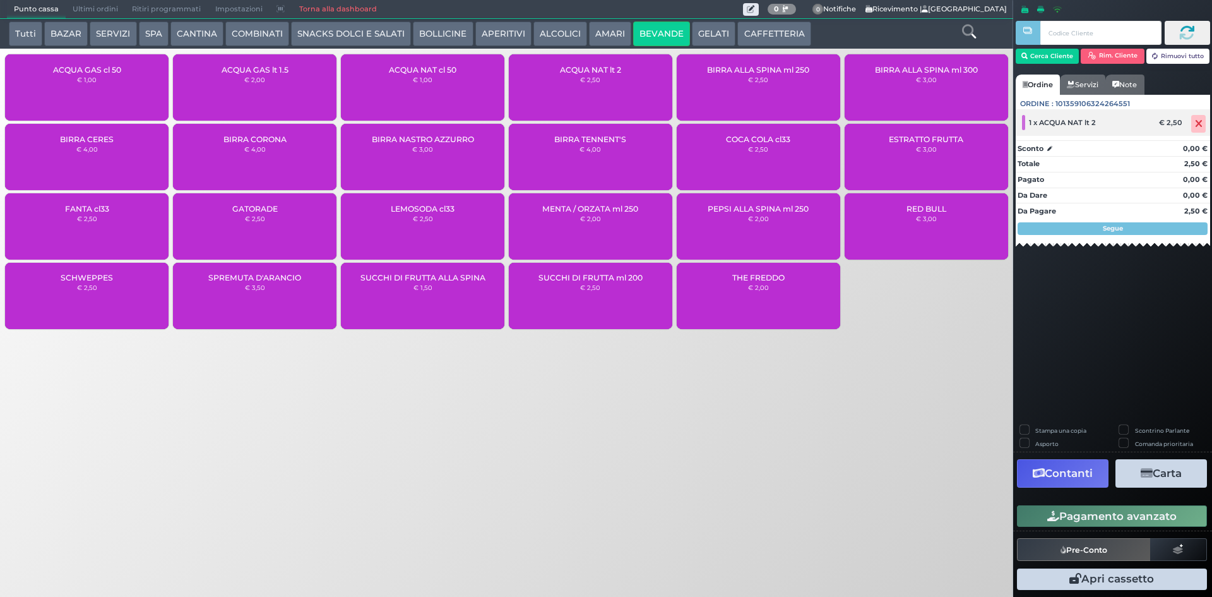
click at [1195, 124] on icon at bounding box center [1199, 124] width 8 height 1
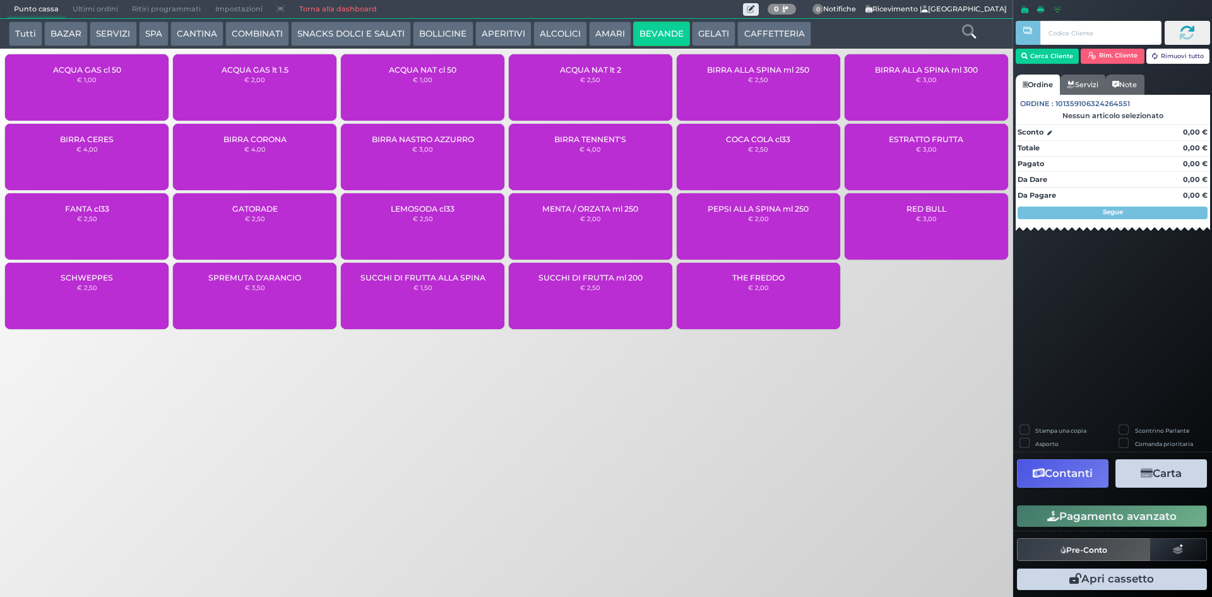
click at [454, 84] on div "ACQUA NAT cl 50 € 1,00" at bounding box center [423, 87] width 164 height 66
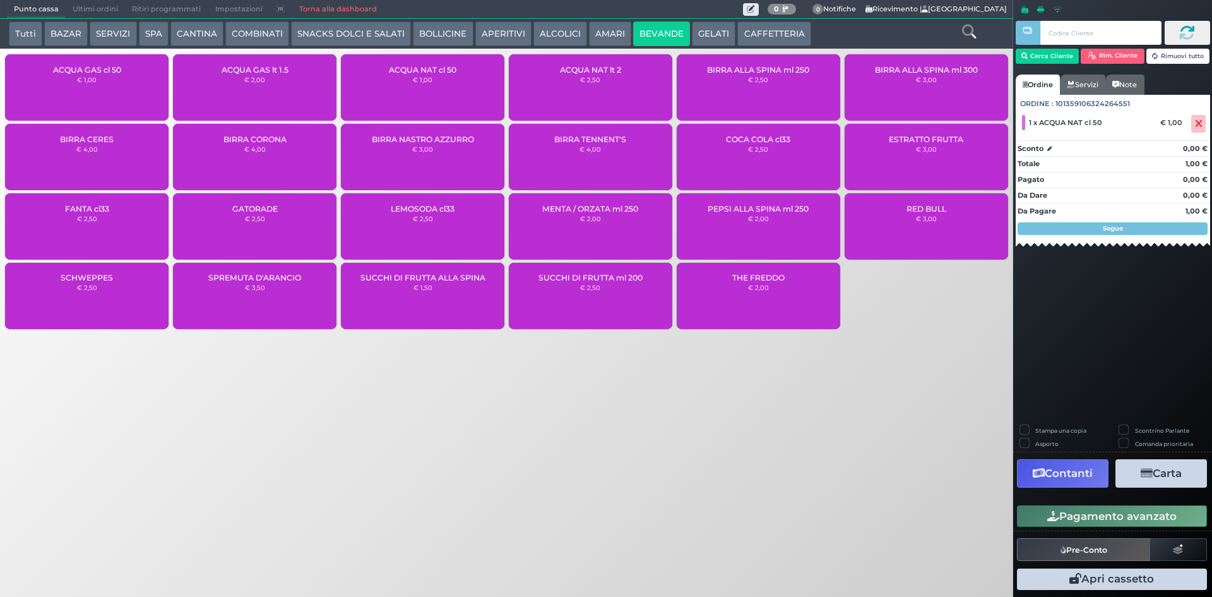
click at [129, 77] on div "ACQUA GAS cl 50 € 1,00" at bounding box center [87, 87] width 164 height 66
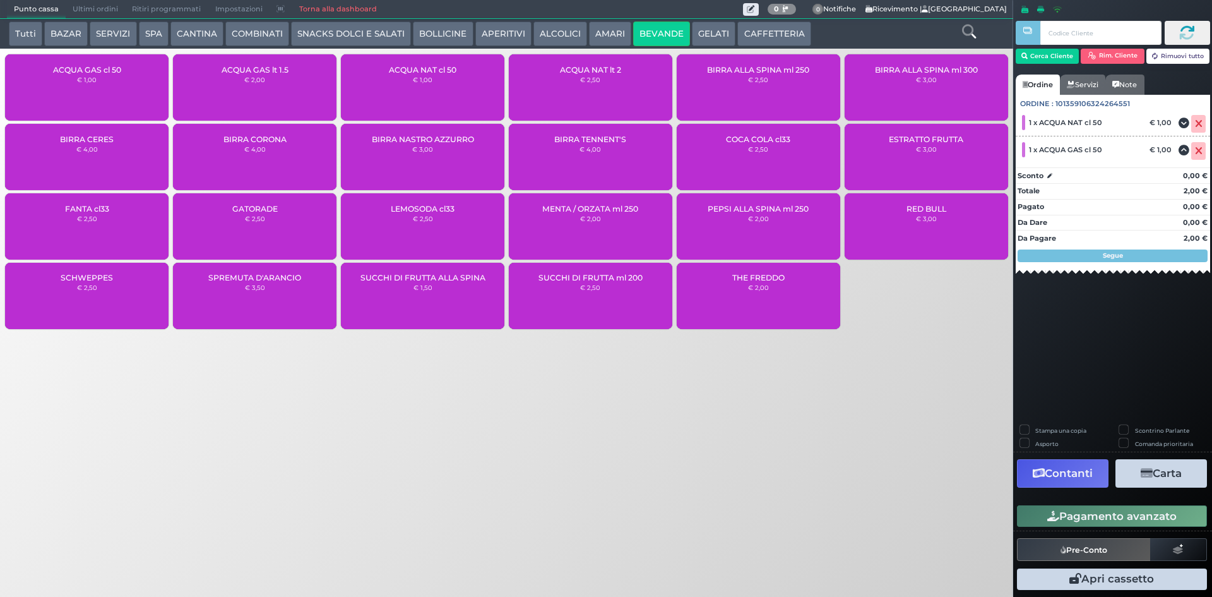
click at [1104, 522] on button "Pagamento avanzato" at bounding box center [1112, 515] width 190 height 21
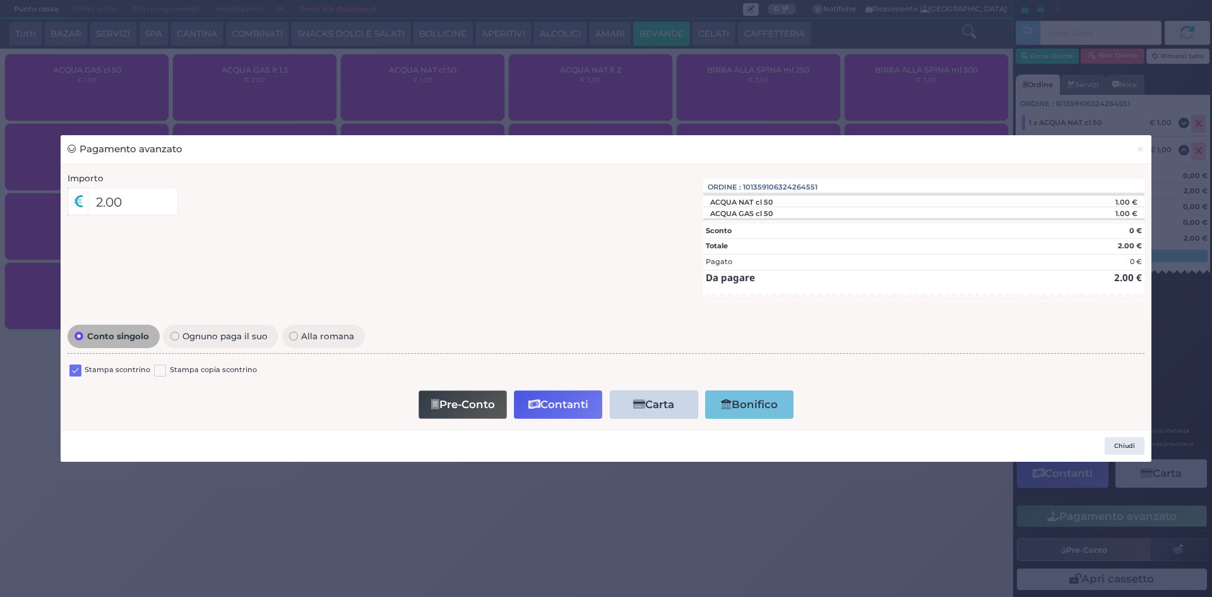
click at [78, 367] on label at bounding box center [75, 370] width 12 height 12
click at [0, 0] on input "checkbox" at bounding box center [0, 0] width 0 height 0
click at [528, 392] on button "Contanti" at bounding box center [558, 404] width 88 height 28
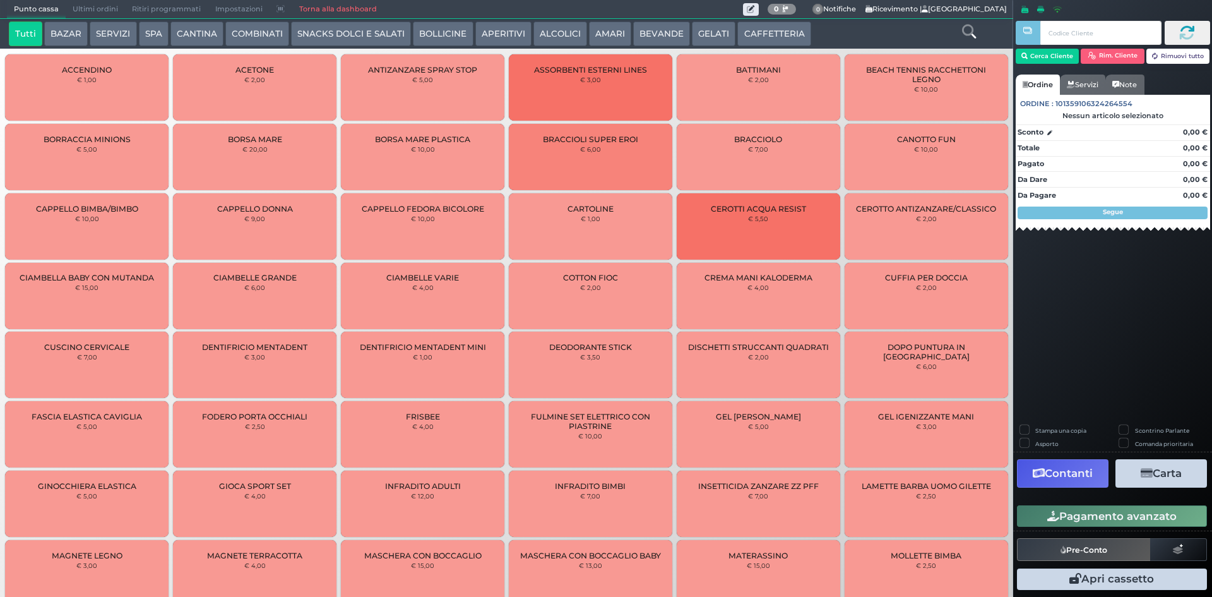
click at [94, 4] on span "Ultimi ordini" at bounding box center [95, 10] width 59 height 18
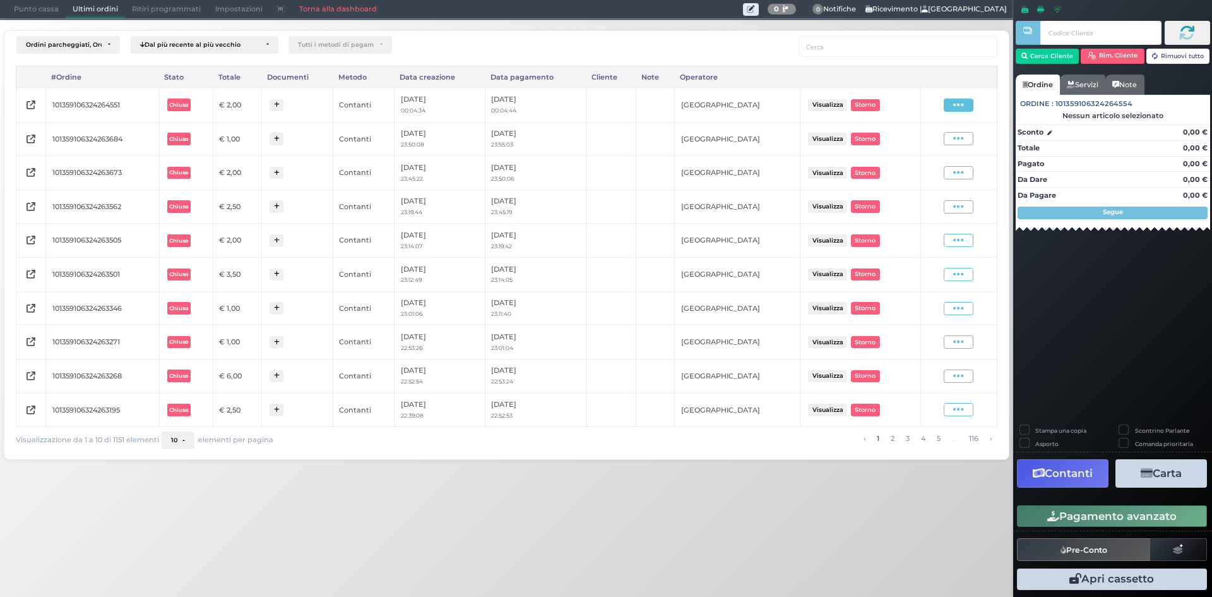
click at [957, 107] on icon at bounding box center [959, 105] width 11 height 12
click at [919, 138] on span "Ristampa Pre-Conto" at bounding box center [928, 141] width 52 height 21
click at [22, 19] on div "Punto cassa [GEOGRAPHIC_DATA] Ultimi ordini Delivery Ritiri programmati Imposta…" at bounding box center [507, 9] width 1014 height 19
click at [33, 8] on span "Punto cassa" at bounding box center [36, 10] width 59 height 18
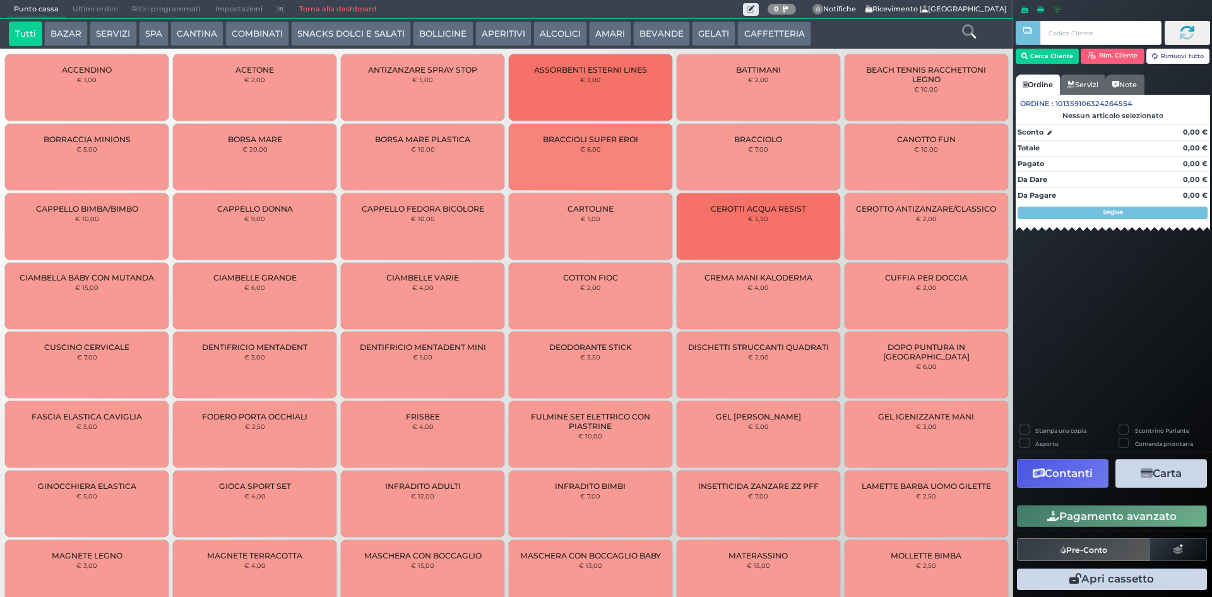
click at [462, 30] on button "BOLLICINE" at bounding box center [443, 33] width 60 height 25
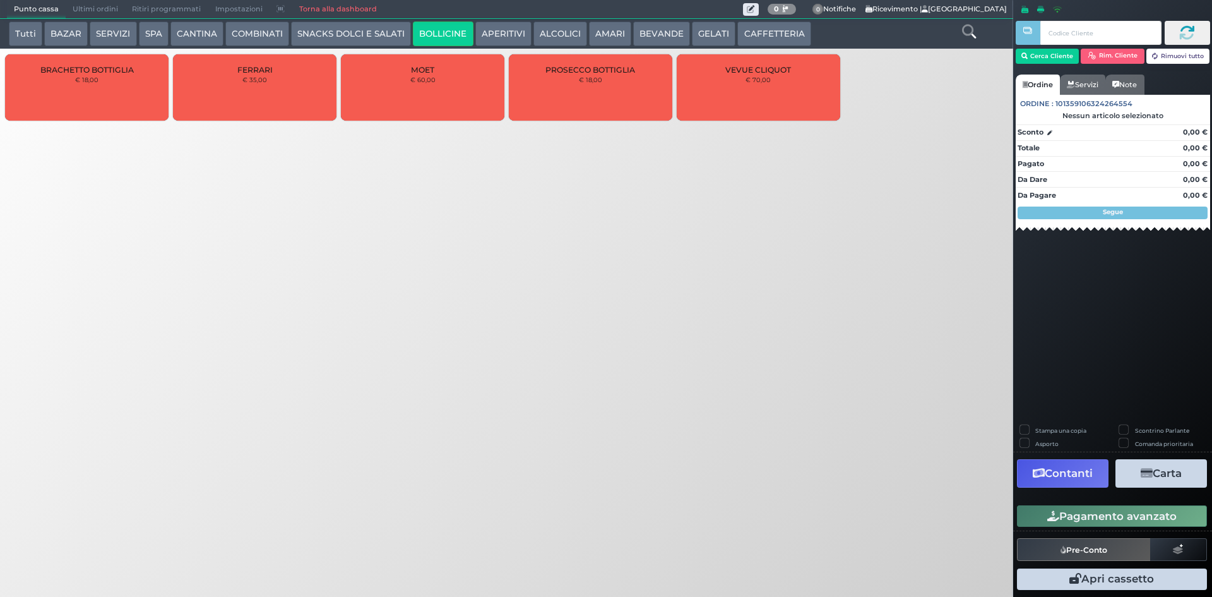
click at [506, 42] on button "APERITIVI" at bounding box center [504, 33] width 56 height 25
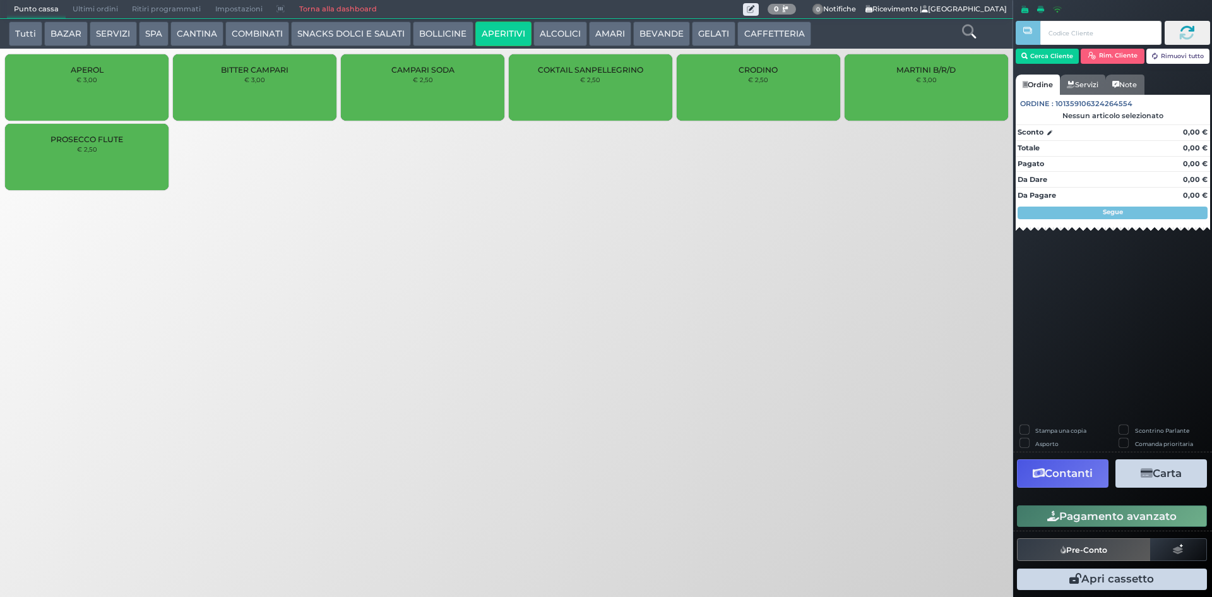
click at [546, 28] on button "ALCOLICI" at bounding box center [561, 33] width 54 height 25
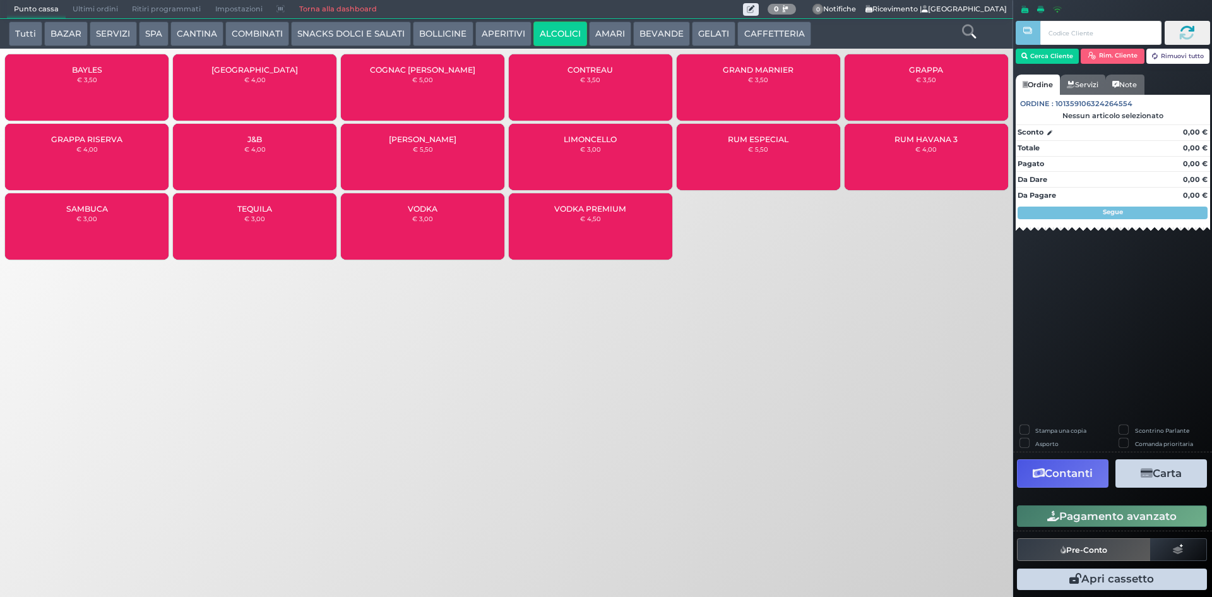
click at [619, 44] on button "AMARI" at bounding box center [610, 33] width 42 height 25
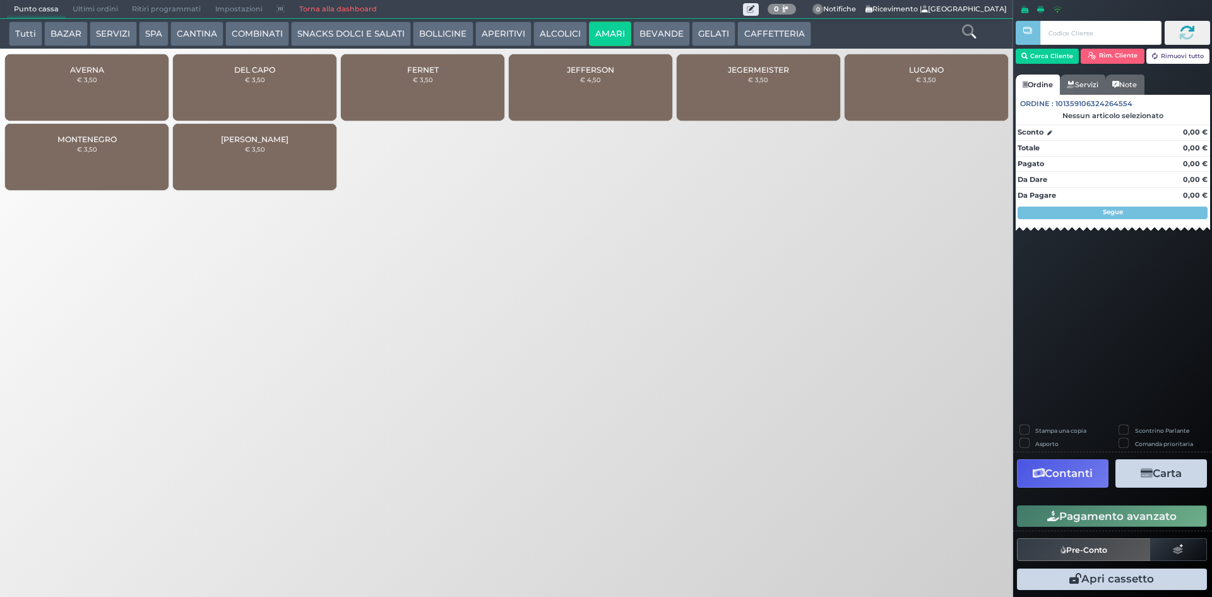
drag, startPoint x: 131, startPoint y: 144, endPoint x: 429, endPoint y: 173, distance: 298.8
click at [138, 144] on div "MONTENEGRO € 3,50" at bounding box center [87, 157] width 164 height 66
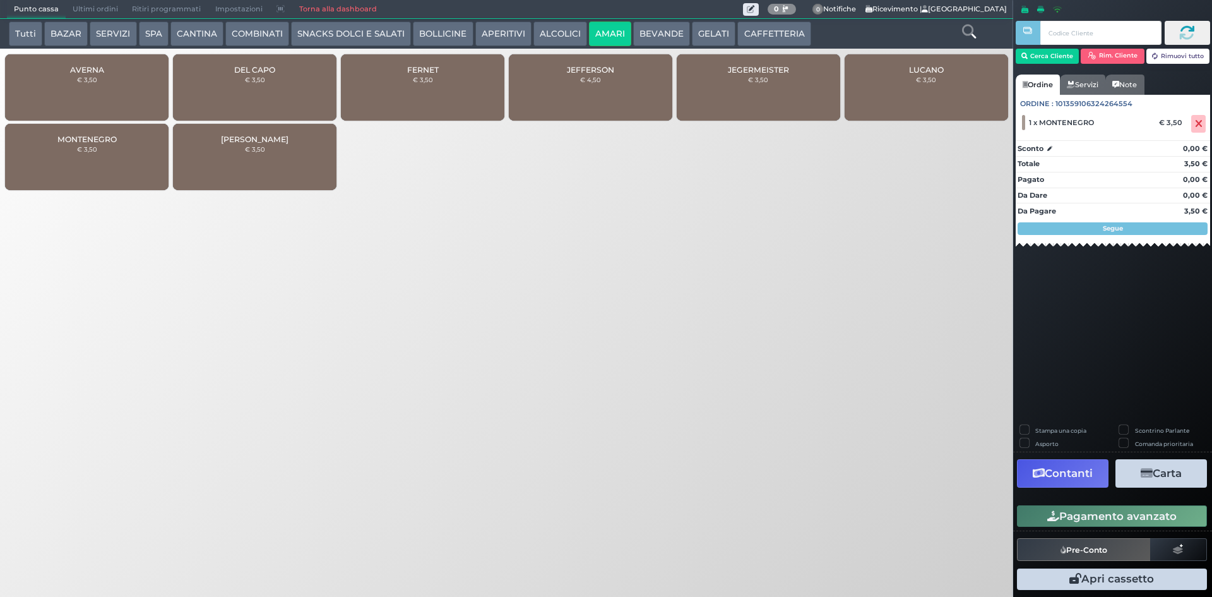
click at [1150, 509] on button "Pagamento avanzato" at bounding box center [1112, 515] width 190 height 21
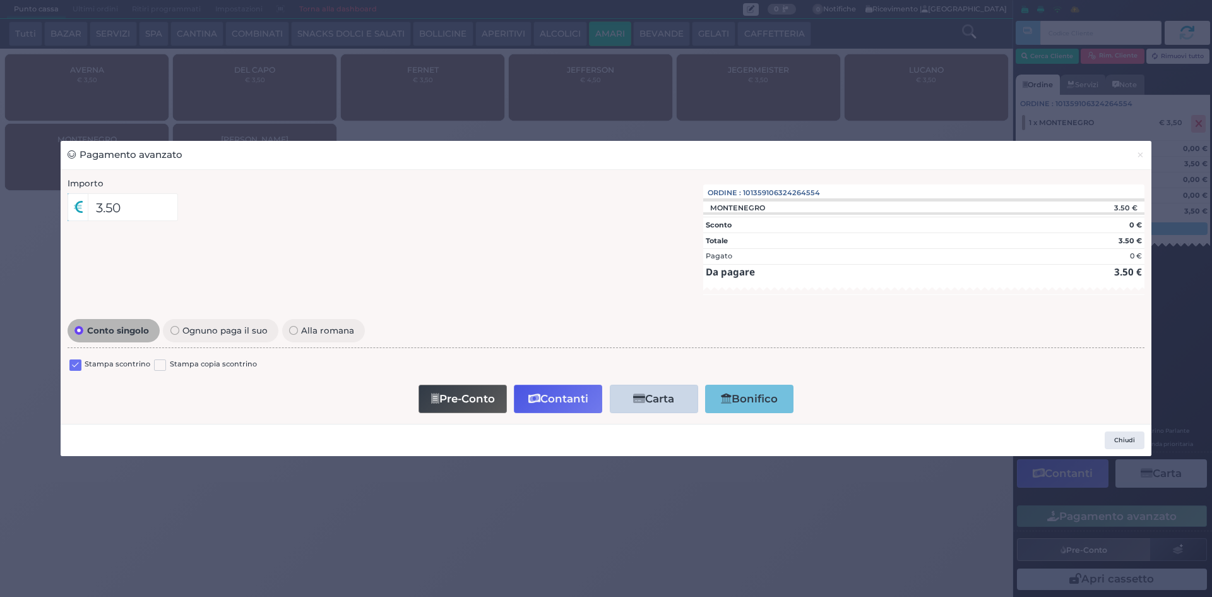
click at [69, 364] on label at bounding box center [75, 365] width 12 height 12
click at [0, 0] on input "checkbox" at bounding box center [0, 0] width 0 height 0
click at [487, 400] on button "Pre-Conto" at bounding box center [463, 399] width 88 height 28
click at [1140, 152] on span "×" at bounding box center [1141, 155] width 8 height 14
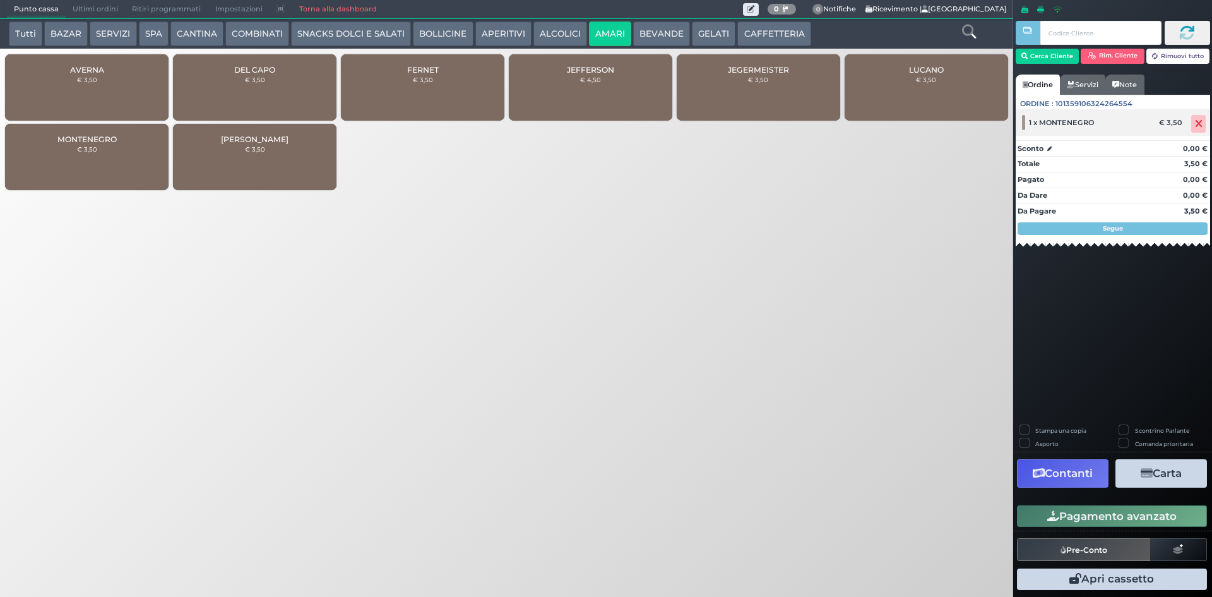
click at [1200, 124] on icon at bounding box center [1199, 124] width 8 height 1
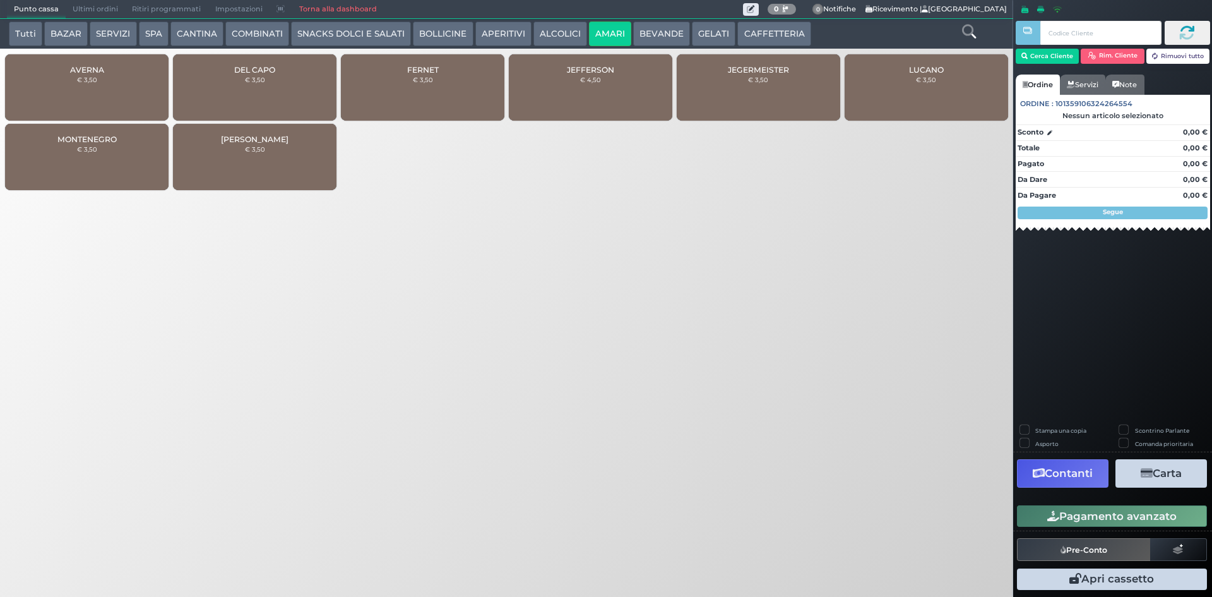
click at [662, 35] on button "BEVANDE" at bounding box center [661, 33] width 57 height 25
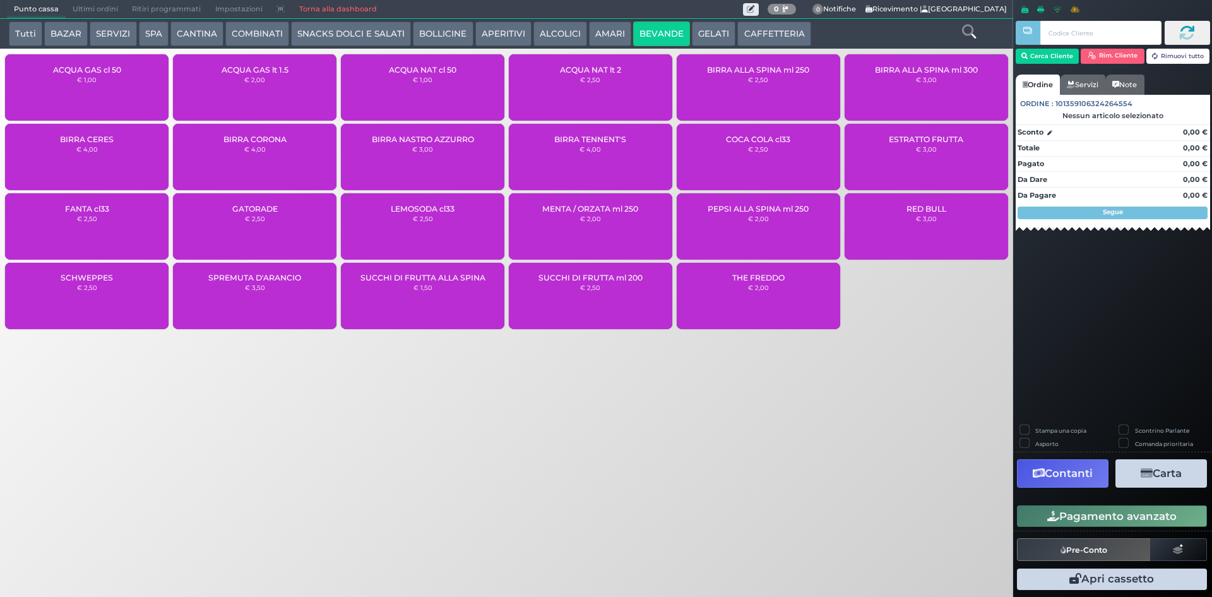
click at [123, 83] on div "ACQUA GAS cl 50 € 1,00" at bounding box center [87, 87] width 164 height 66
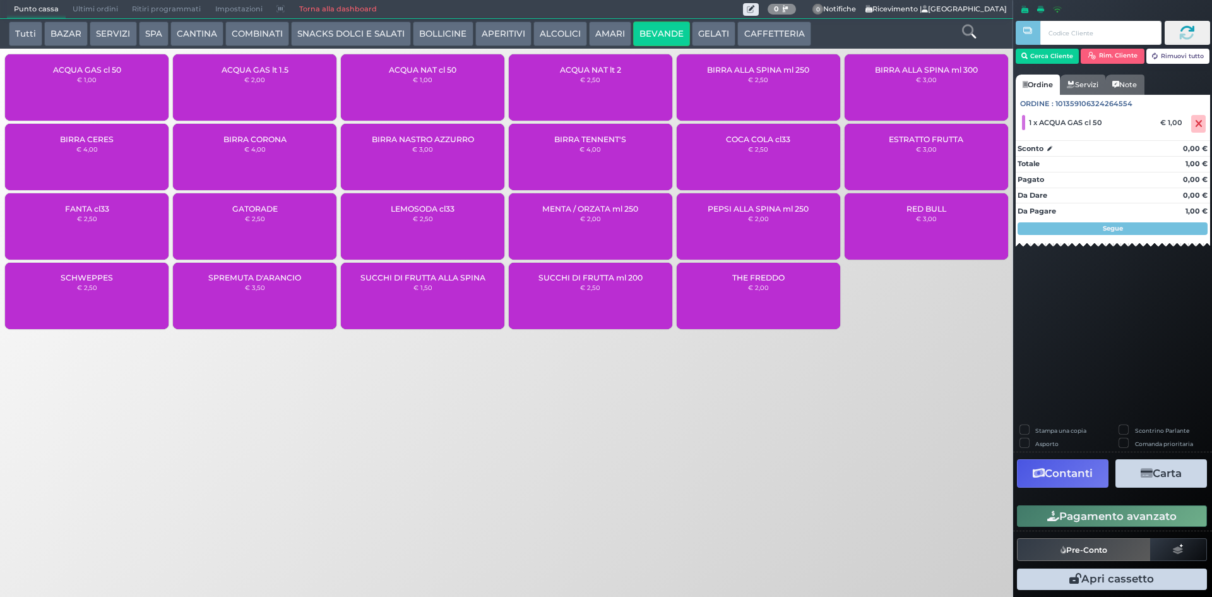
click at [123, 81] on div "ACQUA GAS cl 50 € 1,00" at bounding box center [87, 87] width 164 height 66
click at [1132, 515] on button "Pagamento avanzato" at bounding box center [1112, 515] width 190 height 21
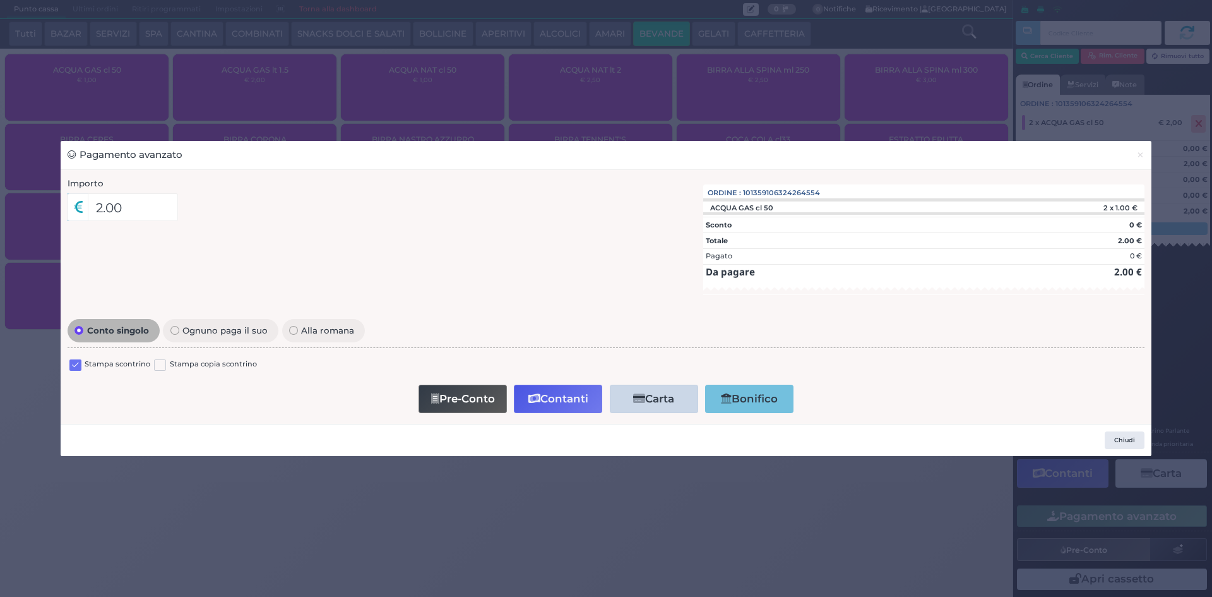
click at [71, 367] on label at bounding box center [75, 365] width 12 height 12
click at [0, 0] on input "checkbox" at bounding box center [0, 0] width 0 height 0
click at [579, 397] on button "Contanti" at bounding box center [558, 399] width 88 height 28
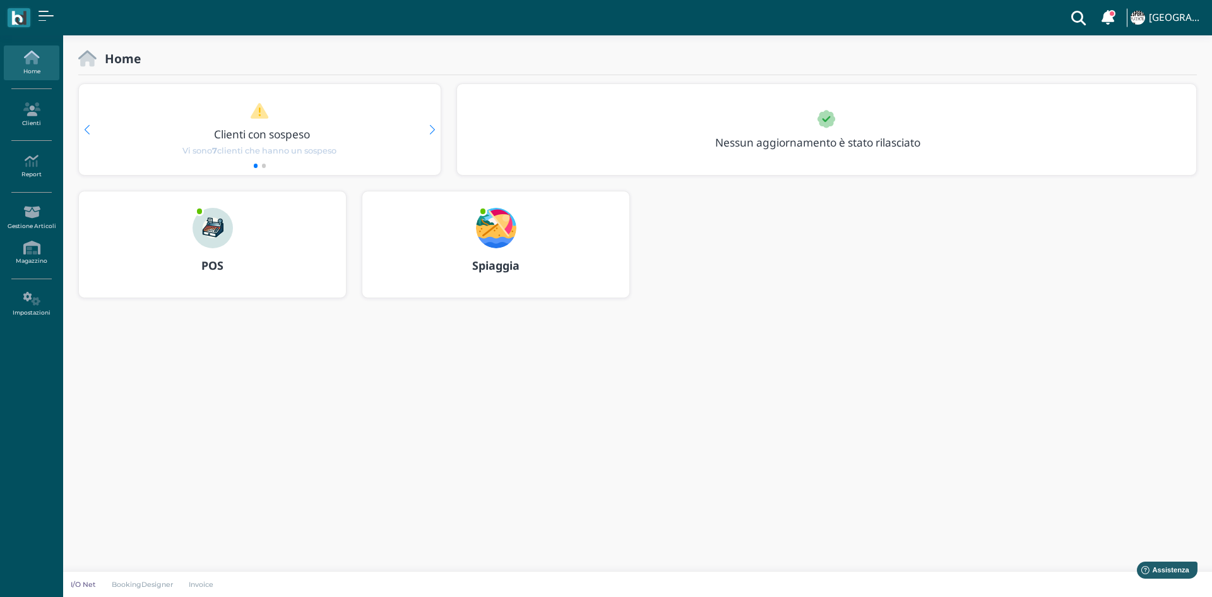
click at [204, 266] on b "POS" at bounding box center [212, 265] width 22 height 15
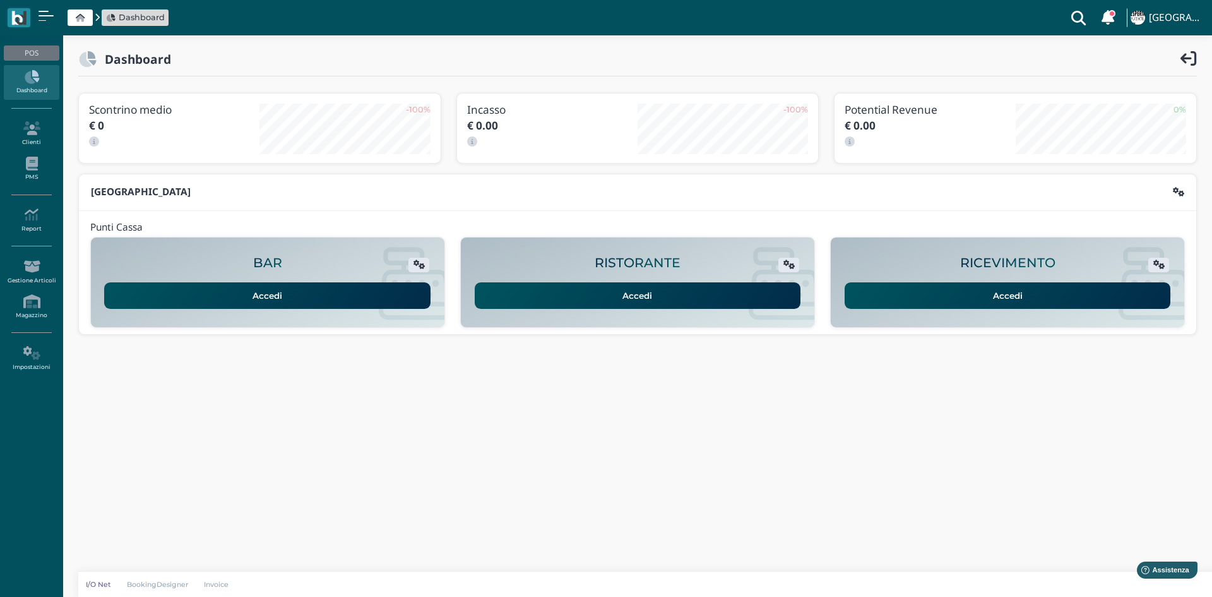
click at [1005, 294] on link "Accedi" at bounding box center [1008, 295] width 326 height 27
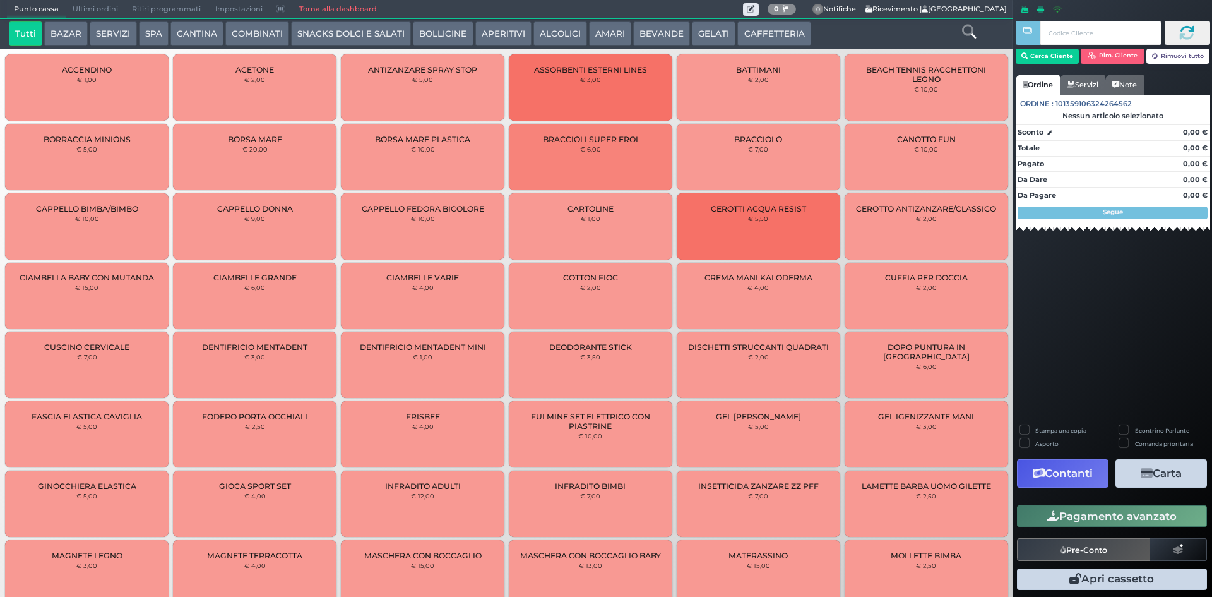
click at [662, 39] on button "BEVANDE" at bounding box center [661, 33] width 57 height 25
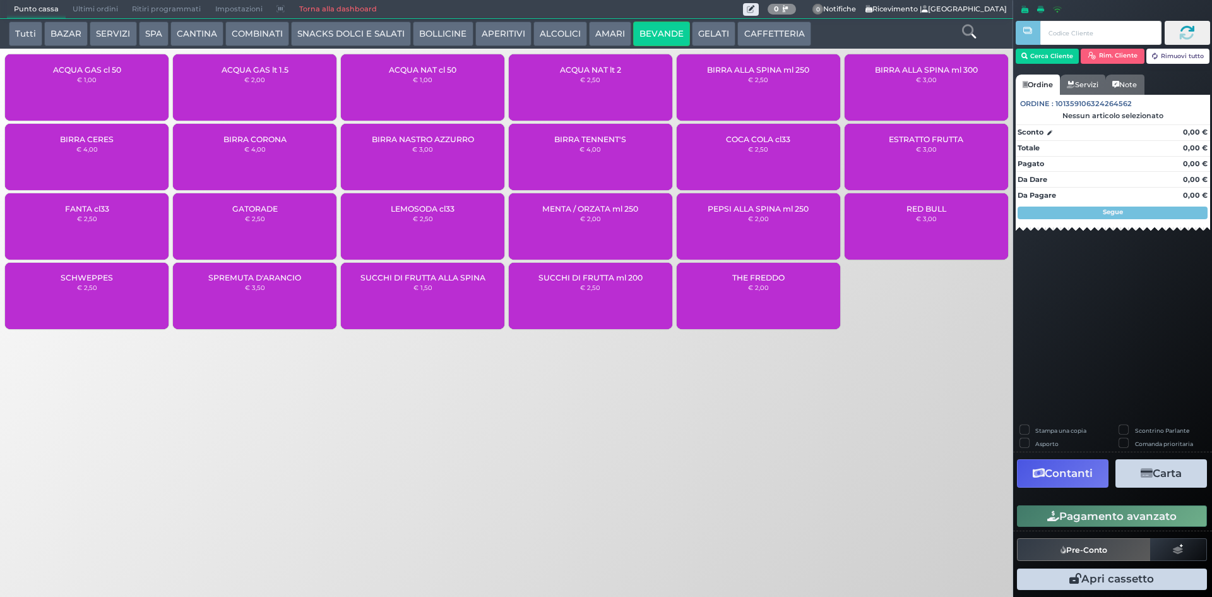
click at [441, 86] on div "ACQUA NAT cl 50 € 1,00" at bounding box center [423, 87] width 164 height 66
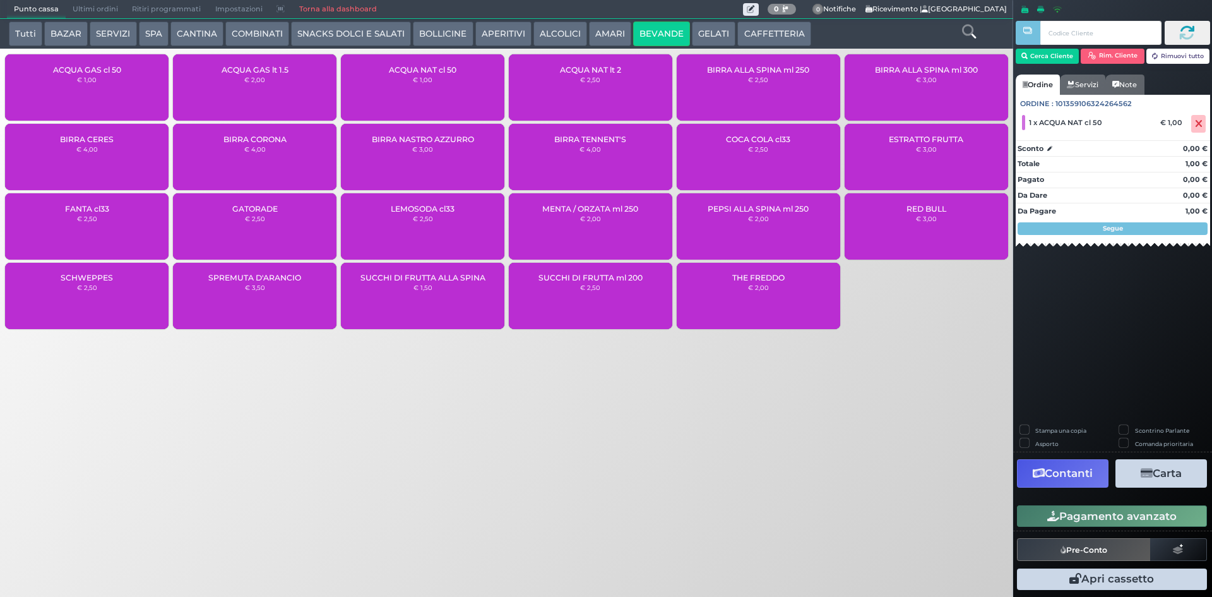
click at [441, 86] on div "ACQUA NAT cl 50 € 1,00" at bounding box center [423, 87] width 164 height 66
click at [442, 85] on div "ACQUA NAT cl 50 € 1,00" at bounding box center [423, 87] width 164 height 66
click at [1116, 512] on button "Pagamento avanzato" at bounding box center [1112, 515] width 190 height 21
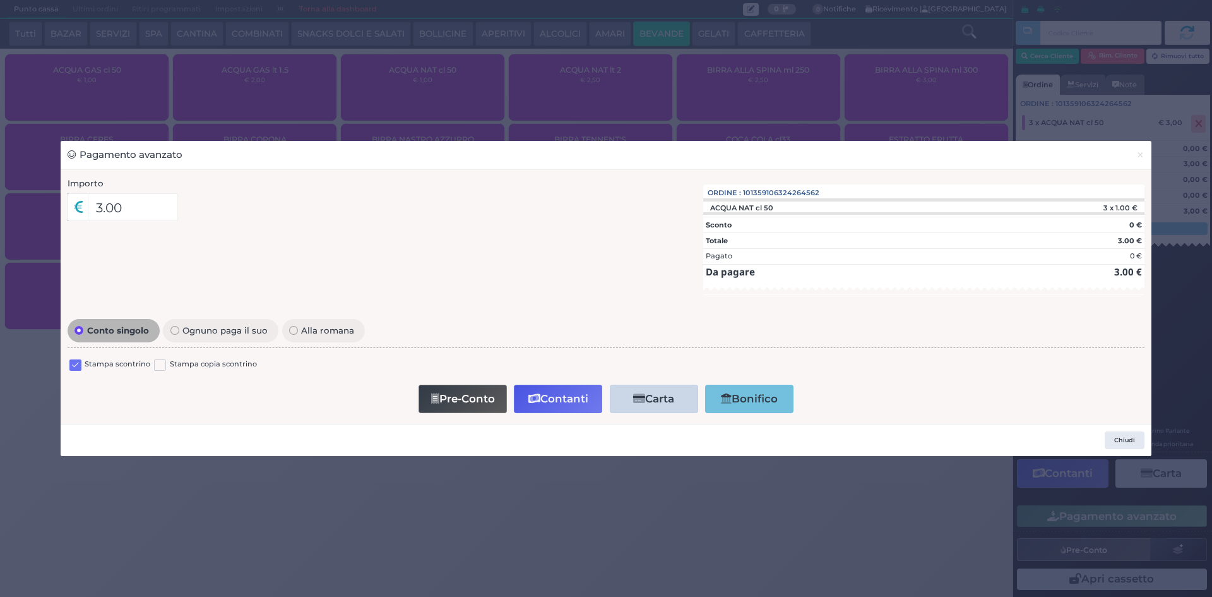
click at [75, 368] on label at bounding box center [75, 365] width 12 height 12
click at [0, 0] on input "checkbox" at bounding box center [0, 0] width 0 height 0
click at [572, 397] on button "Contanti" at bounding box center [558, 399] width 88 height 28
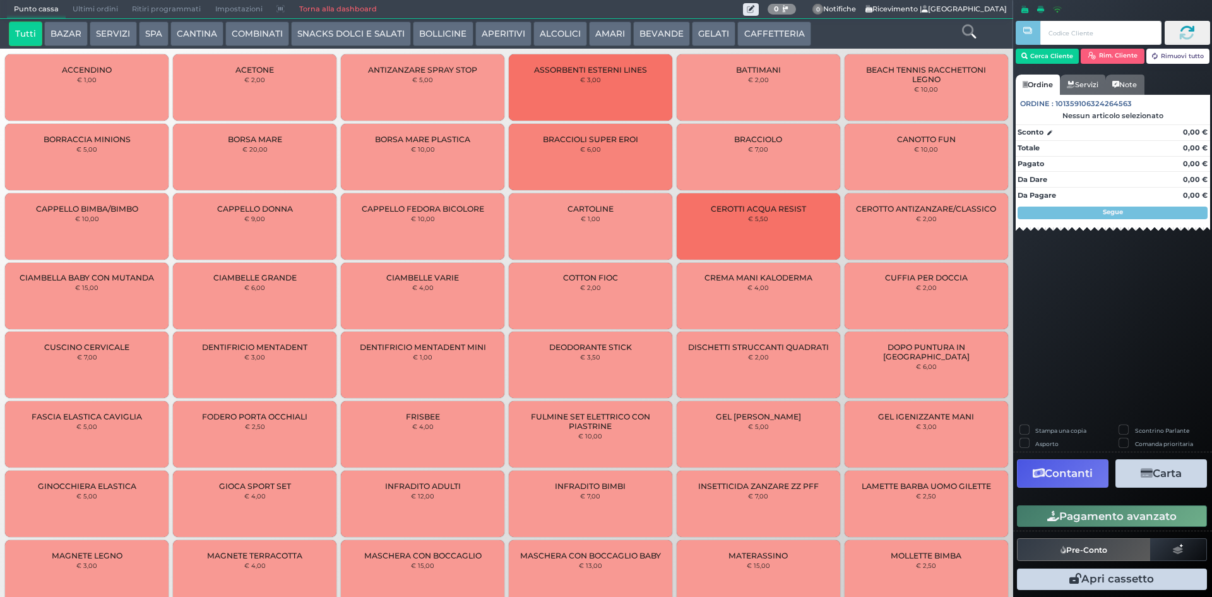
click at [654, 33] on button "BEVANDE" at bounding box center [661, 33] width 57 height 25
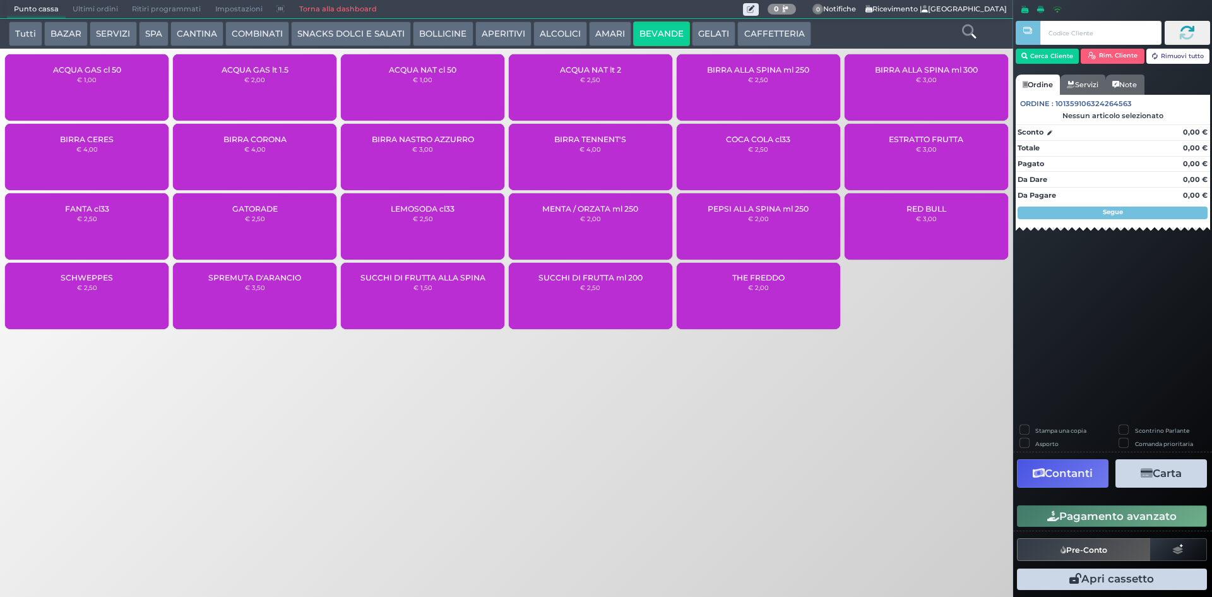
click at [747, 37] on button "CAFFETTERIA" at bounding box center [774, 33] width 73 height 25
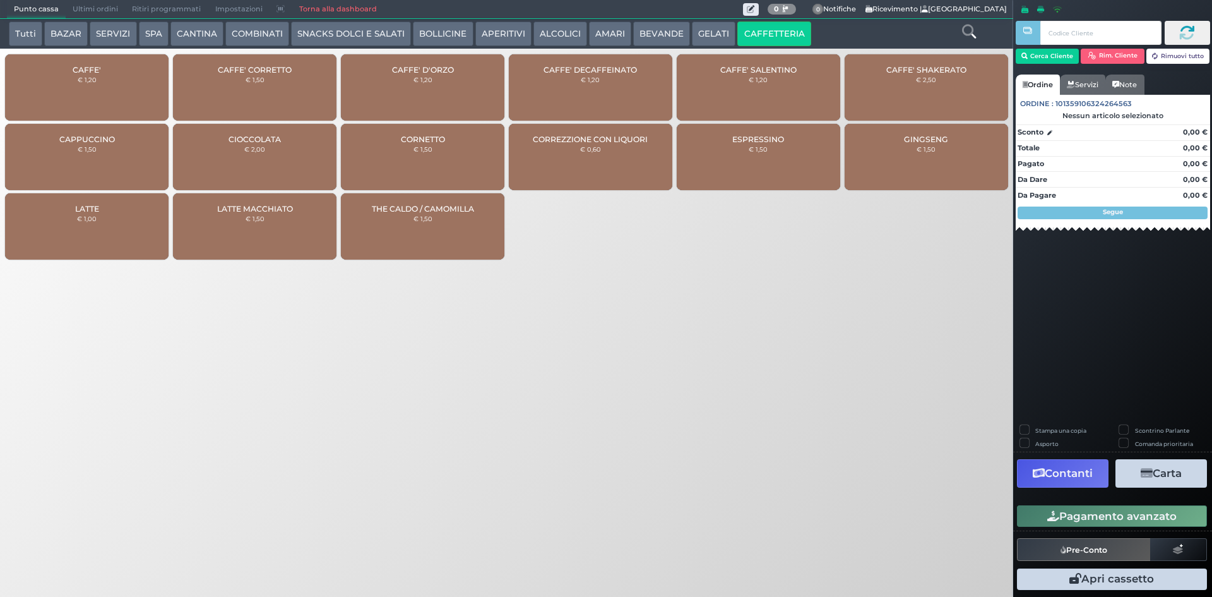
click at [440, 210] on span "THE CALDO / CAMOMILLA" at bounding box center [423, 208] width 102 height 9
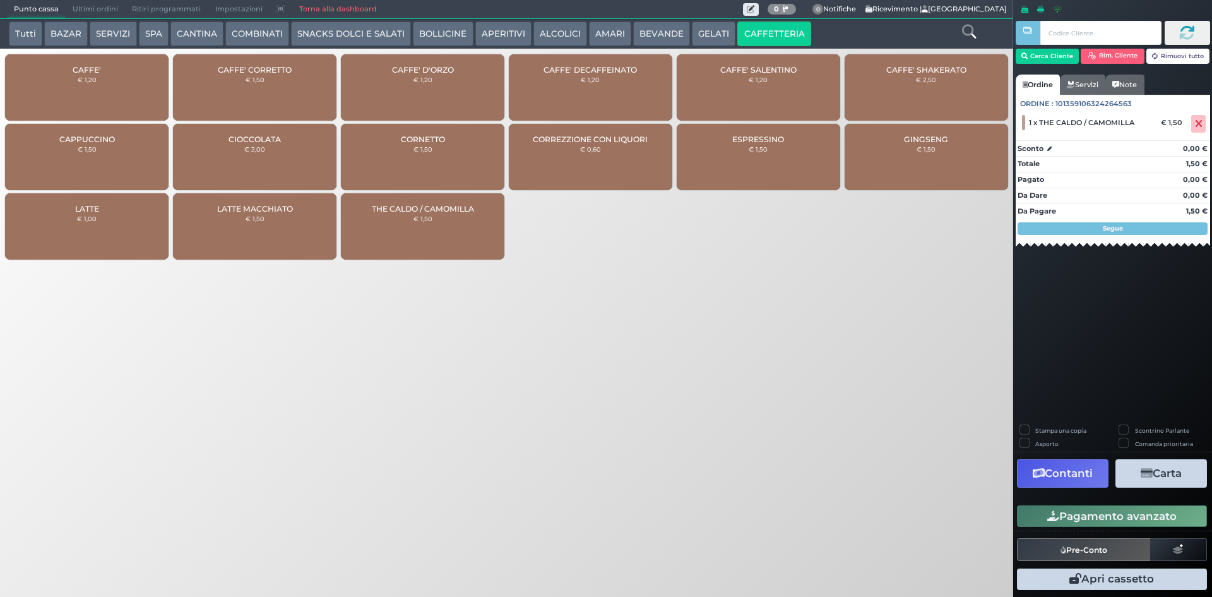
click at [444, 210] on span "THE CALDO / CAMOMILLA" at bounding box center [423, 208] width 102 height 9
click at [1125, 515] on button "Pagamento avanzato" at bounding box center [1112, 515] width 190 height 21
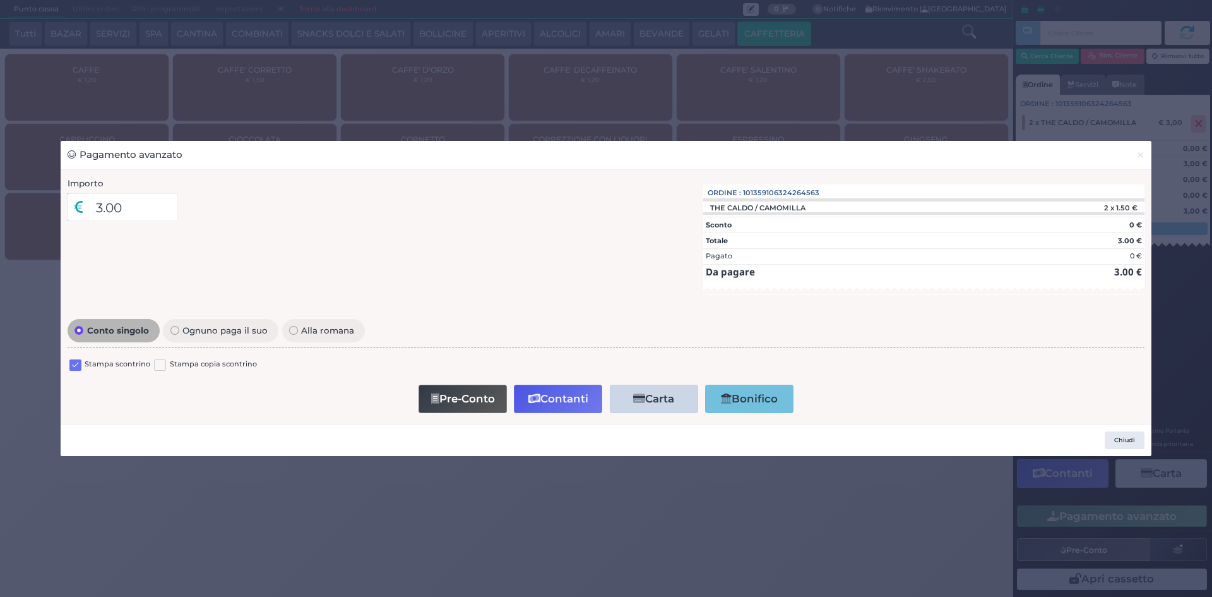
click at [73, 366] on label at bounding box center [75, 365] width 12 height 12
click at [0, 0] on input "checkbox" at bounding box center [0, 0] width 0 height 0
click at [572, 400] on button "Contanti" at bounding box center [558, 399] width 88 height 28
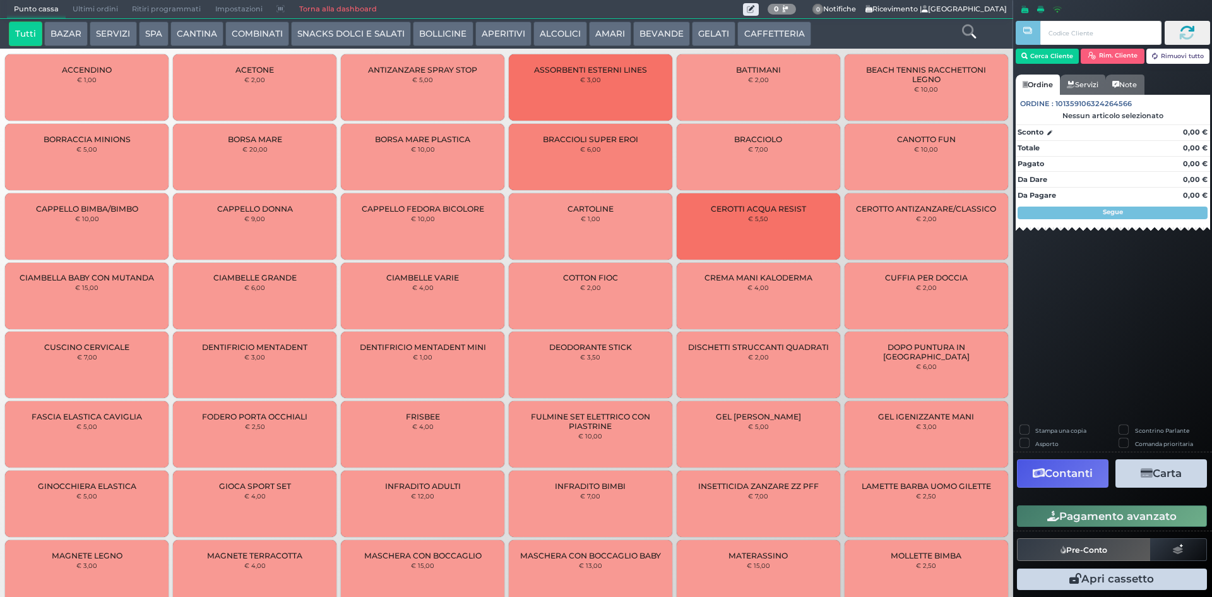
click at [94, 11] on span "Ultimi ordini" at bounding box center [95, 10] width 59 height 18
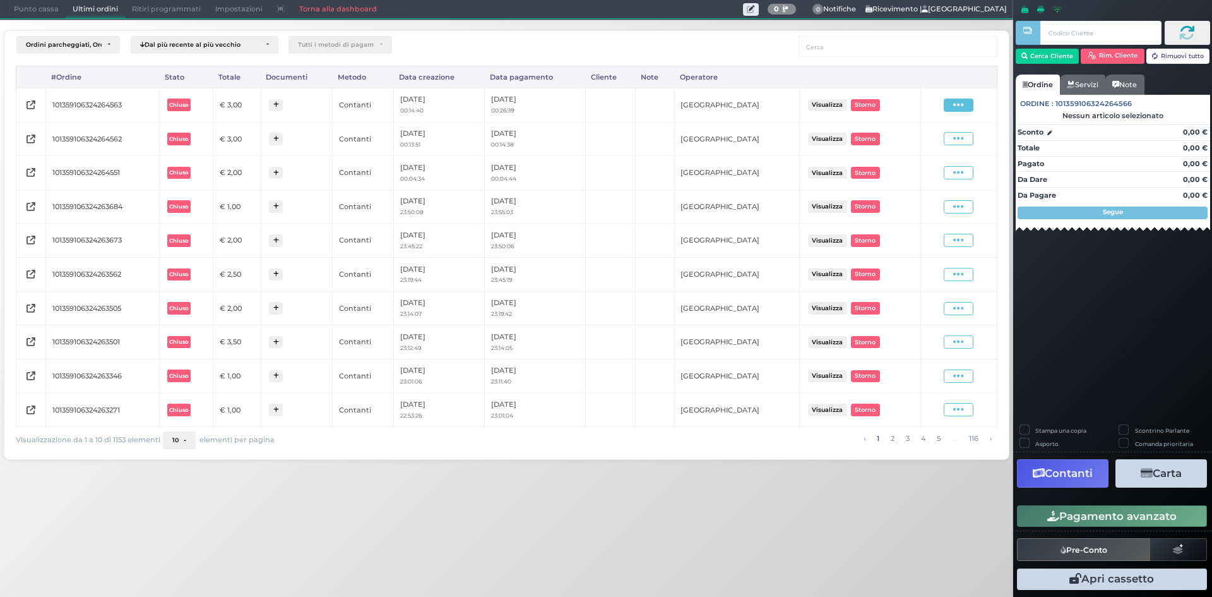
click at [957, 104] on icon at bounding box center [959, 105] width 11 height 12
click at [933, 138] on span "Ristampa Pre-Conto" at bounding box center [928, 141] width 52 height 21
click at [957, 136] on icon at bounding box center [959, 139] width 11 height 12
click at [934, 172] on span "Ristampa Pre-Conto" at bounding box center [928, 175] width 52 height 21
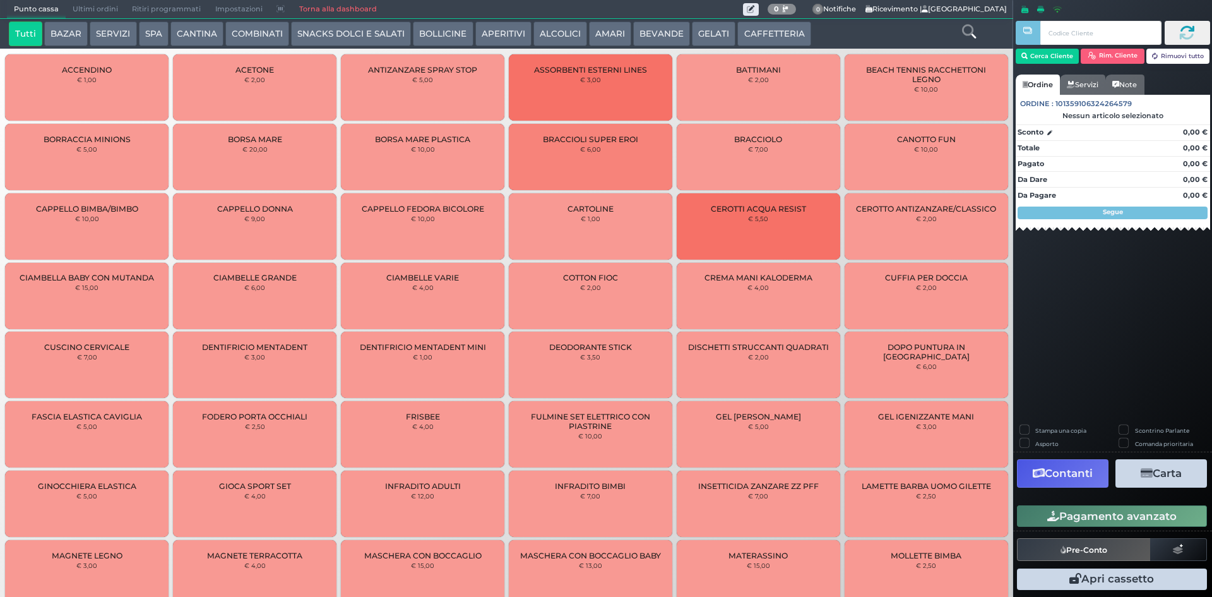
click at [83, 8] on span "Ultimi ordini" at bounding box center [95, 10] width 59 height 18
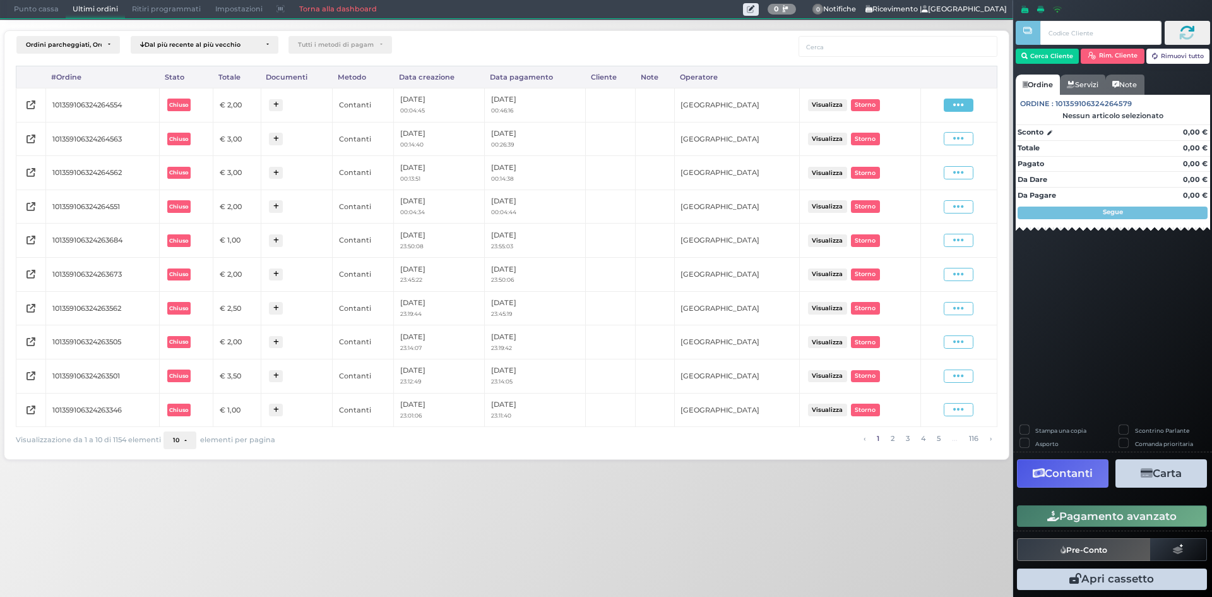
click at [957, 108] on icon at bounding box center [959, 105] width 11 height 12
click at [932, 141] on span "Ristampa Pre-Conto" at bounding box center [928, 141] width 52 height 21
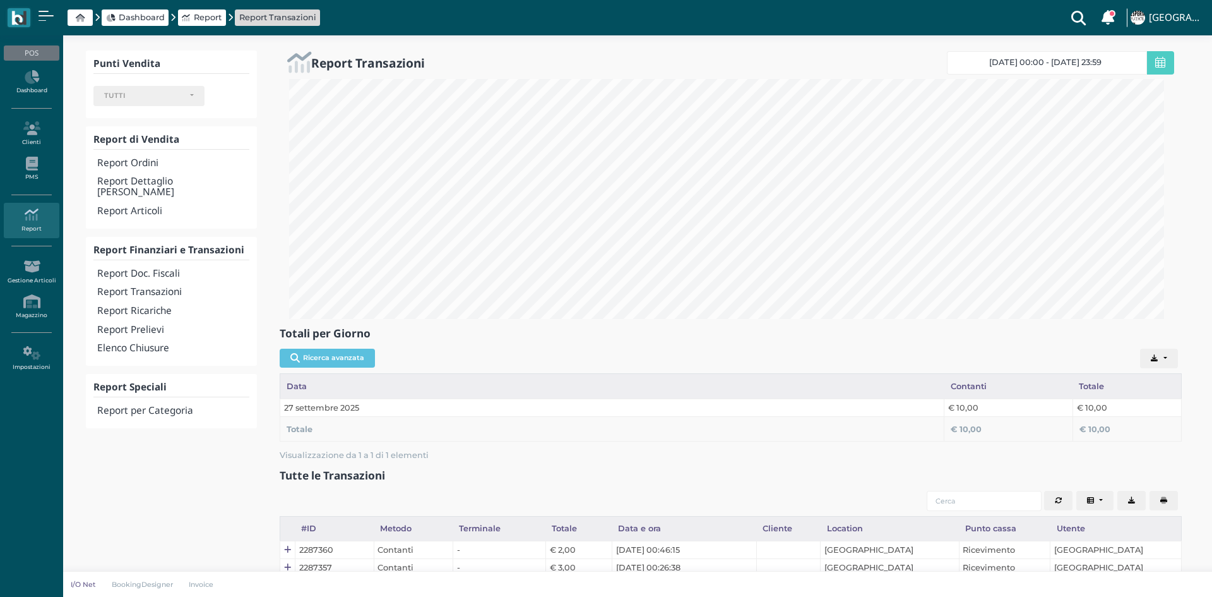
select select
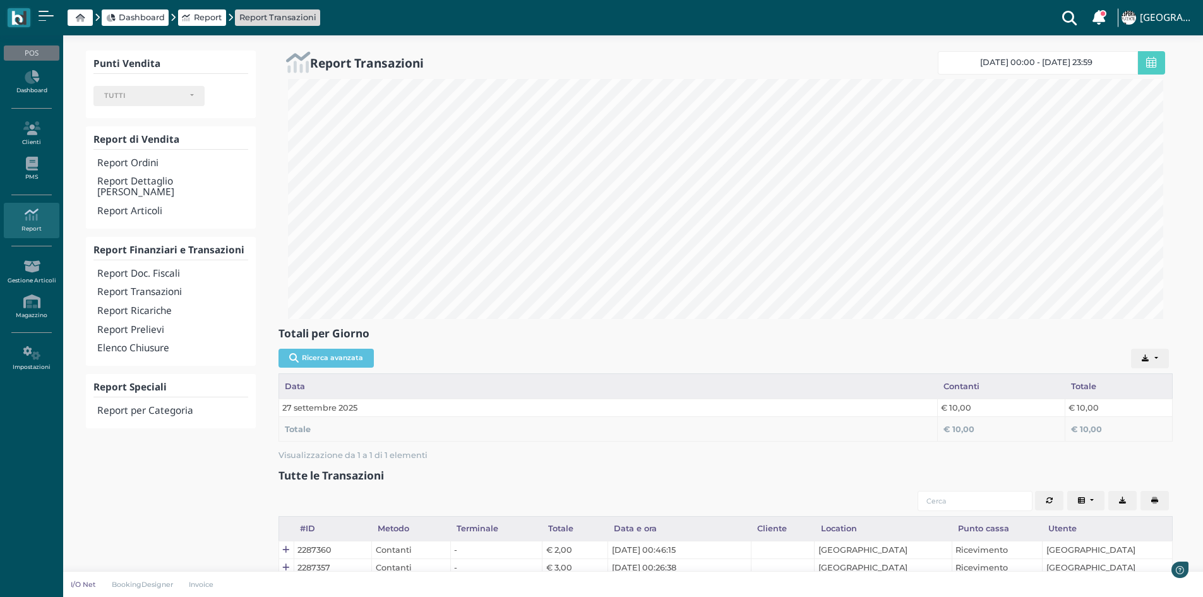
scroll to position [240, 894]
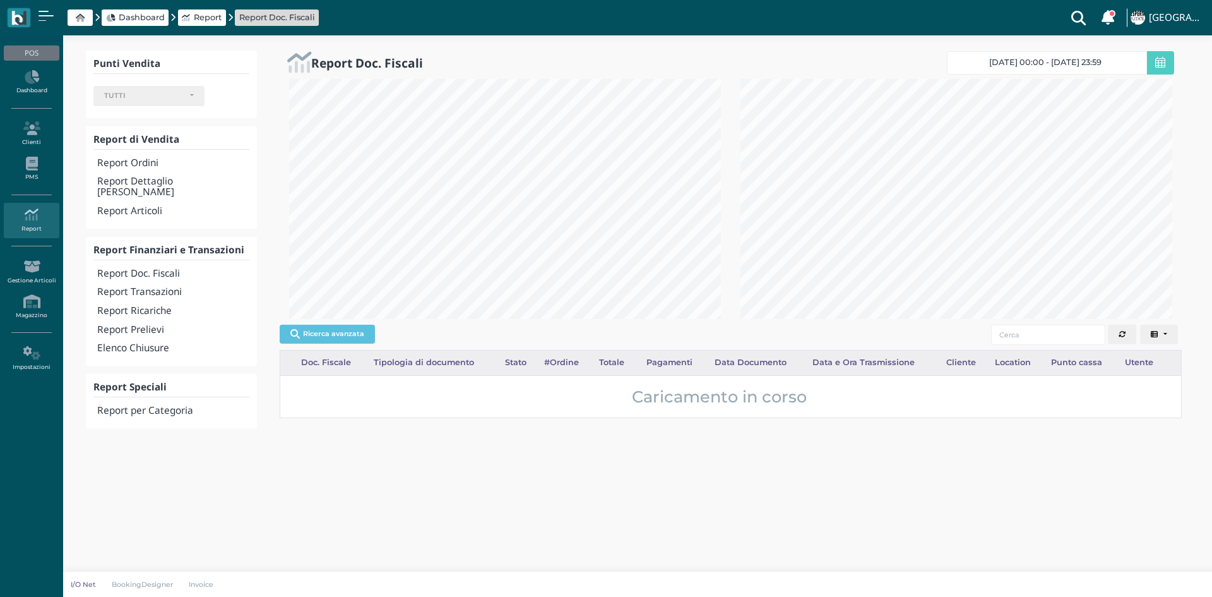
select select
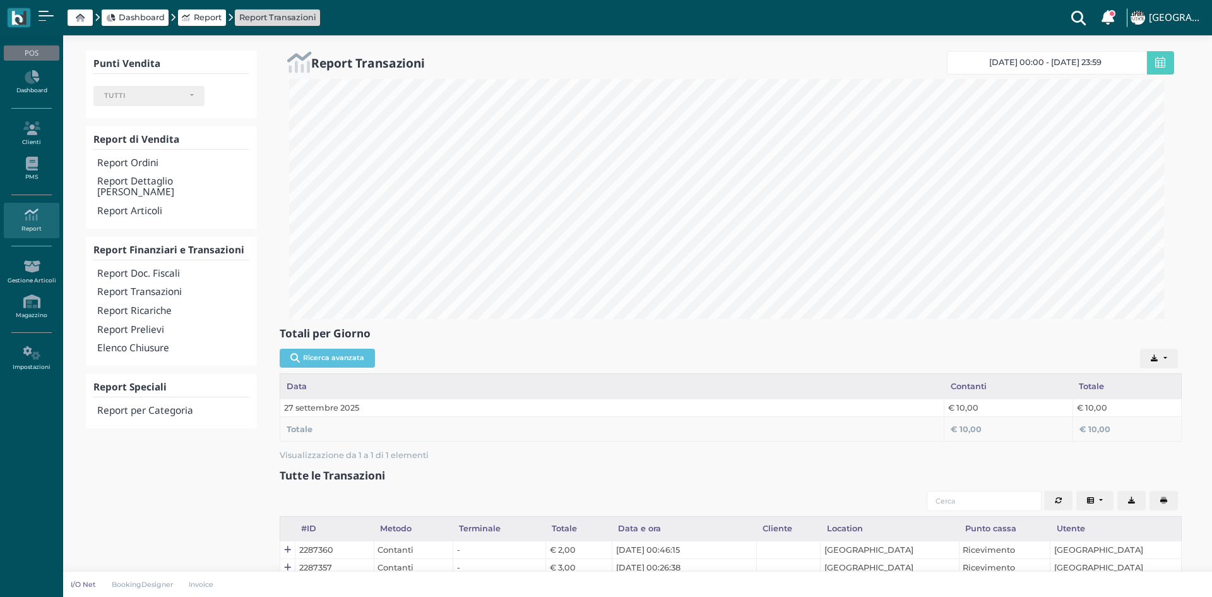
select select
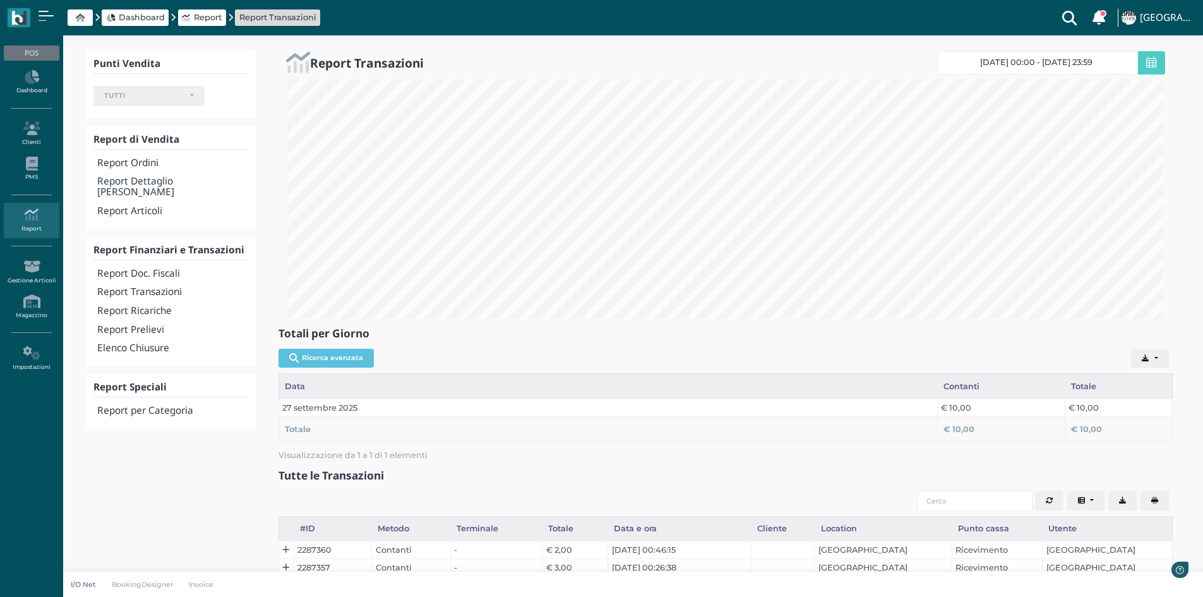
scroll to position [240, 894]
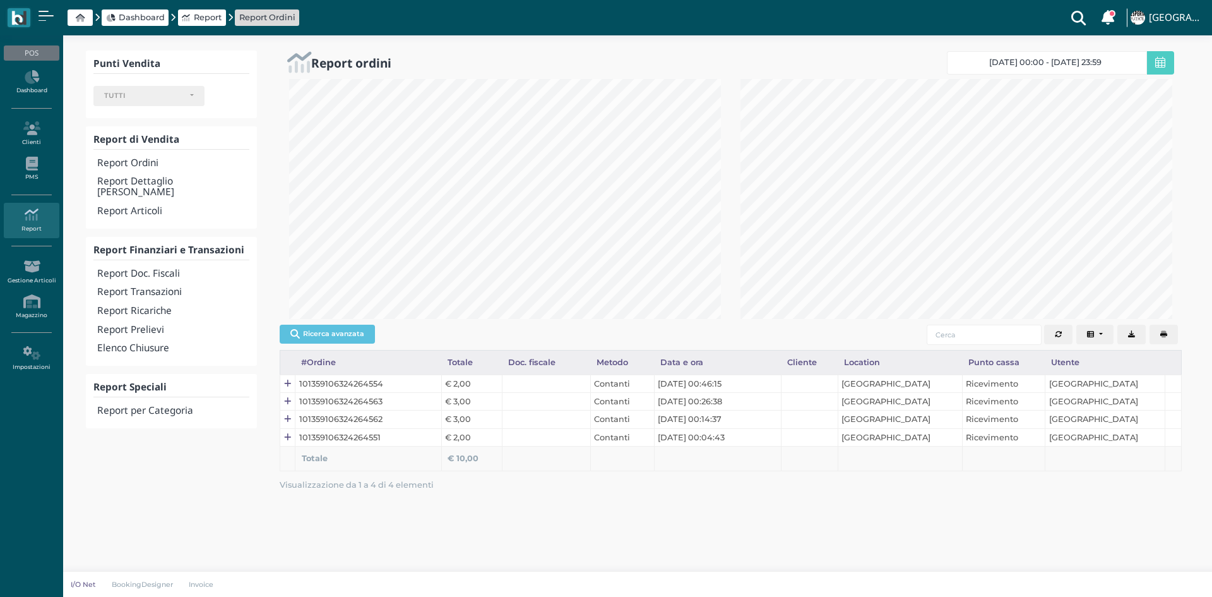
select select
